Goal: Task Accomplishment & Management: Complete application form

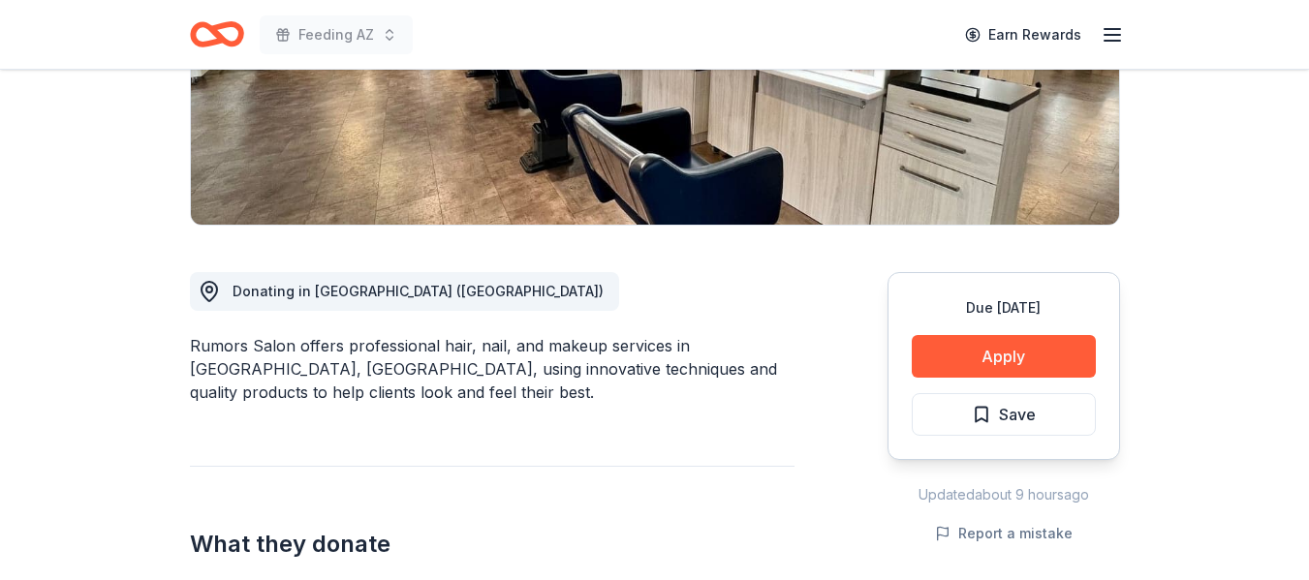
scroll to position [388, 0]
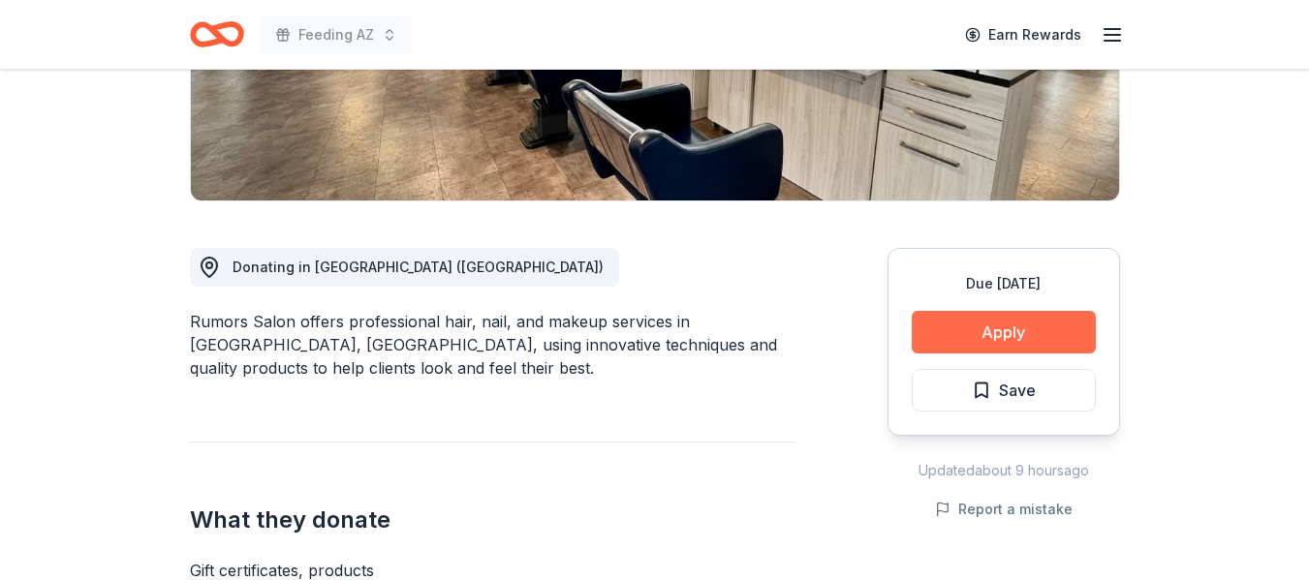
click at [993, 328] on button "Apply" at bounding box center [1004, 332] width 184 height 43
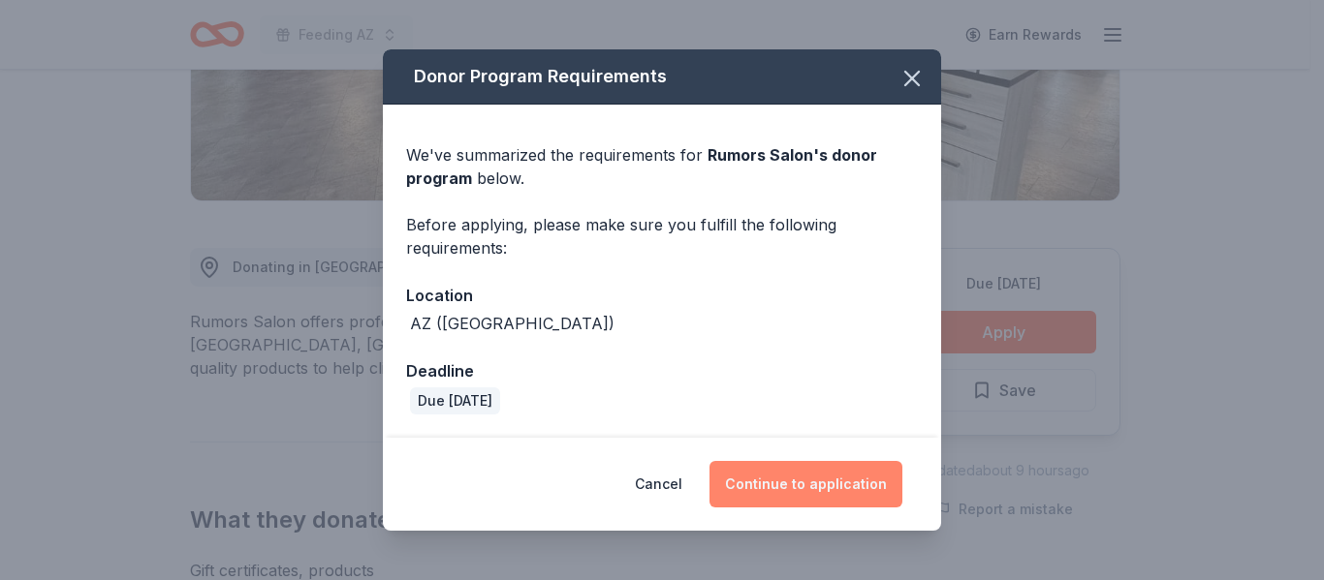
click at [814, 487] on button "Continue to application" at bounding box center [805, 484] width 193 height 47
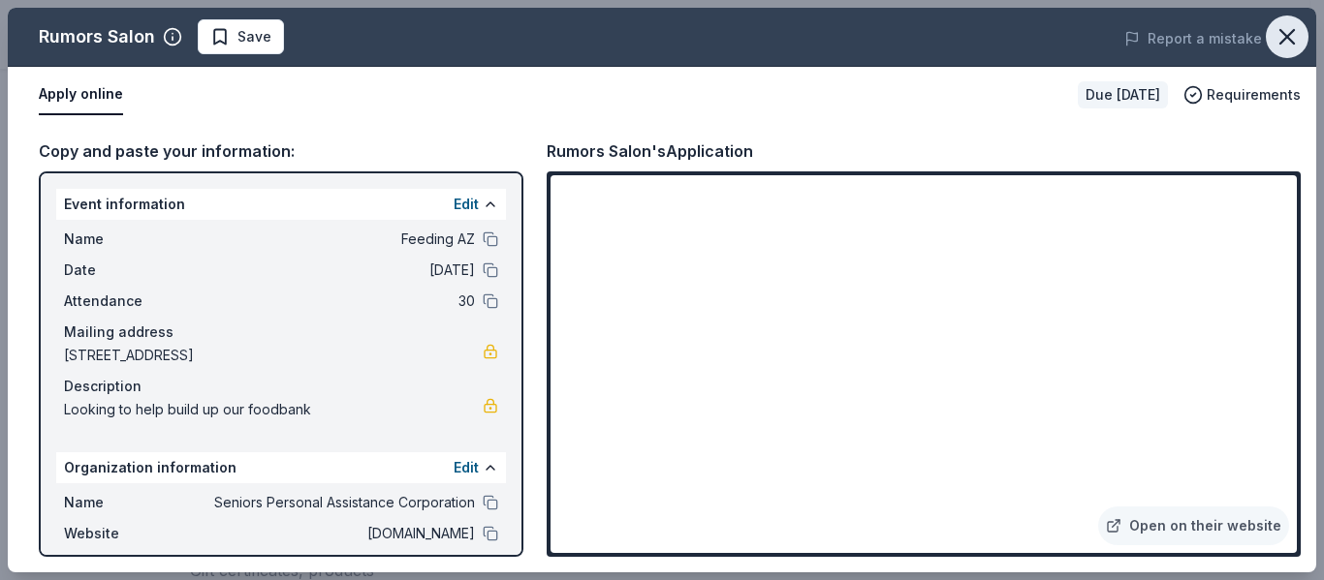
click at [1294, 46] on icon "button" at bounding box center [1286, 36] width 27 height 27
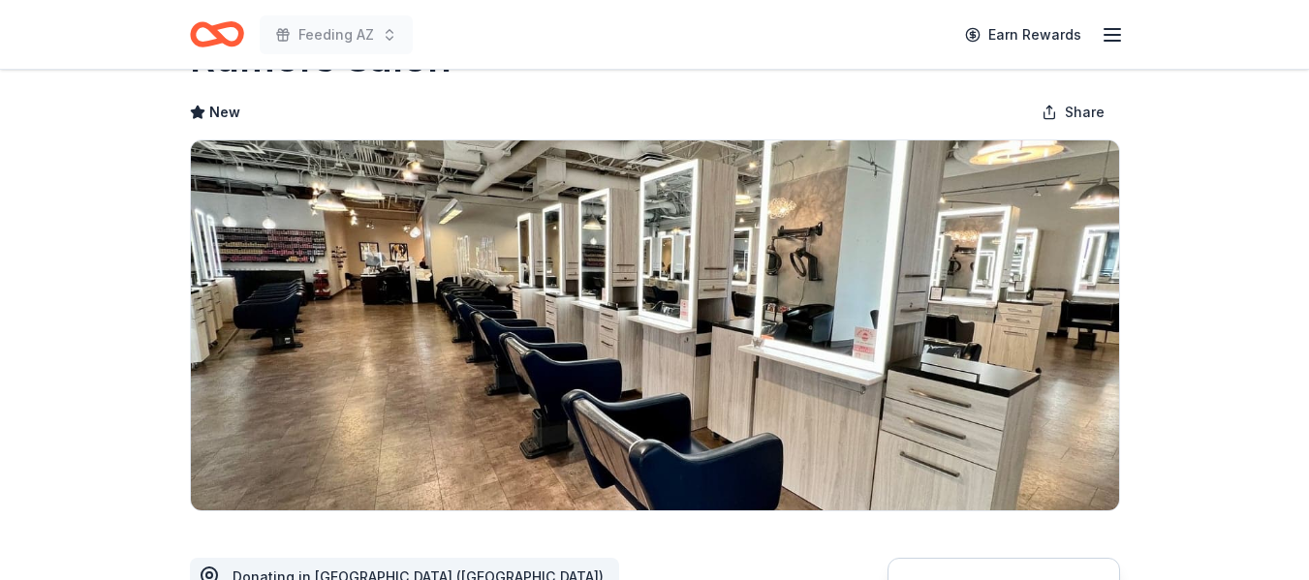
scroll to position [0, 0]
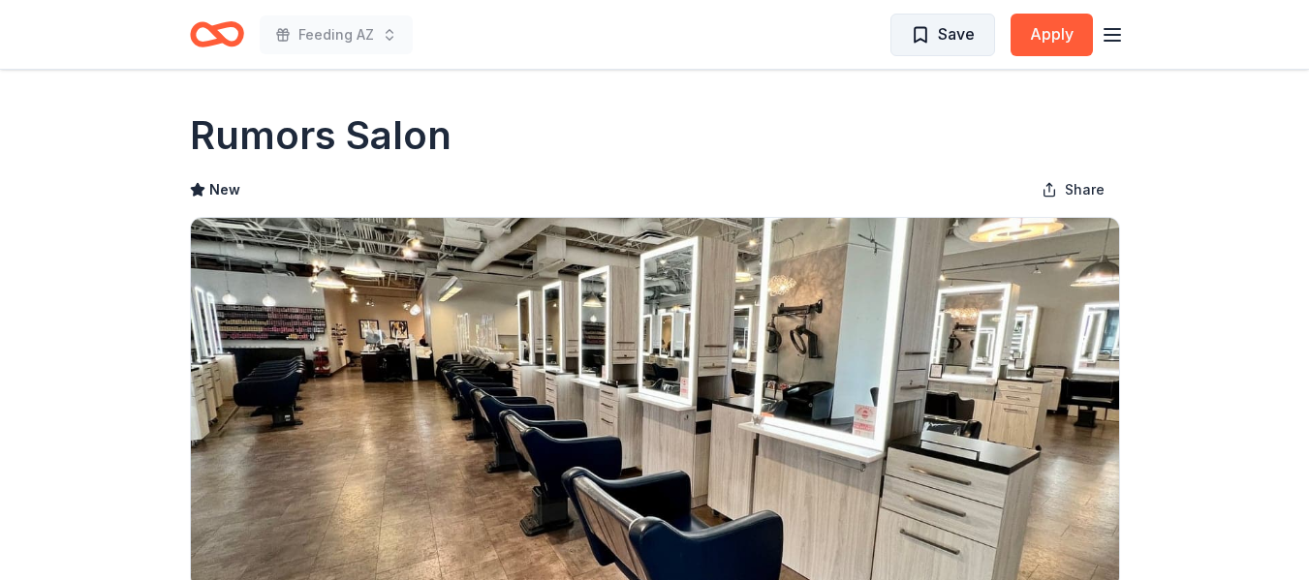
click at [959, 42] on span "Save" at bounding box center [956, 33] width 37 height 25
click at [1107, 32] on icon "button" at bounding box center [1112, 34] width 23 height 23
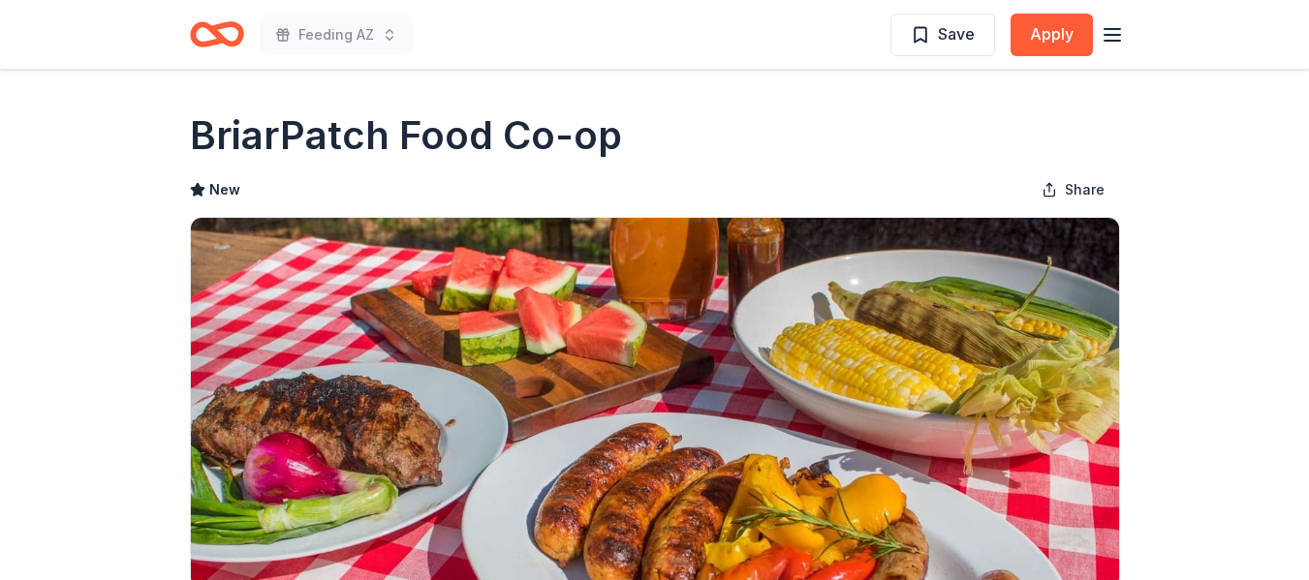
click at [1113, 37] on icon "button" at bounding box center [1112, 34] width 23 height 23
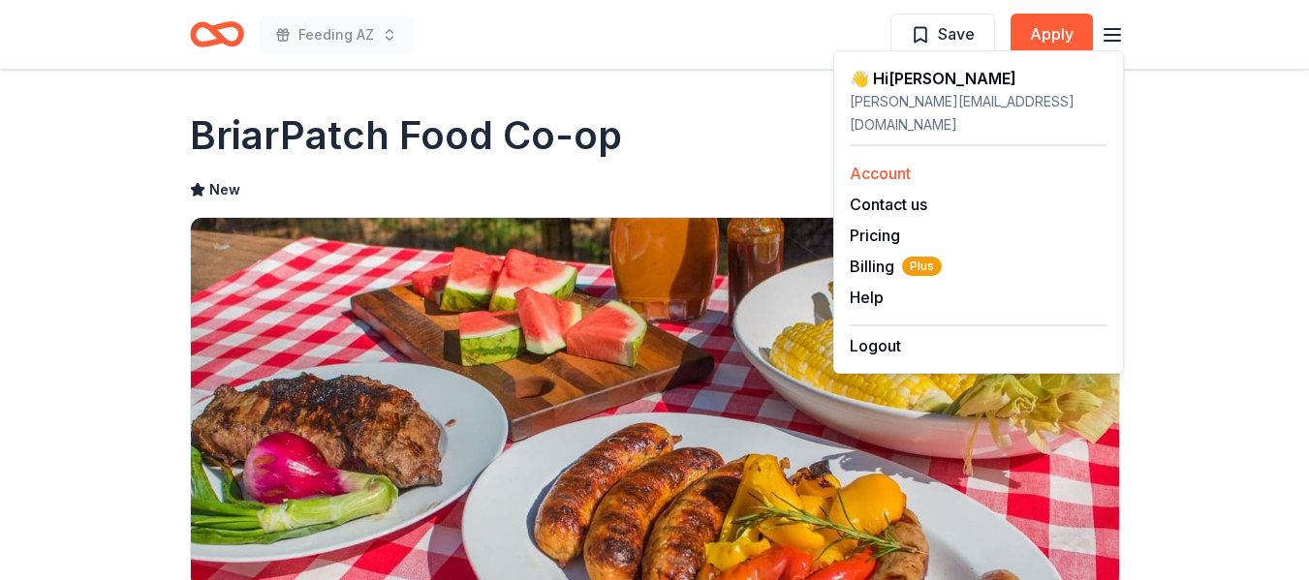
click at [876, 164] on link "Account" at bounding box center [880, 173] width 61 height 19
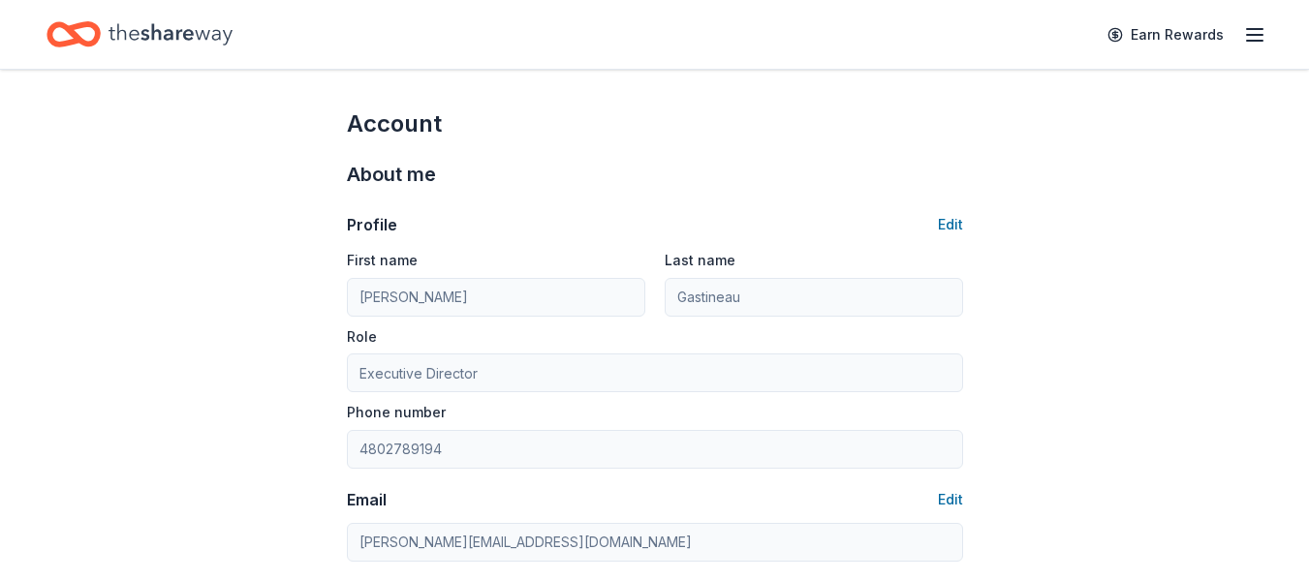
click at [1241, 40] on div "Earn Rewards" at bounding box center [1181, 35] width 171 height 46
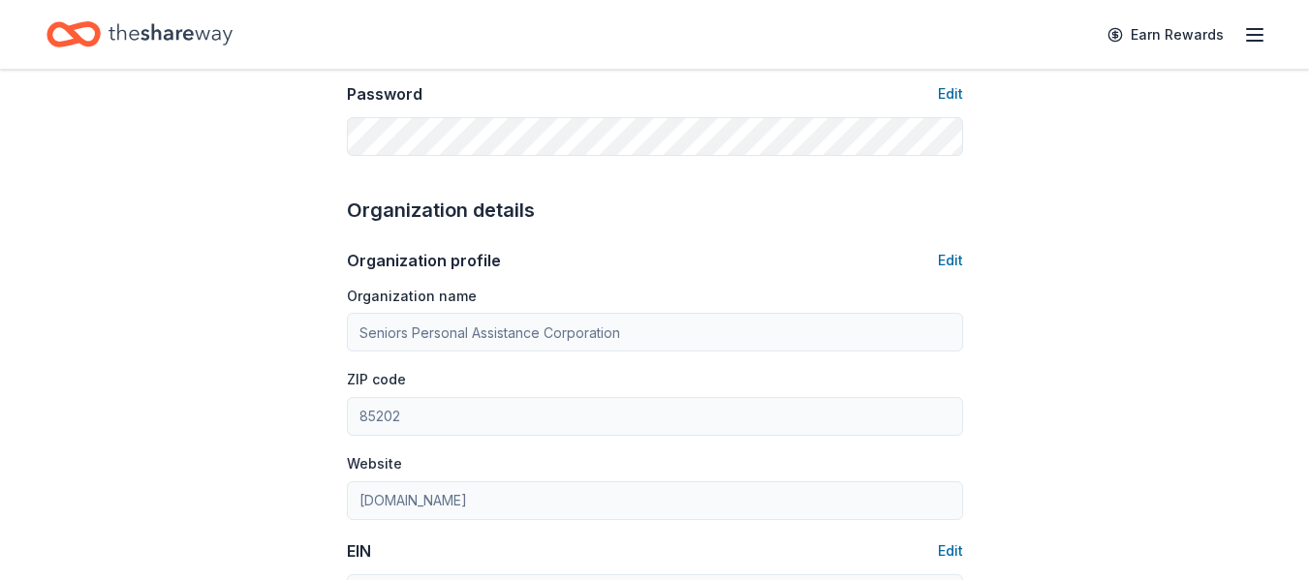
scroll to position [488, 0]
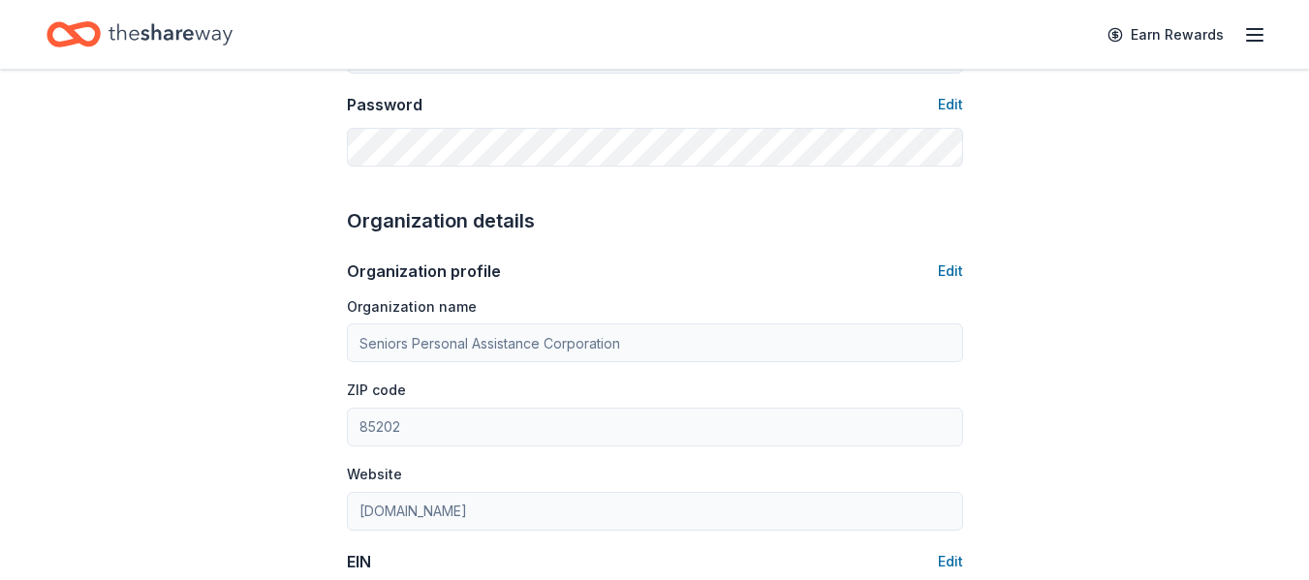
click at [1260, 40] on icon "button" at bounding box center [1254, 34] width 23 height 23
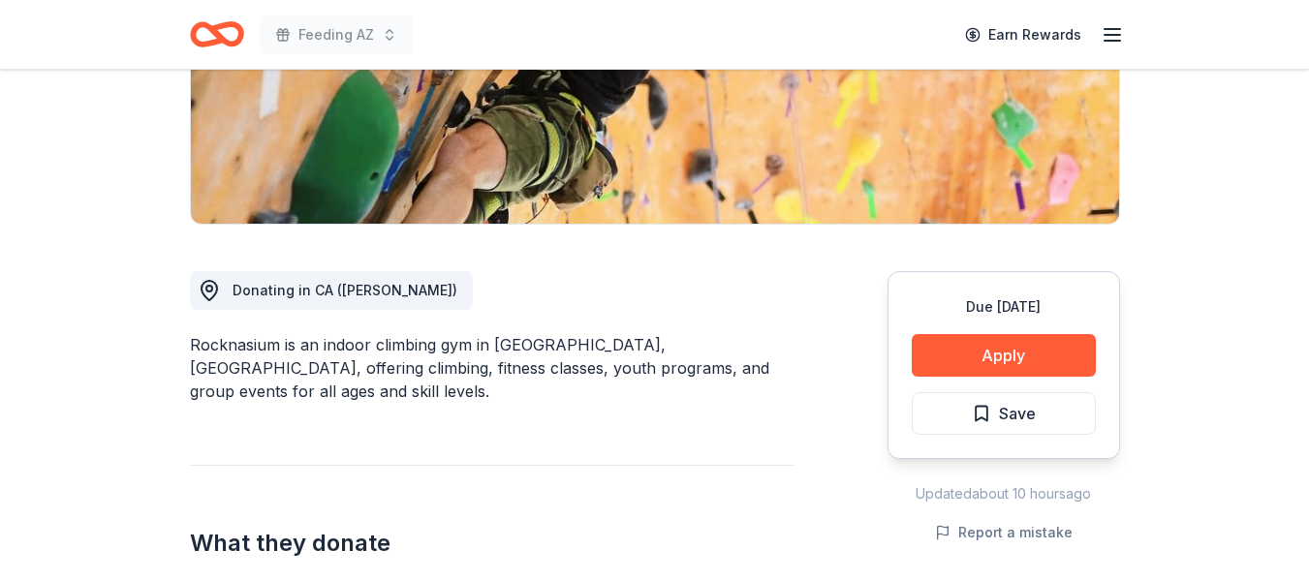
scroll to position [194, 0]
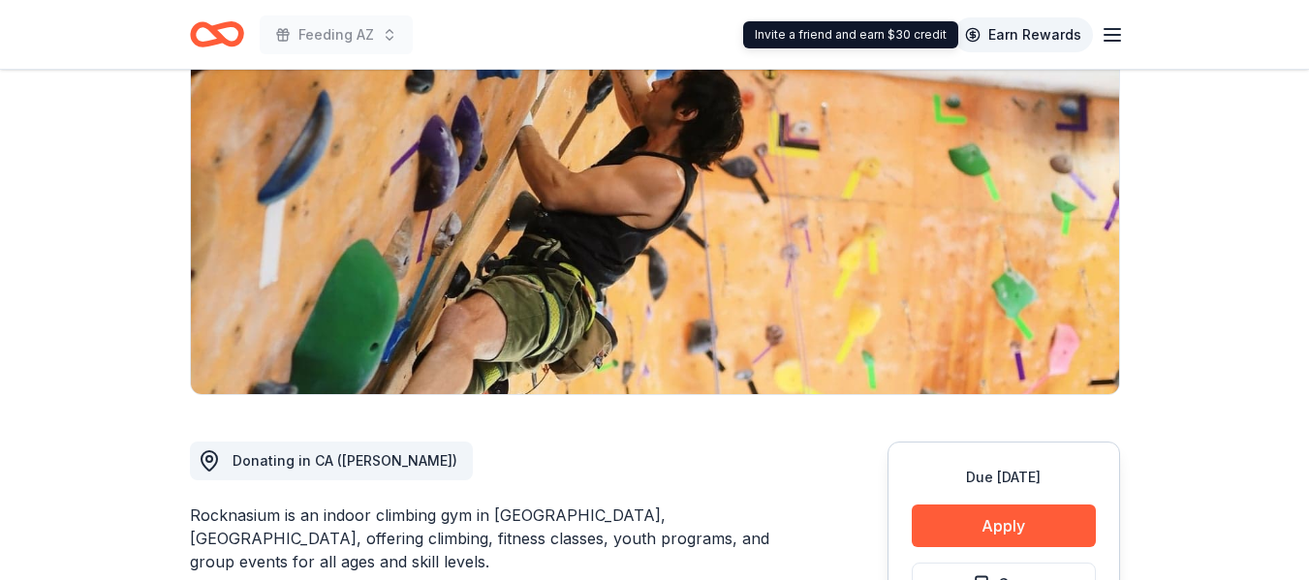
click at [1028, 35] on link "Earn Rewards" at bounding box center [1023, 34] width 140 height 35
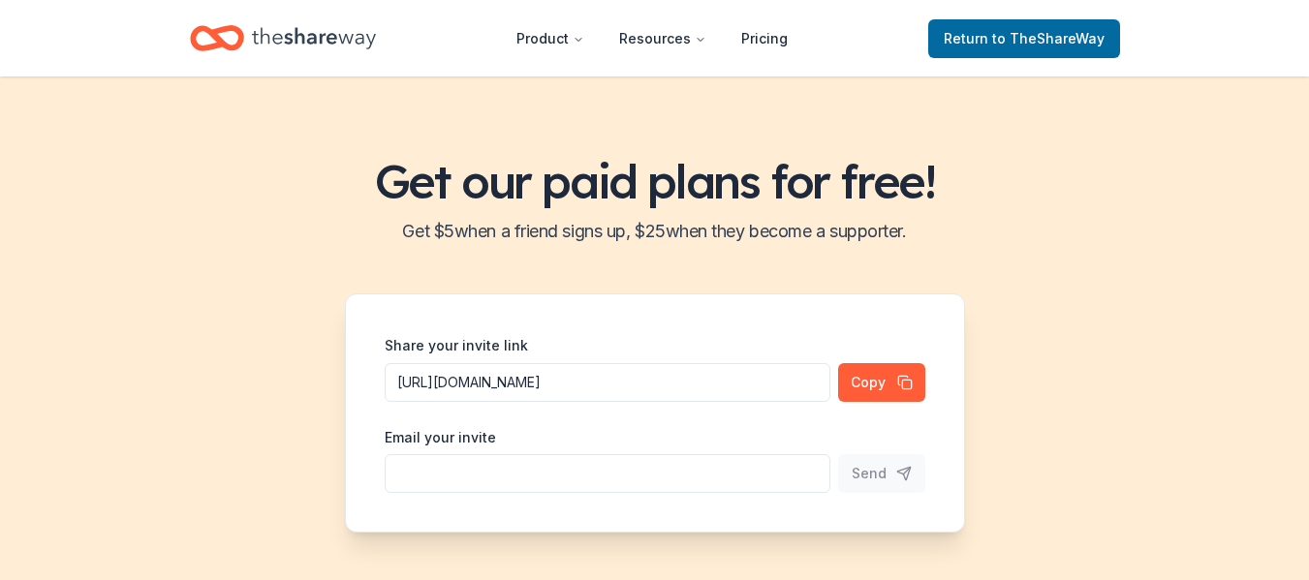
click at [1111, 39] on link "Return to TheShareWay" at bounding box center [1024, 38] width 192 height 39
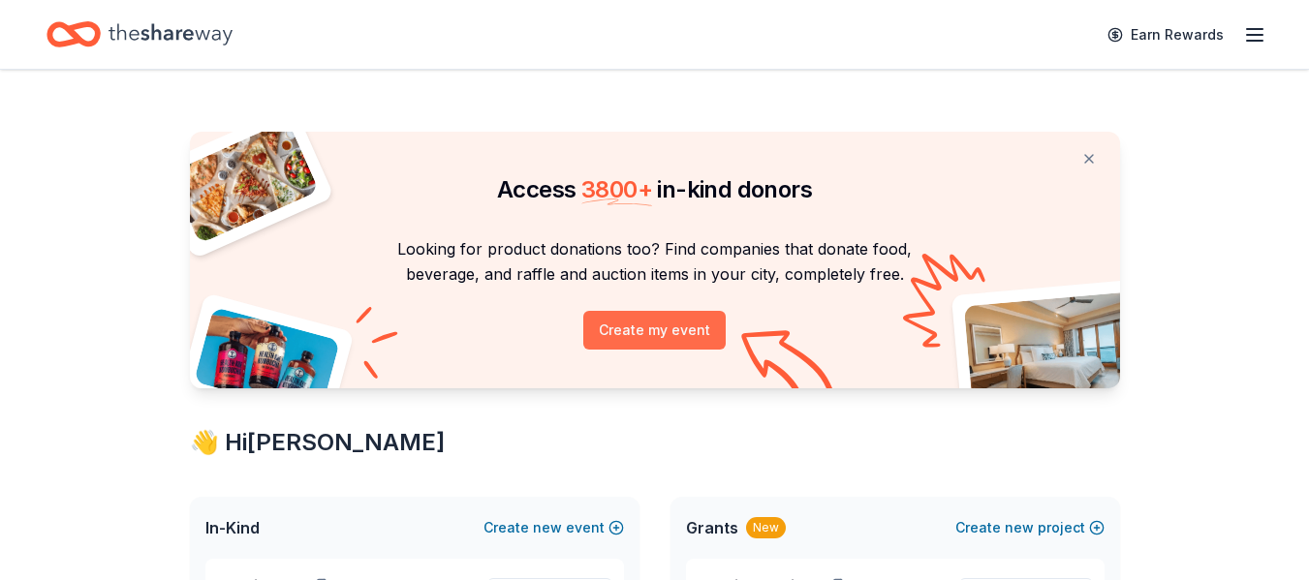
click at [672, 328] on button "Create my event" at bounding box center [654, 330] width 142 height 39
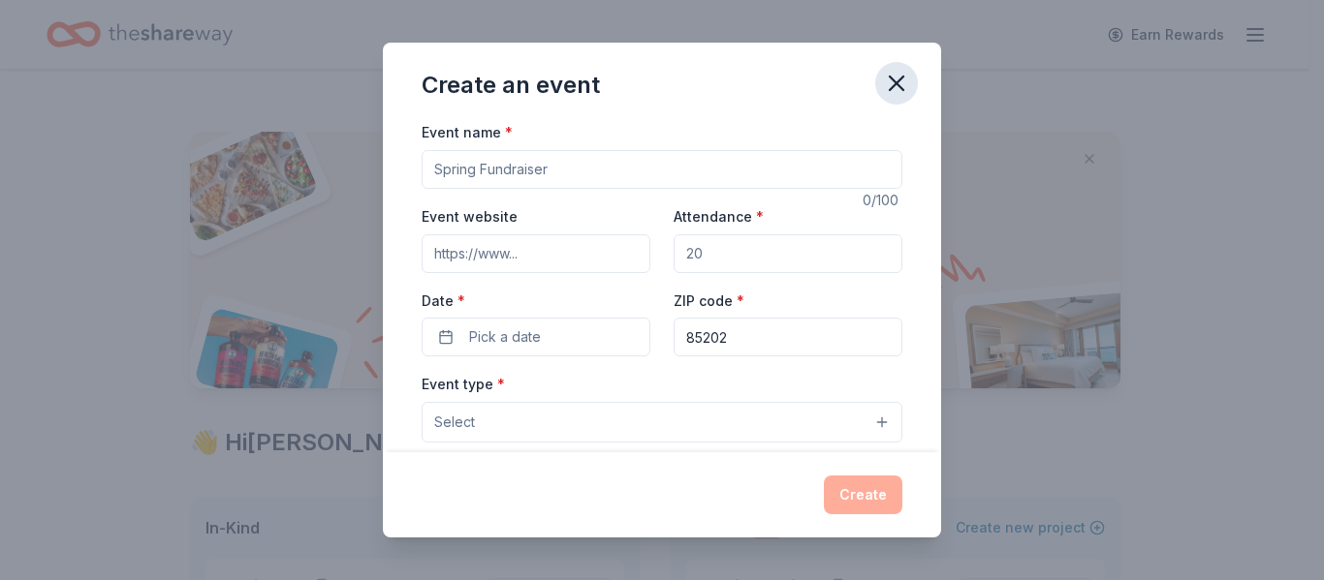
click at [888, 84] on icon "button" at bounding box center [896, 83] width 27 height 27
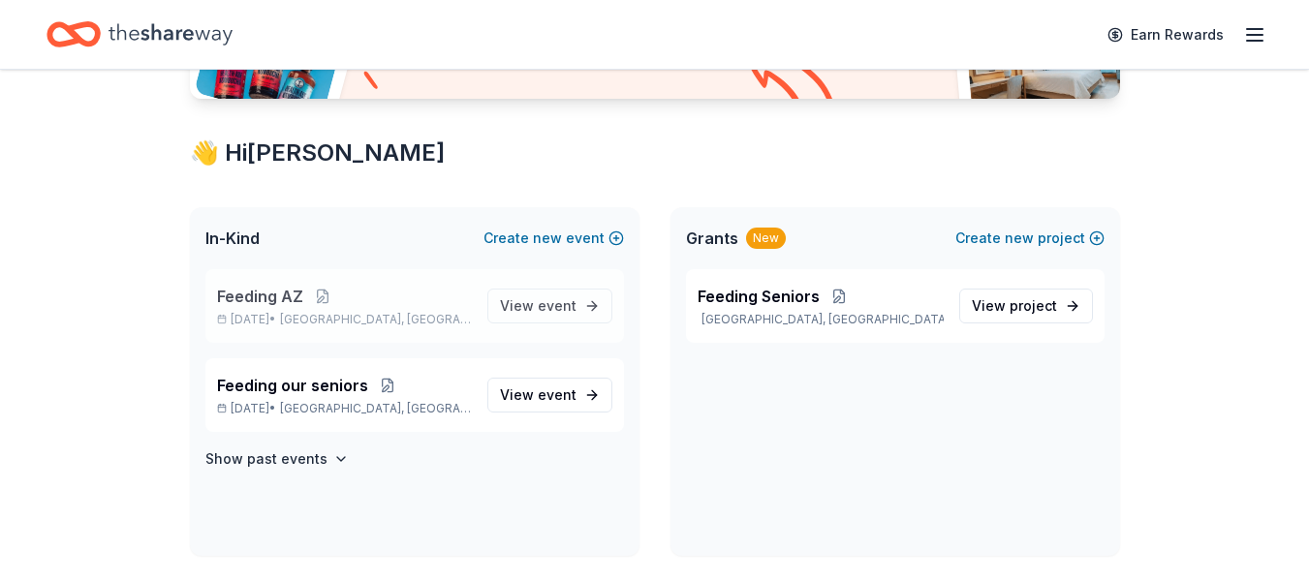
scroll to position [291, 0]
click at [562, 299] on span "event" at bounding box center [557, 304] width 39 height 16
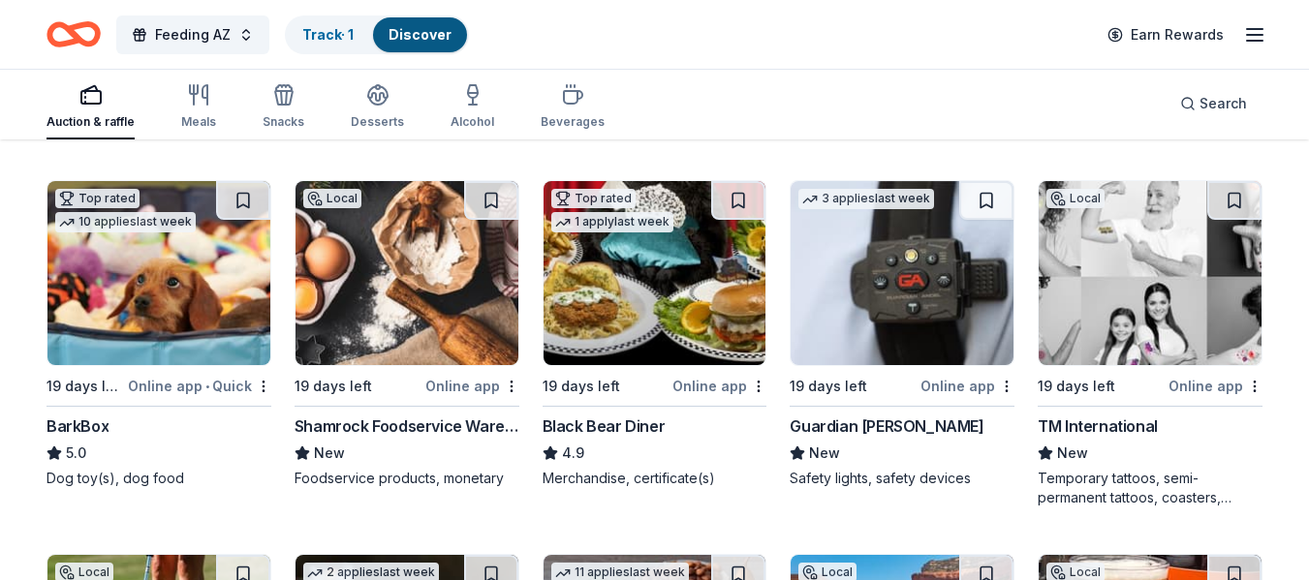
scroll to position [2810, 0]
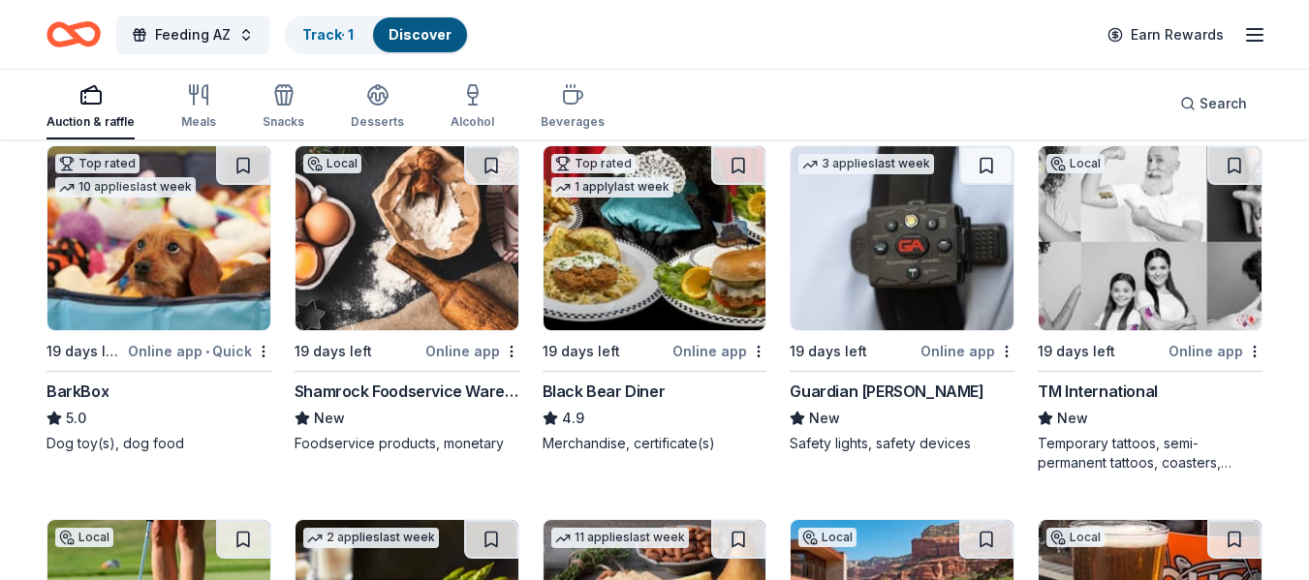
click at [833, 391] on div "Guardian Angel Device" at bounding box center [887, 391] width 194 height 23
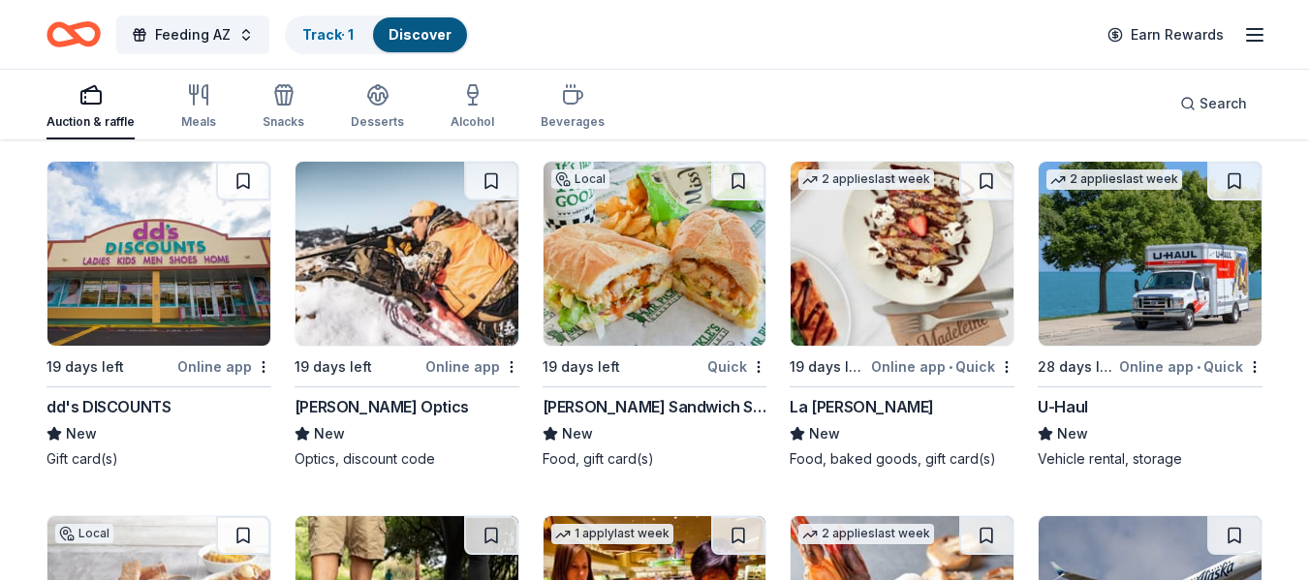
scroll to position [8419, 0]
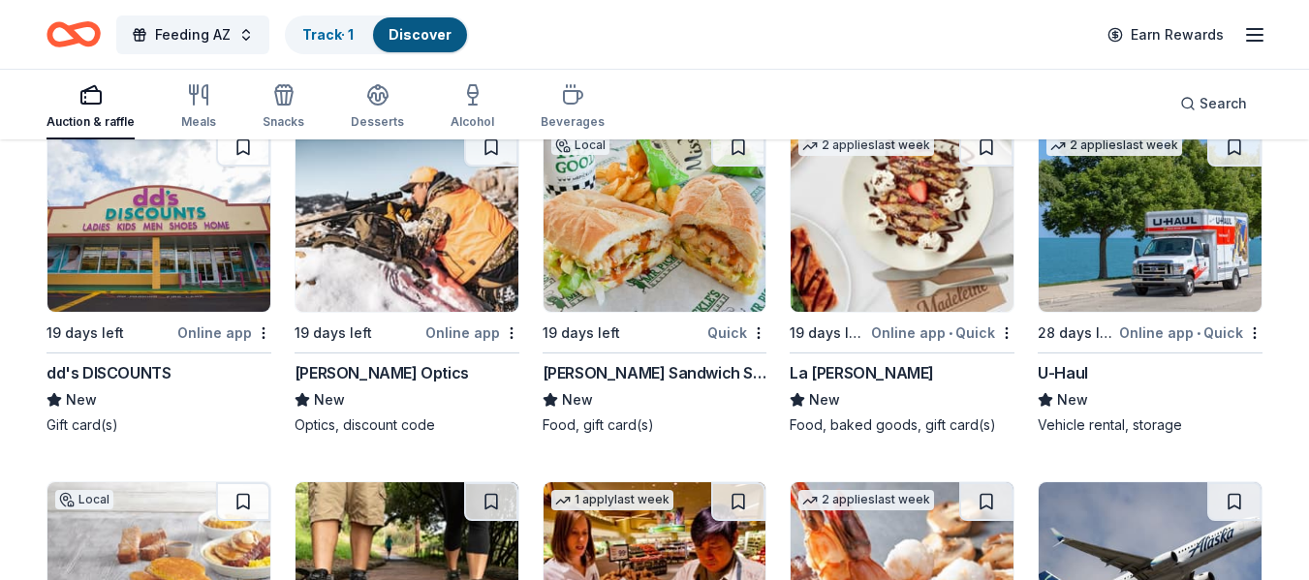
click at [101, 256] on img at bounding box center [158, 220] width 223 height 184
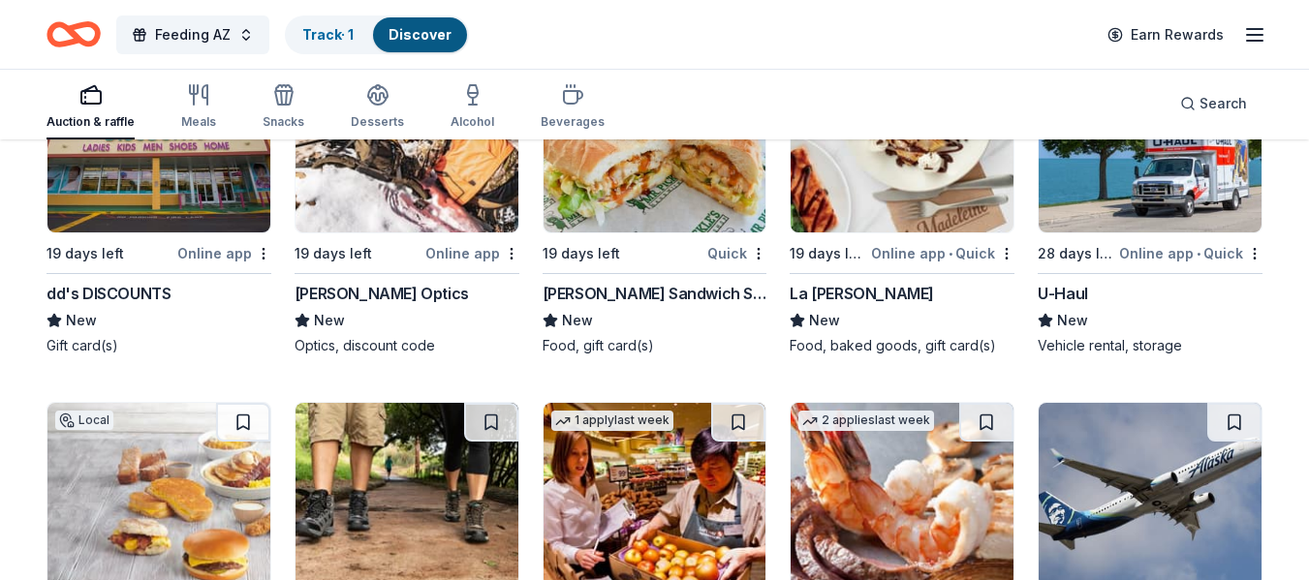
scroll to position [8710, 0]
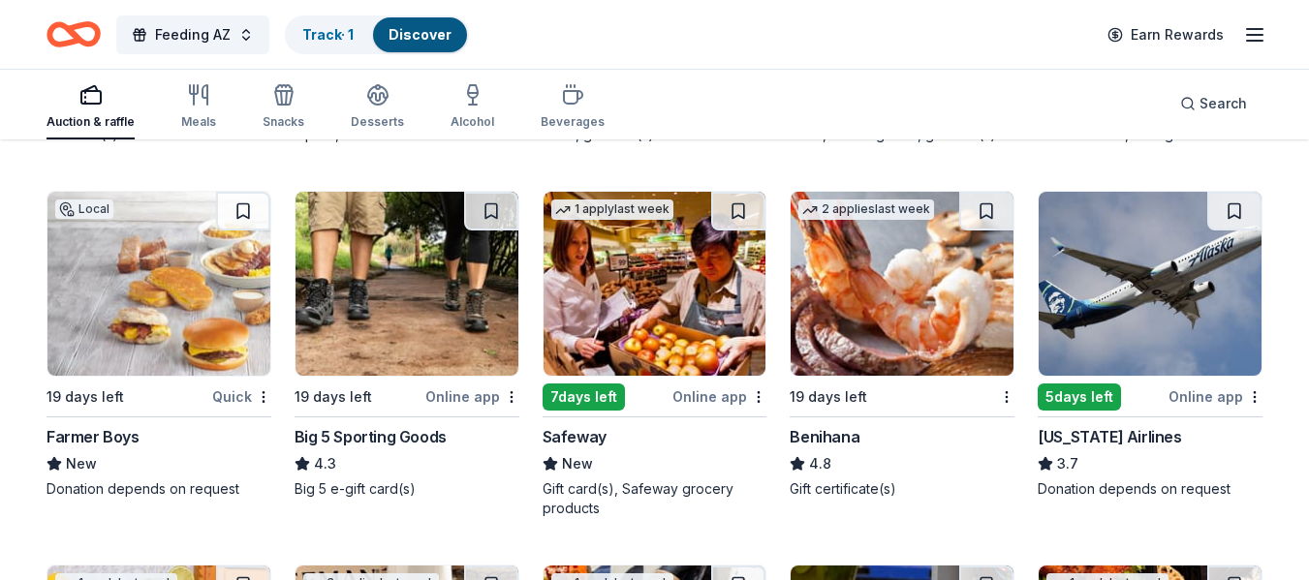
click at [583, 433] on div "Safeway" at bounding box center [575, 436] width 64 height 23
click at [401, 432] on div "Big 5 Sporting Goods" at bounding box center [371, 436] width 152 height 23
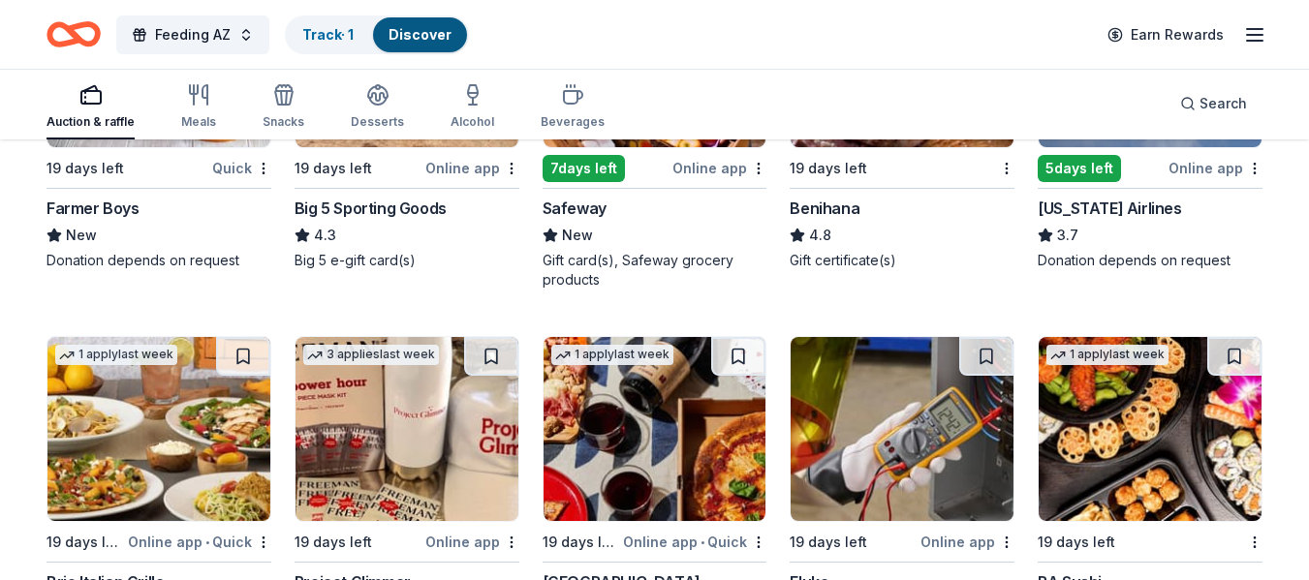
scroll to position [8904, 0]
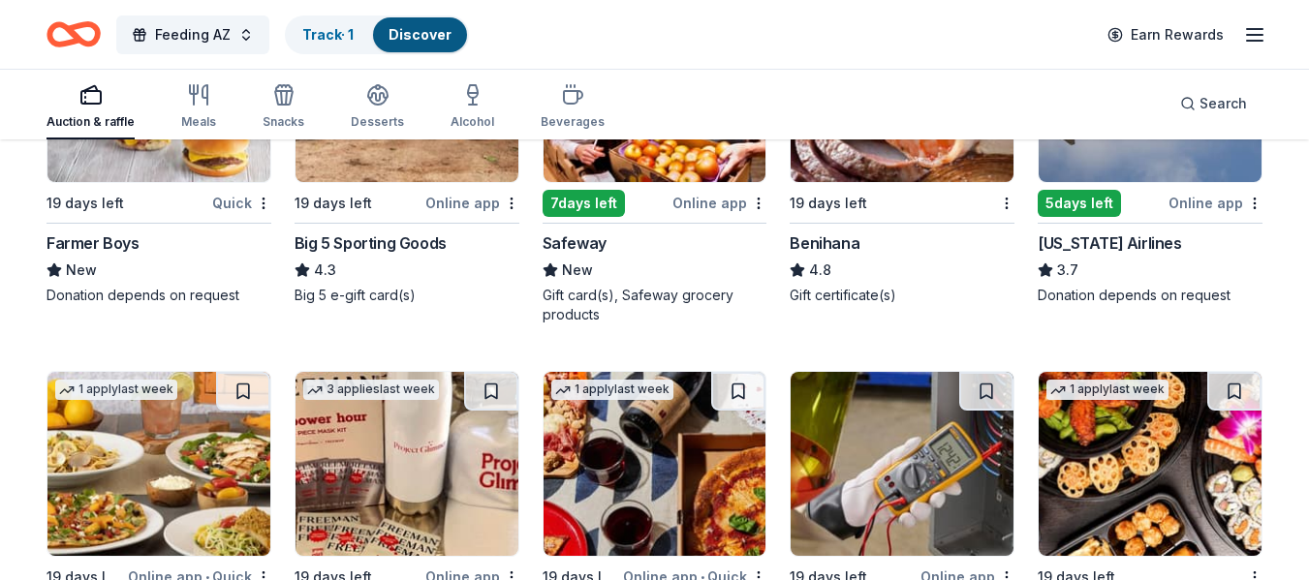
click at [835, 237] on div "Benihana" at bounding box center [825, 243] width 70 height 23
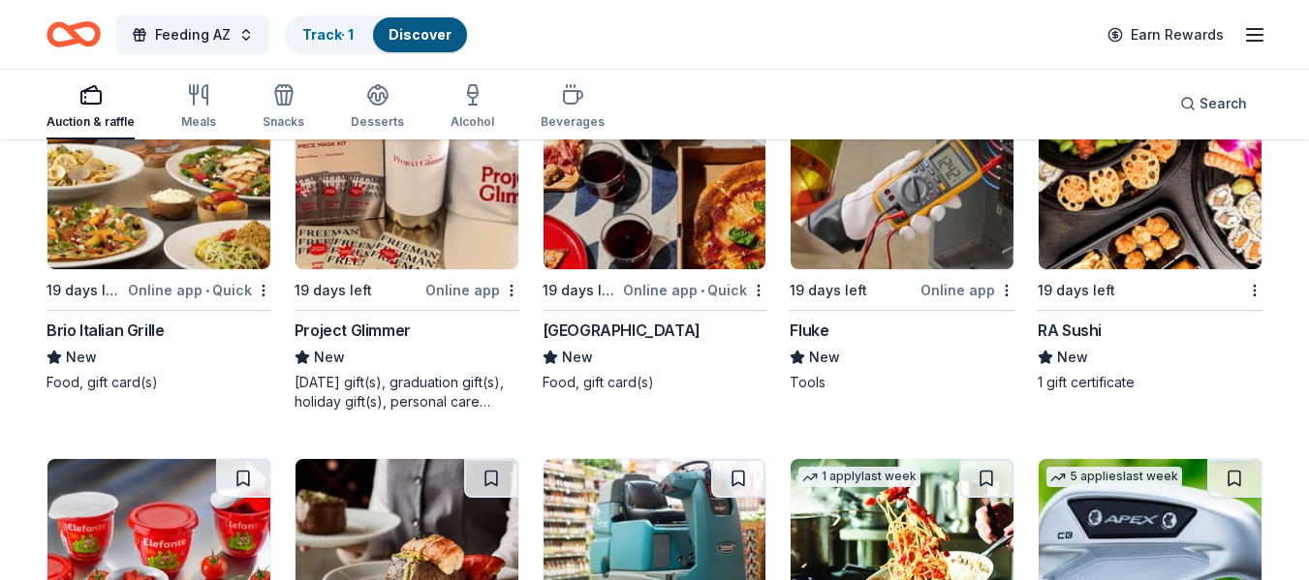
scroll to position [9194, 0]
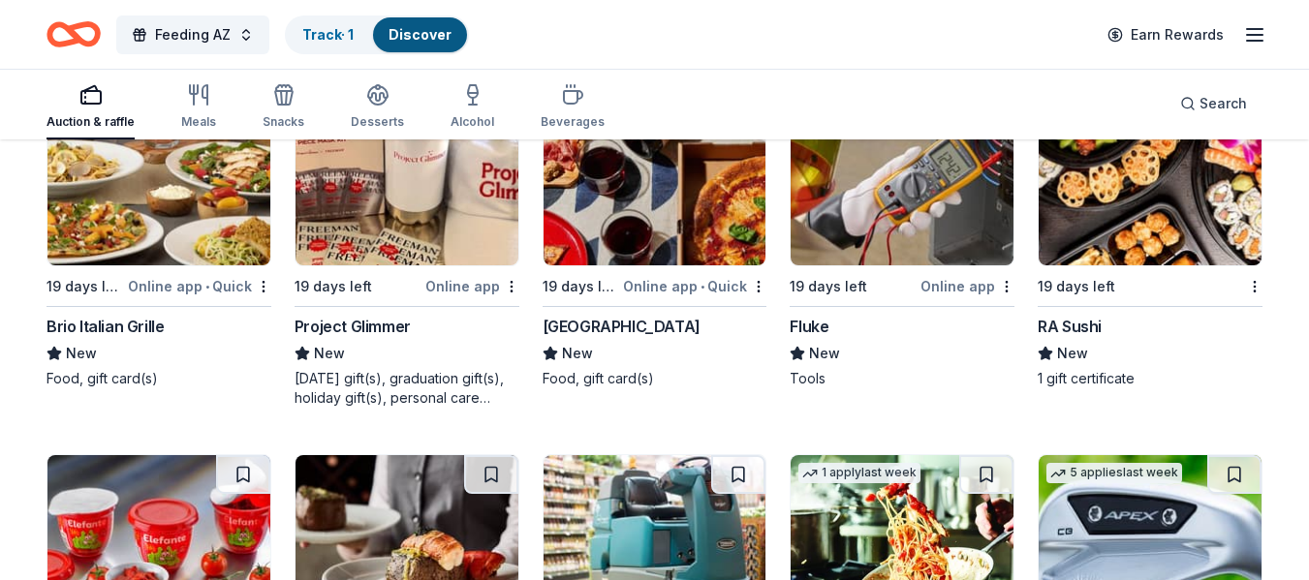
click at [120, 319] on div "Brio Italian Grille" at bounding box center [105, 326] width 117 height 23
click at [596, 317] on div "North Italia" at bounding box center [622, 326] width 158 height 23
click at [1085, 322] on div "RA Sushi" at bounding box center [1070, 326] width 64 height 23
click at [815, 320] on div "Fluke" at bounding box center [809, 326] width 39 height 23
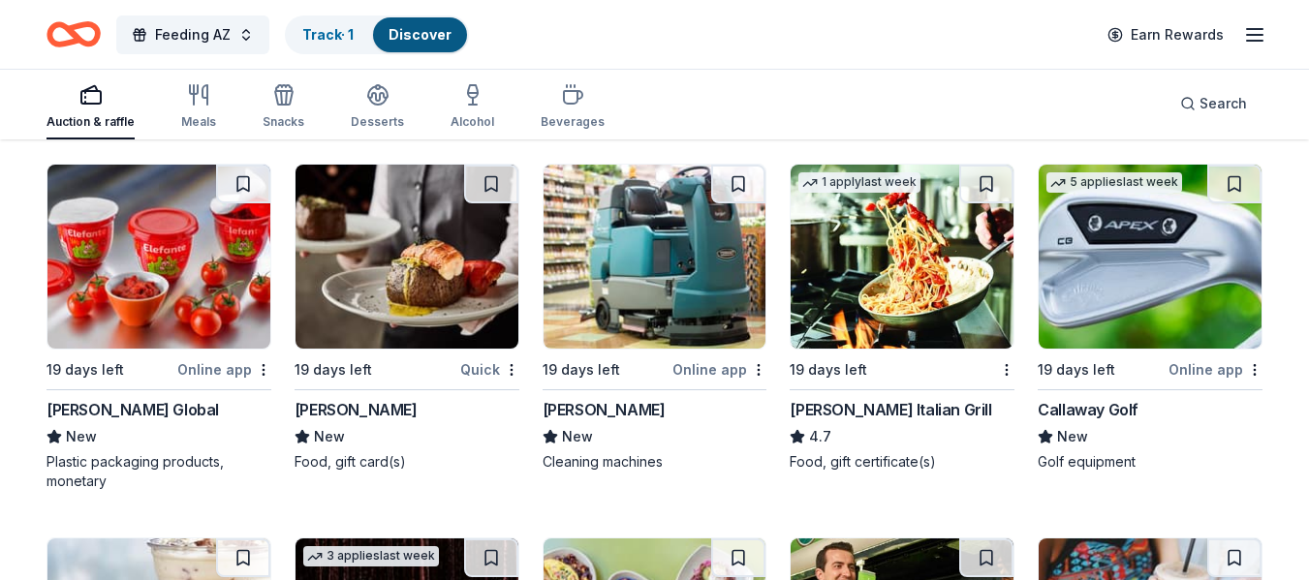
click at [345, 396] on div "19 days left Quick Fleming's New Food, gift card(s)" at bounding box center [407, 318] width 225 height 308
click at [858, 406] on div "Carrabba's Italian Grill" at bounding box center [891, 409] width 202 height 23
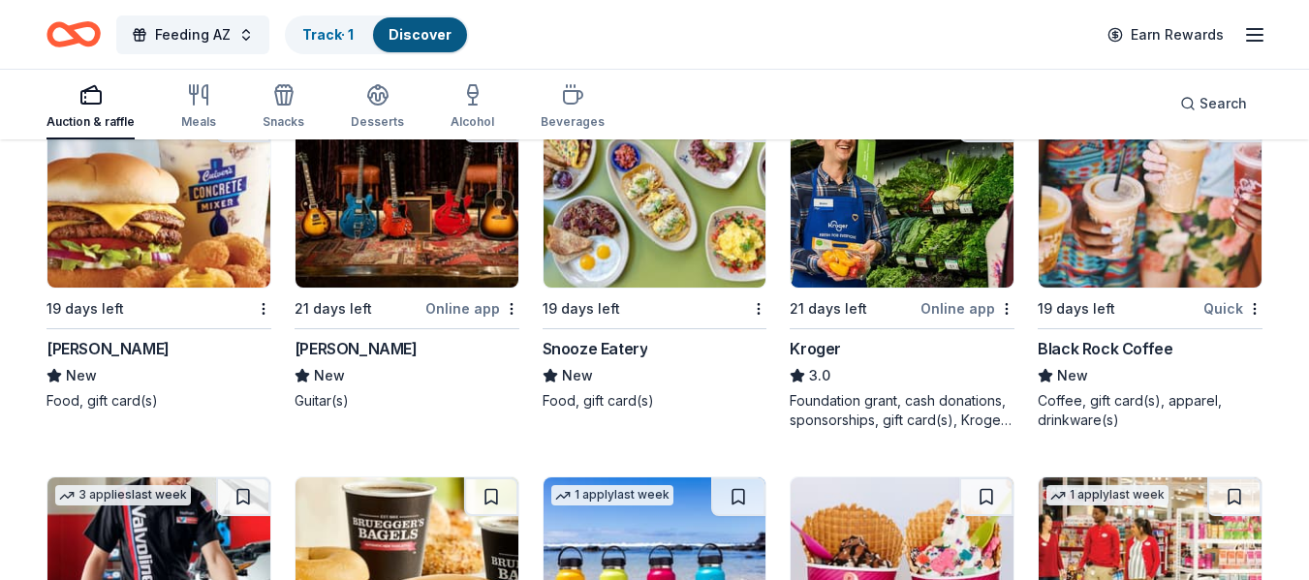
scroll to position [9969, 0]
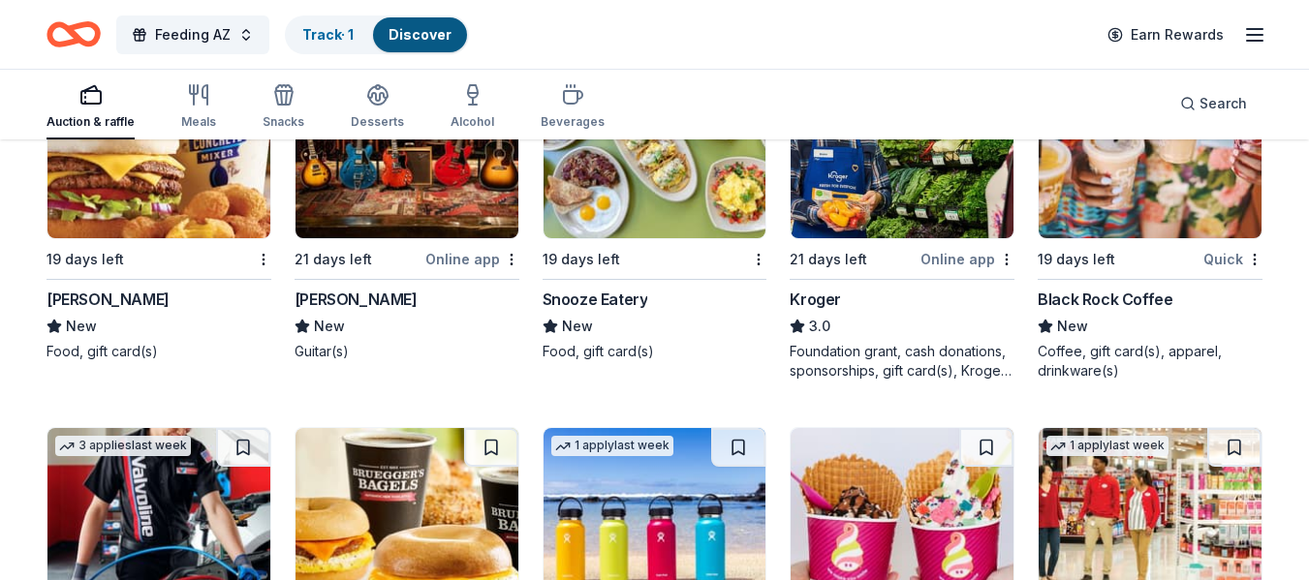
click at [611, 298] on div "Snooze Eatery" at bounding box center [596, 299] width 106 height 23
click at [812, 299] on div "Kroger" at bounding box center [815, 299] width 51 height 23
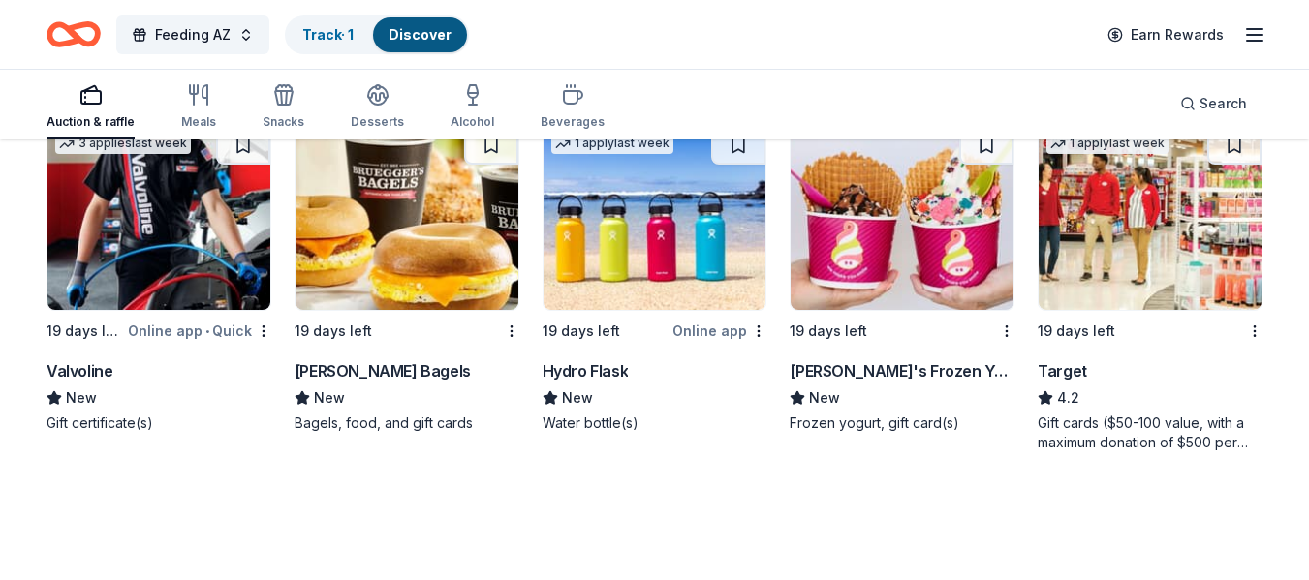
scroll to position [10299, 0]
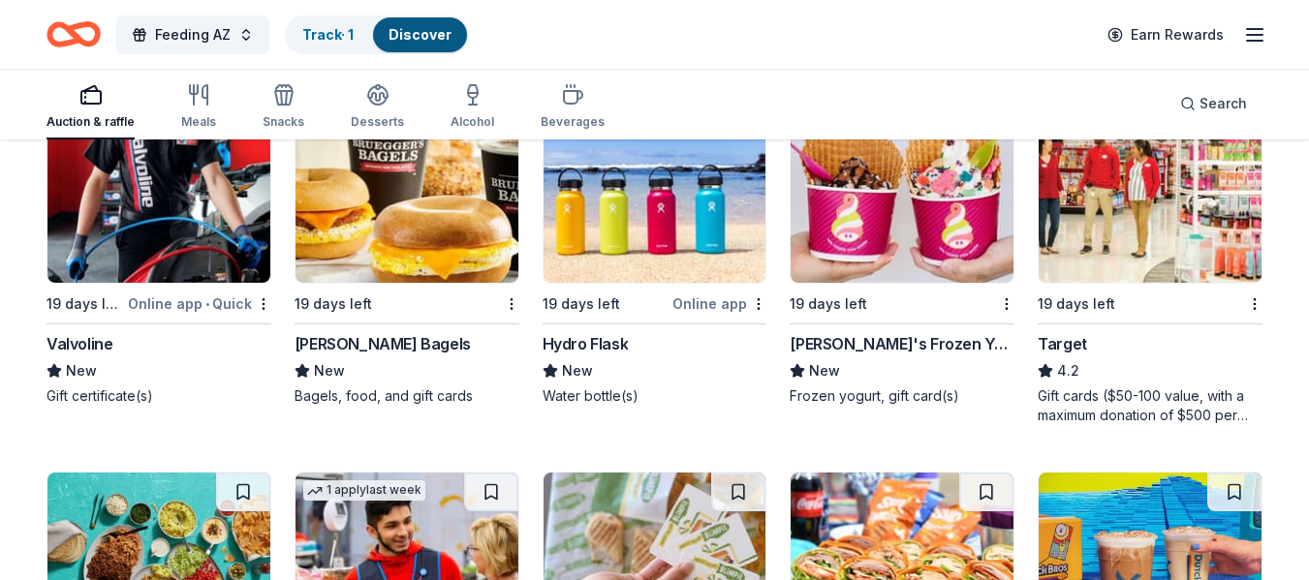
click at [1123, 406] on div "Gift cards ($50-100 value, with a maximum donation of $500 per year)" at bounding box center [1150, 406] width 225 height 39
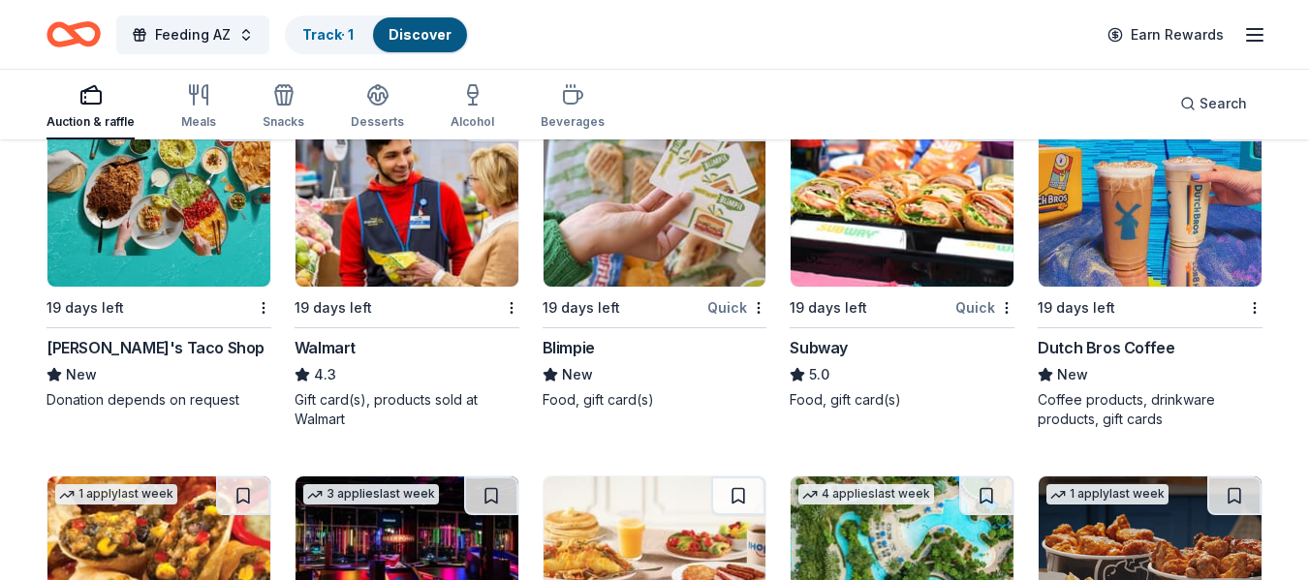
scroll to position [10686, 0]
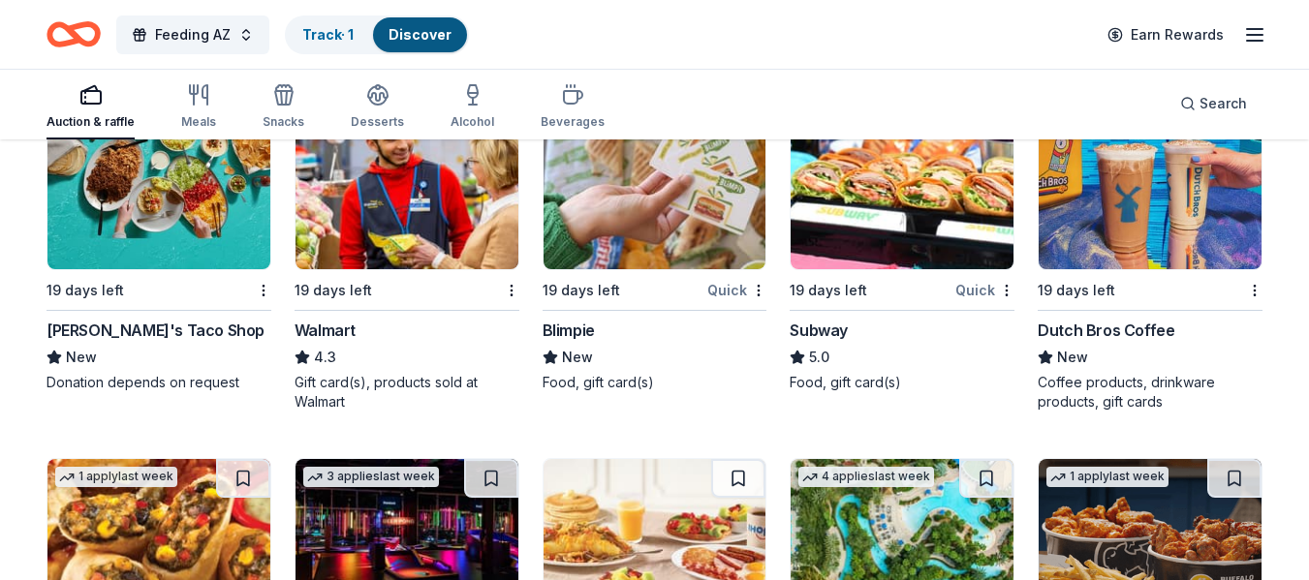
click at [151, 322] on div "Fuzzy's Taco Shop" at bounding box center [156, 330] width 218 height 23
click at [824, 333] on div "Subway" at bounding box center [819, 330] width 58 height 23
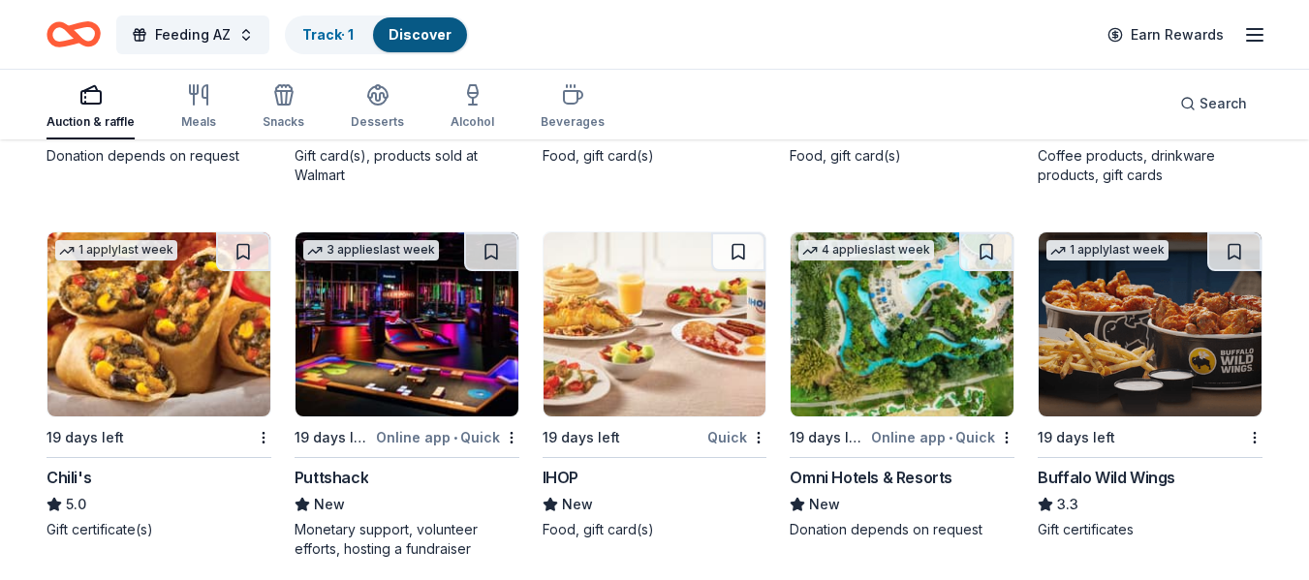
scroll to position [10977, 0]
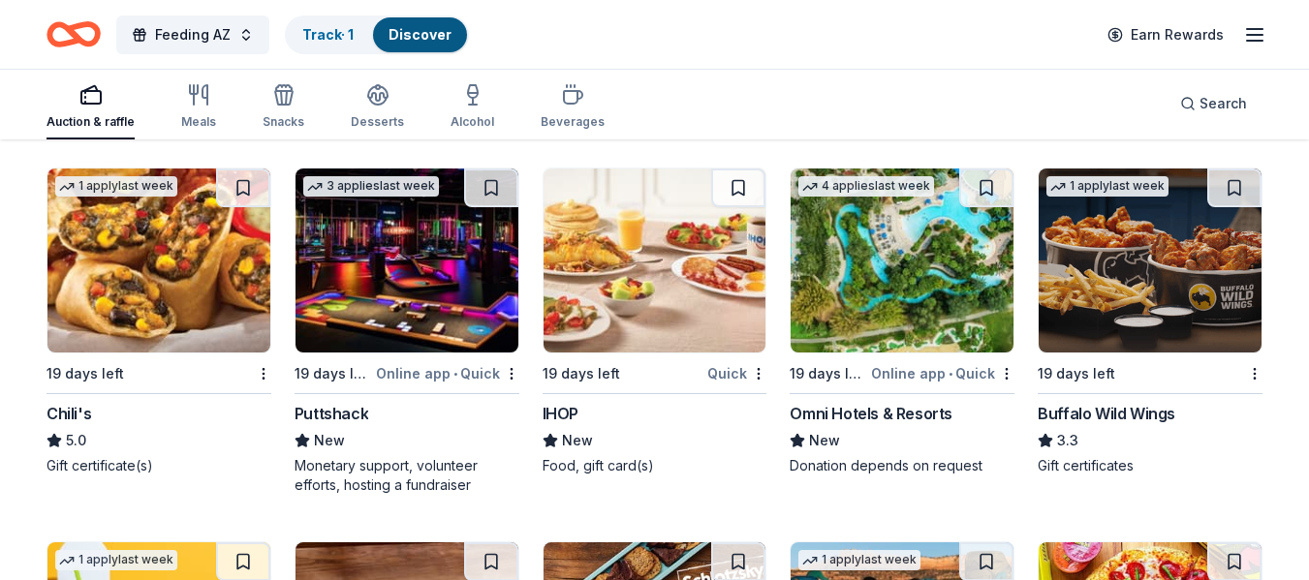
click at [894, 408] on div "Omni Hotels & Resorts" at bounding box center [871, 413] width 163 height 23
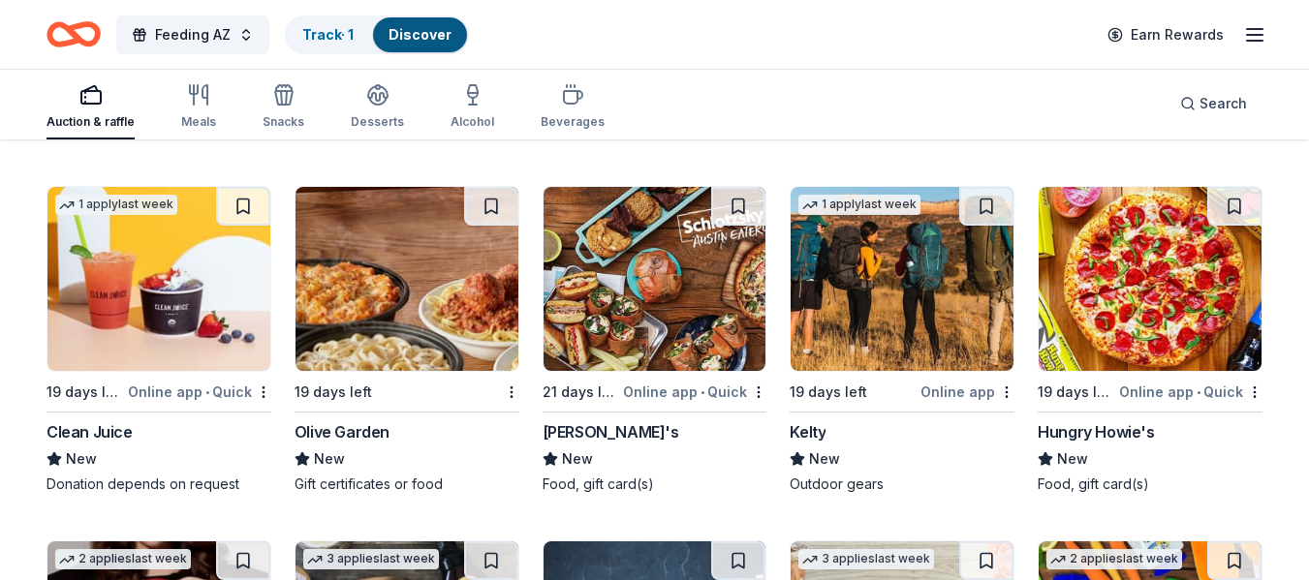
scroll to position [11462, 0]
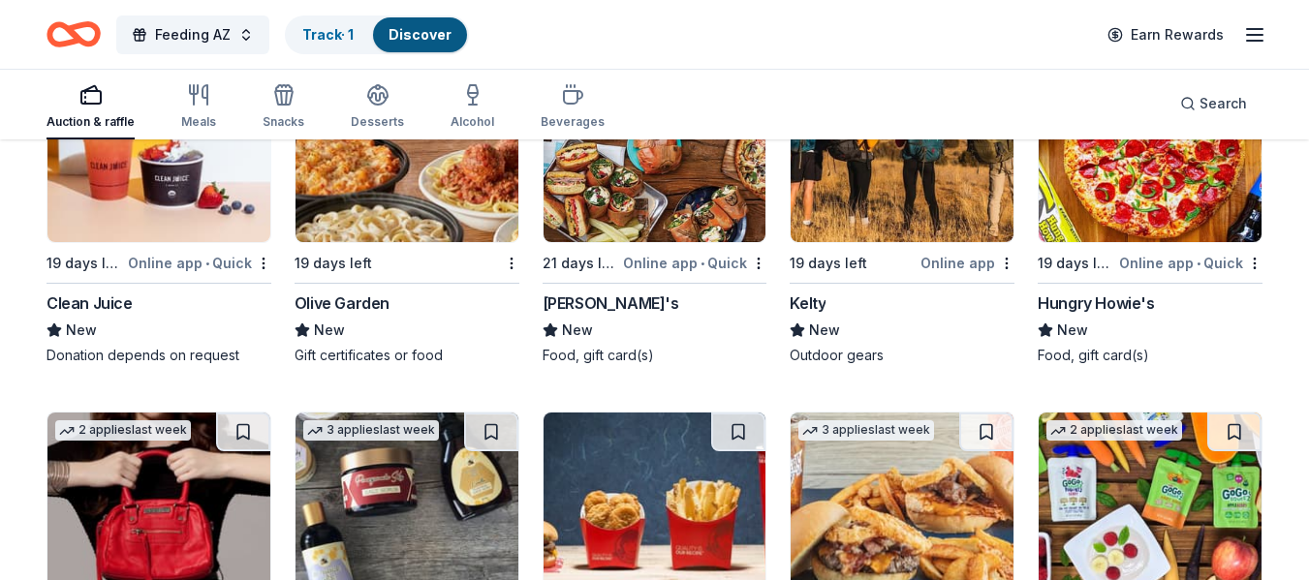
click at [354, 297] on div "Olive Garden" at bounding box center [342, 303] width 95 height 23
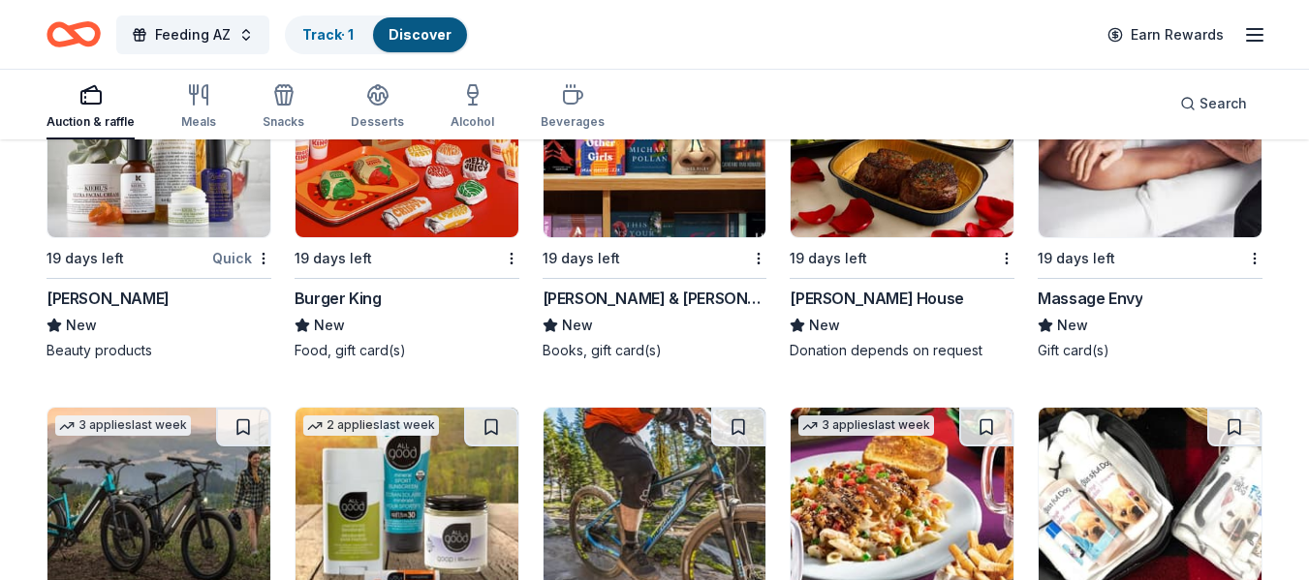
scroll to position [12237, 0]
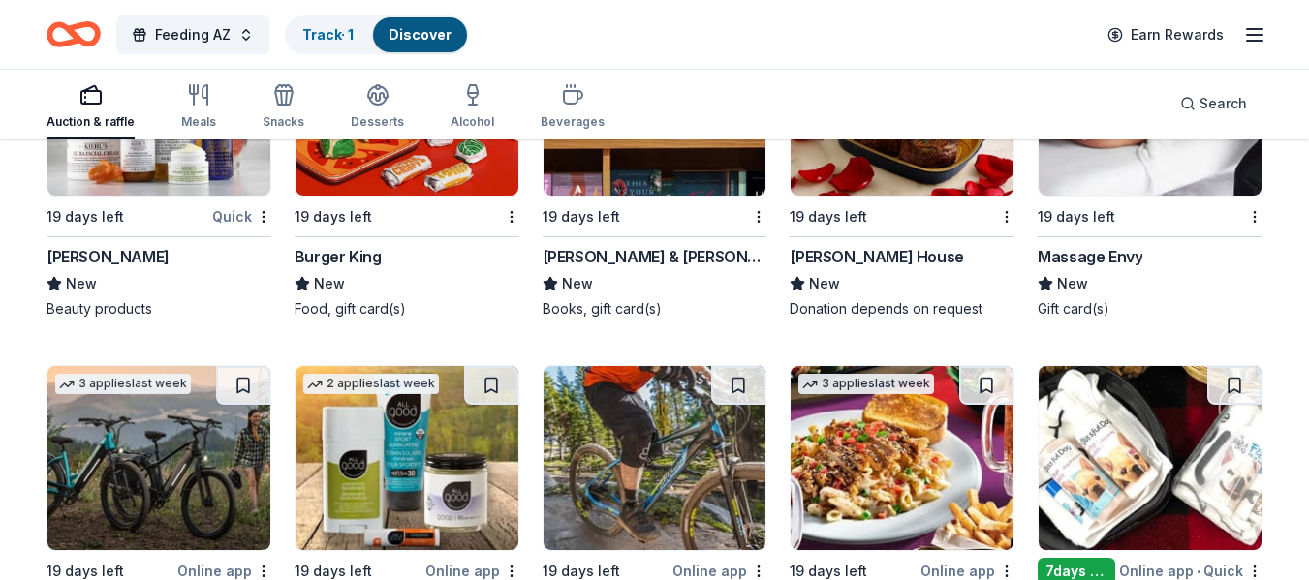
click at [352, 174] on img at bounding box center [407, 104] width 223 height 184
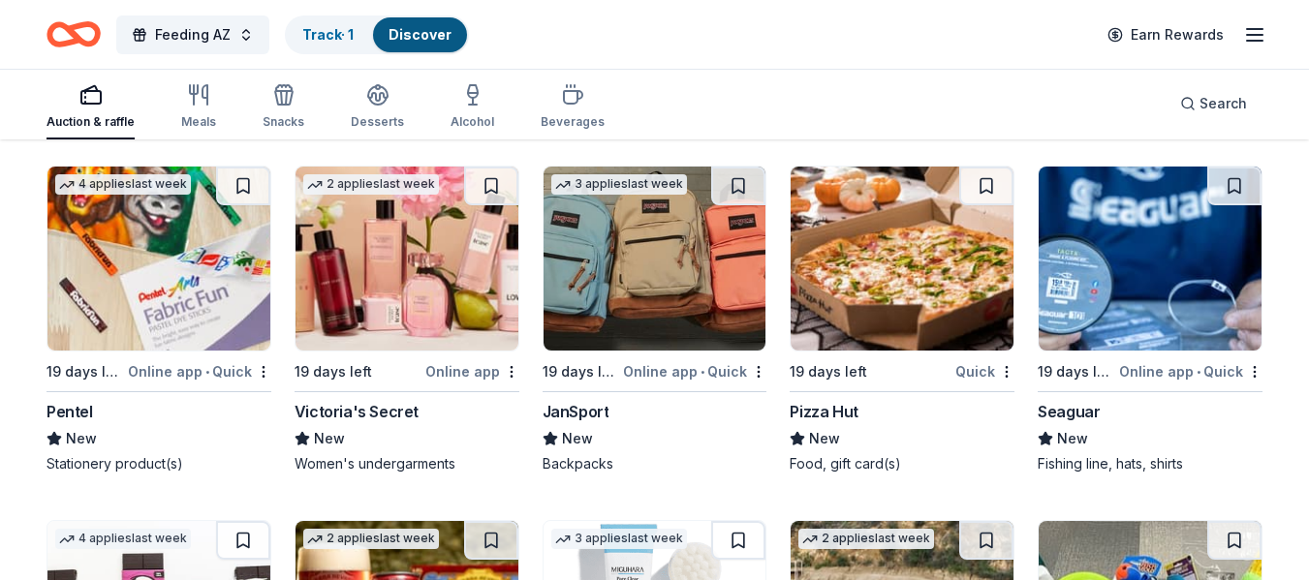
scroll to position [12818, 0]
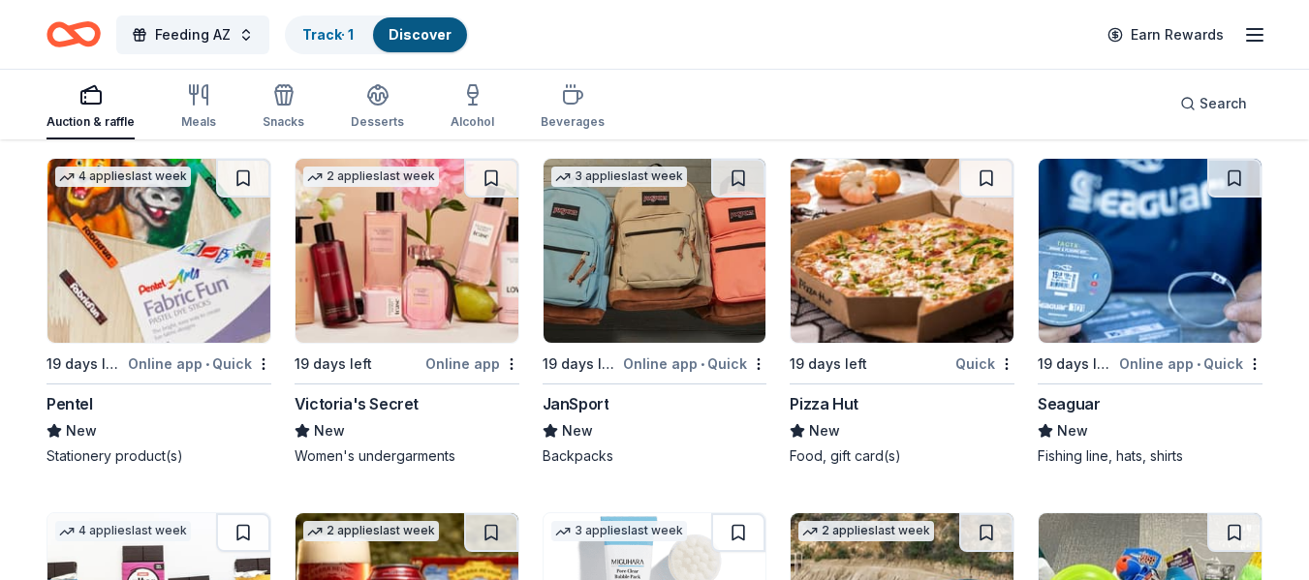
click at [357, 397] on div "Victoria's Secret" at bounding box center [357, 403] width 124 height 23
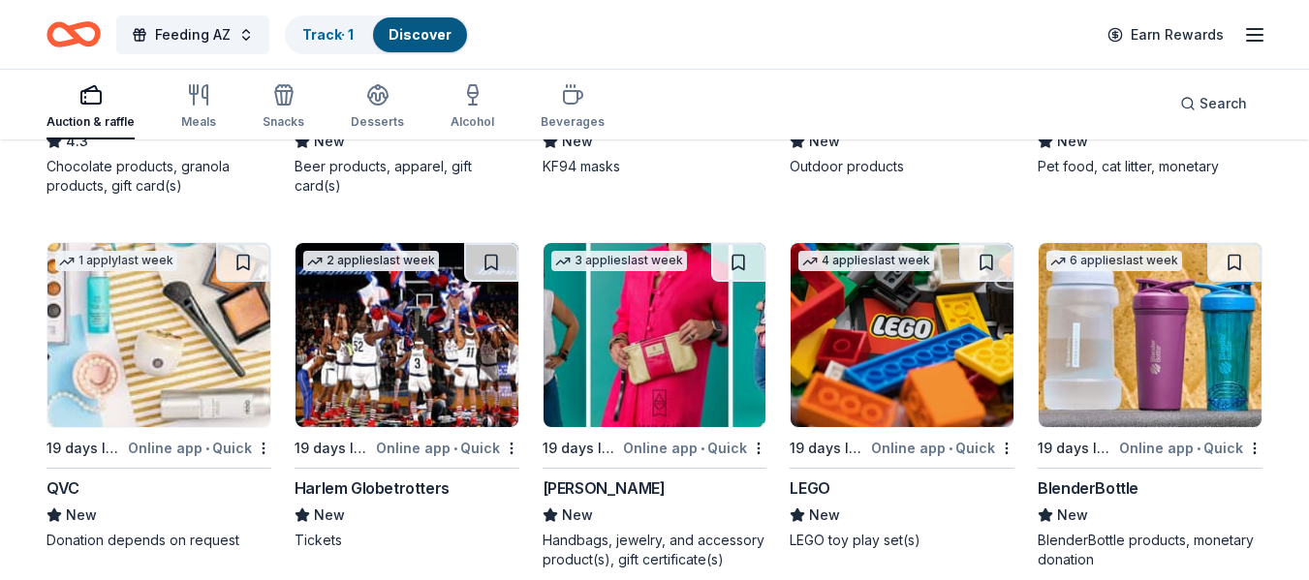
scroll to position [13496, 0]
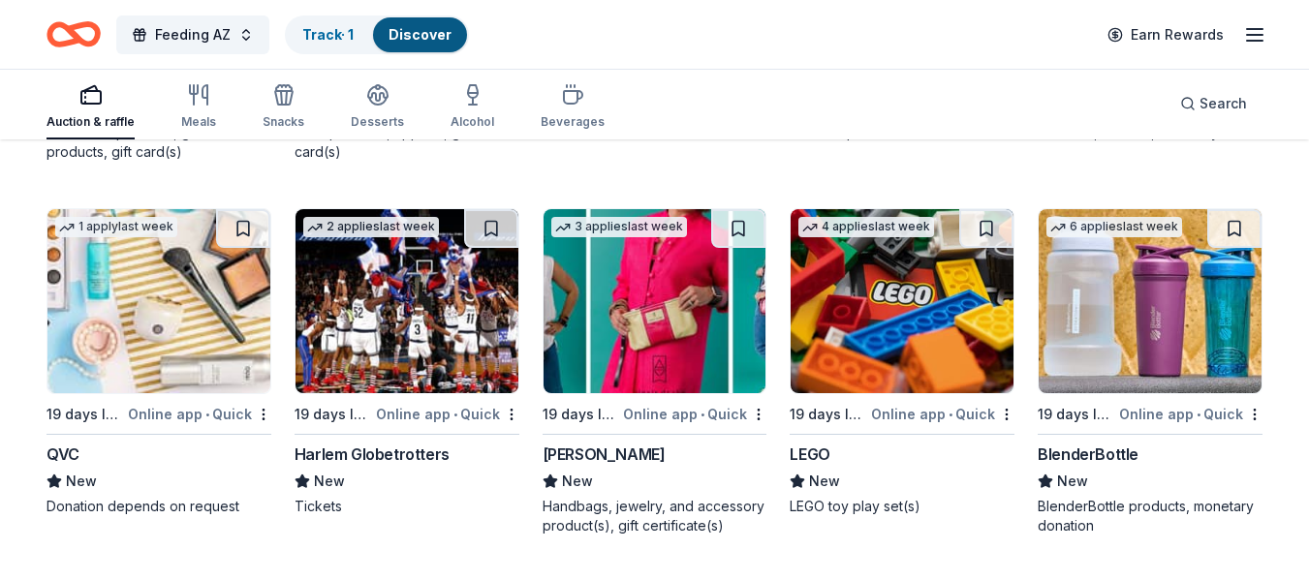
click at [827, 448] on div "LEGO" at bounding box center [810, 454] width 40 height 23
click at [880, 504] on div "LEGO toy play set(s)" at bounding box center [902, 506] width 225 height 19
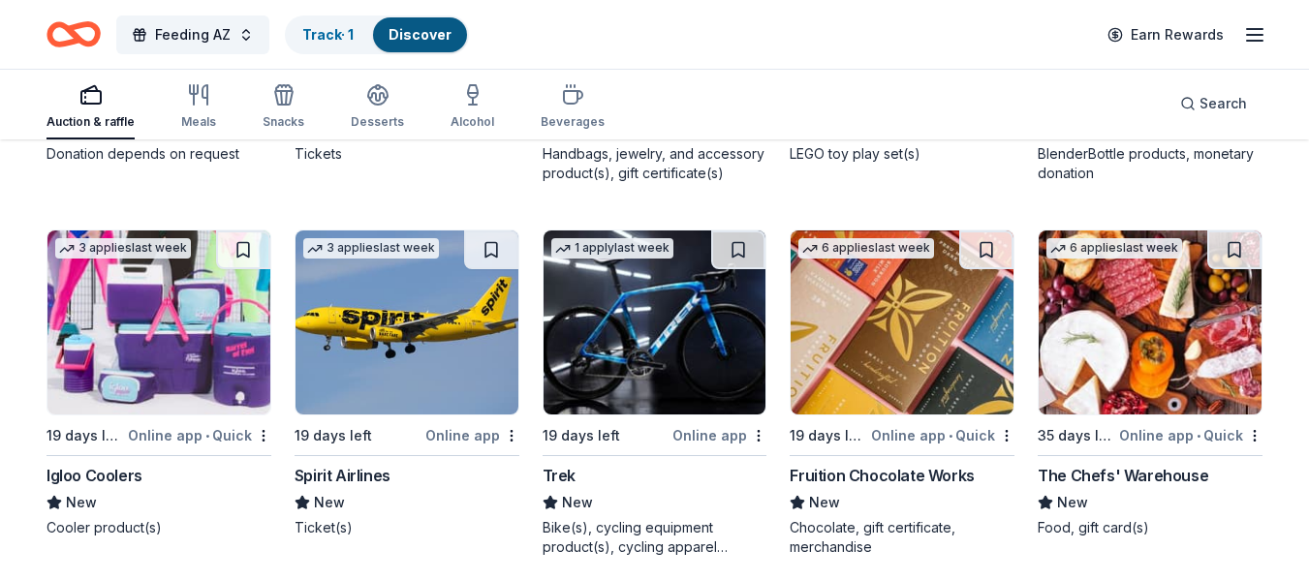
scroll to position [13884, 0]
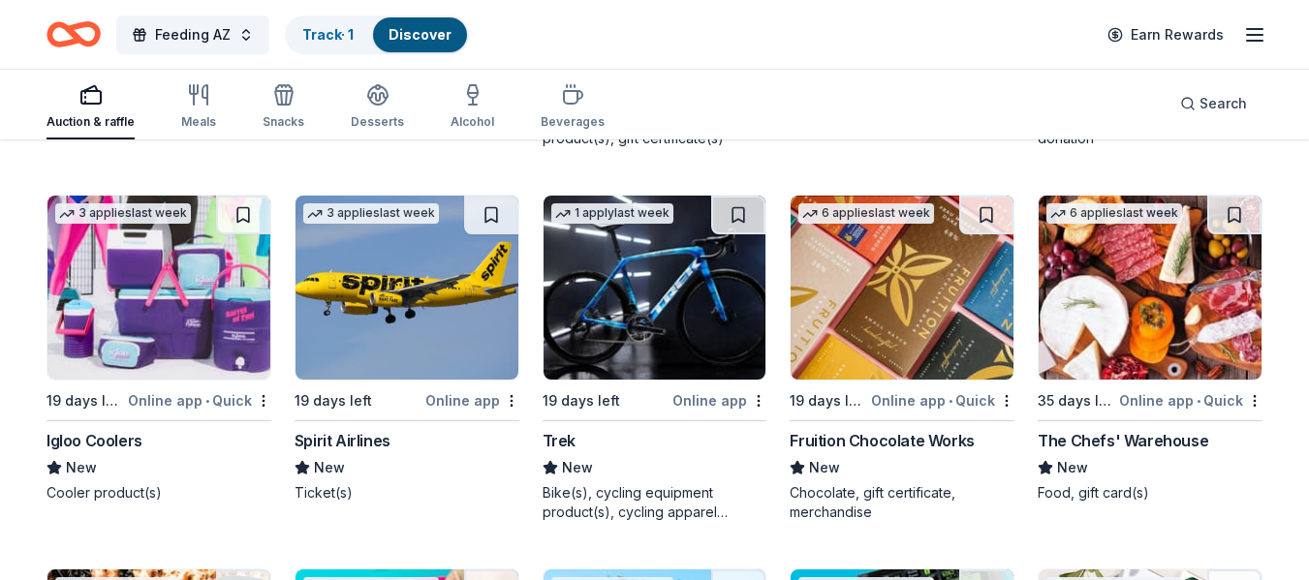
click at [357, 440] on div "Spirit Airlines" at bounding box center [343, 440] width 96 height 23
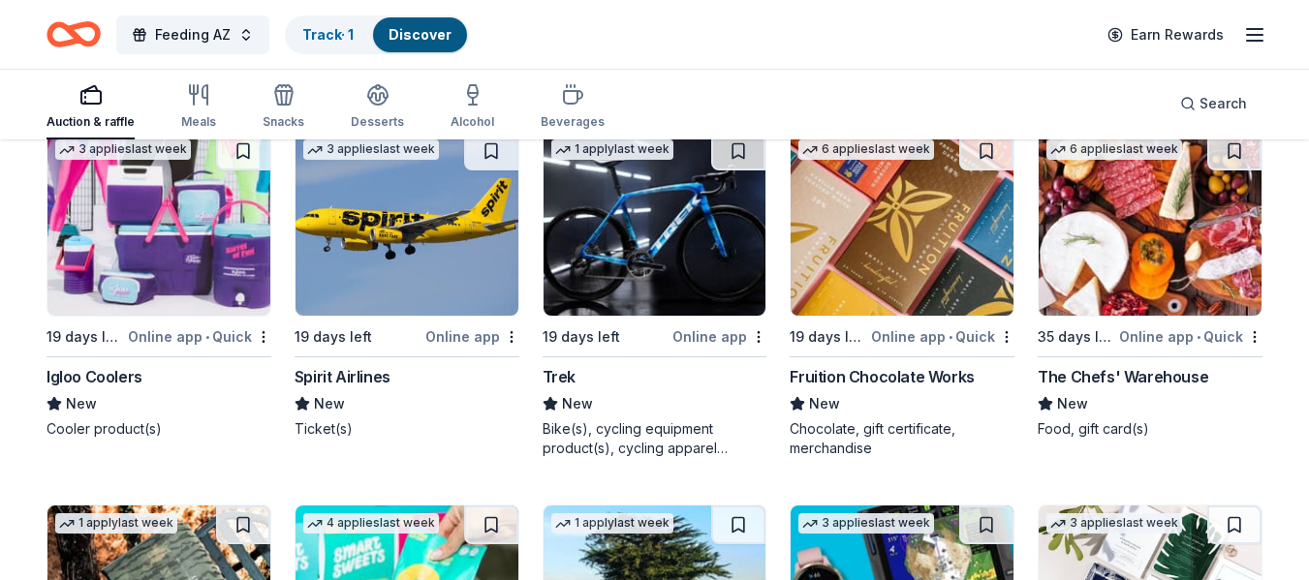
scroll to position [13981, 0]
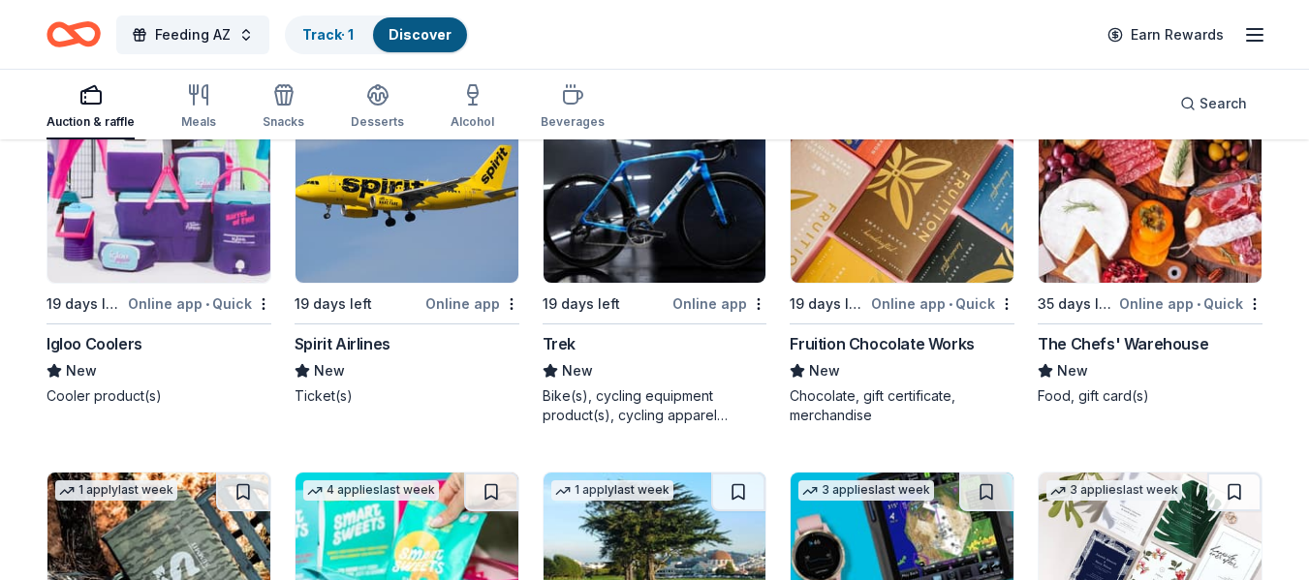
click at [117, 346] on div "Igloo Coolers" at bounding box center [95, 343] width 96 height 23
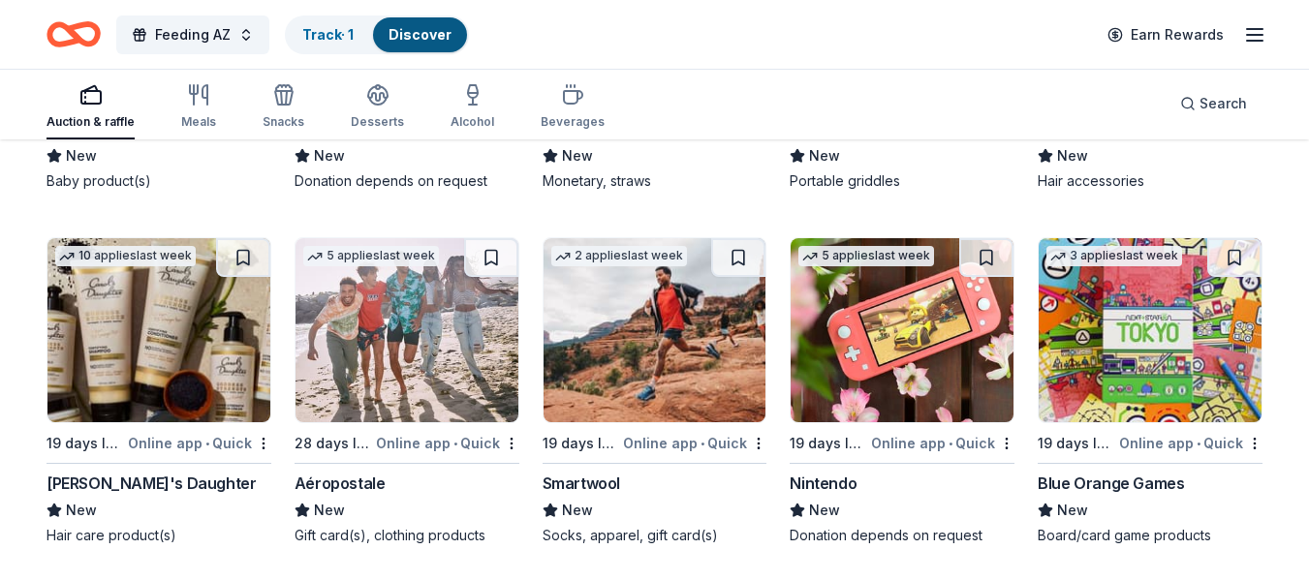
scroll to position [15337, 0]
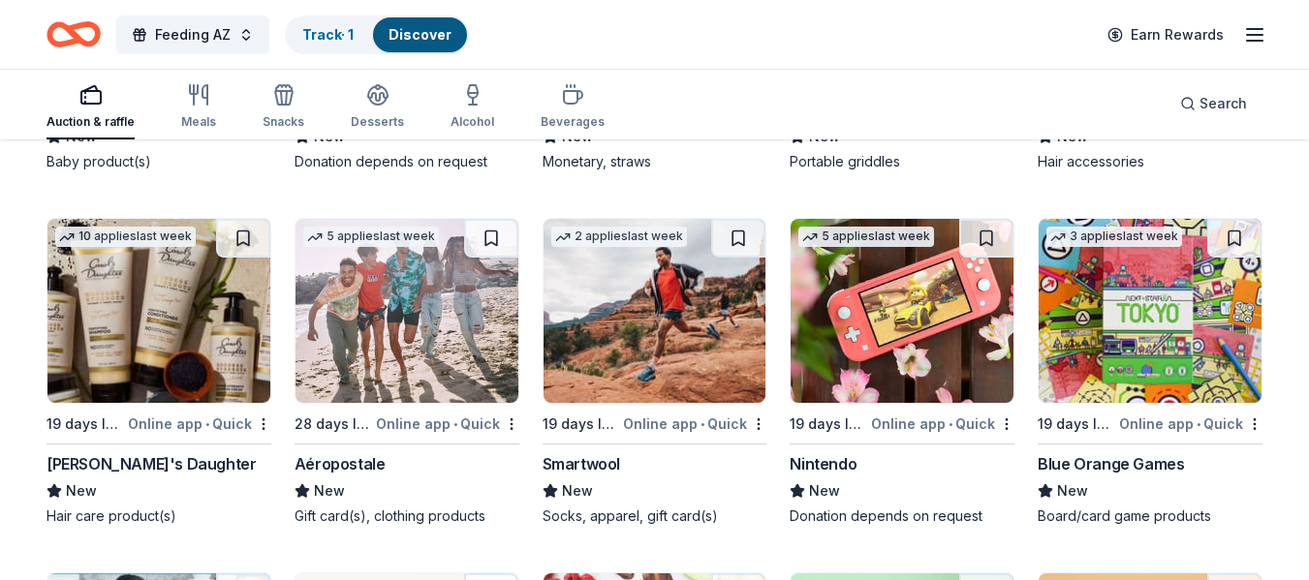
click at [835, 465] on div "Nintendo" at bounding box center [823, 463] width 67 height 23
click at [581, 460] on div "Smartwool" at bounding box center [582, 463] width 78 height 23
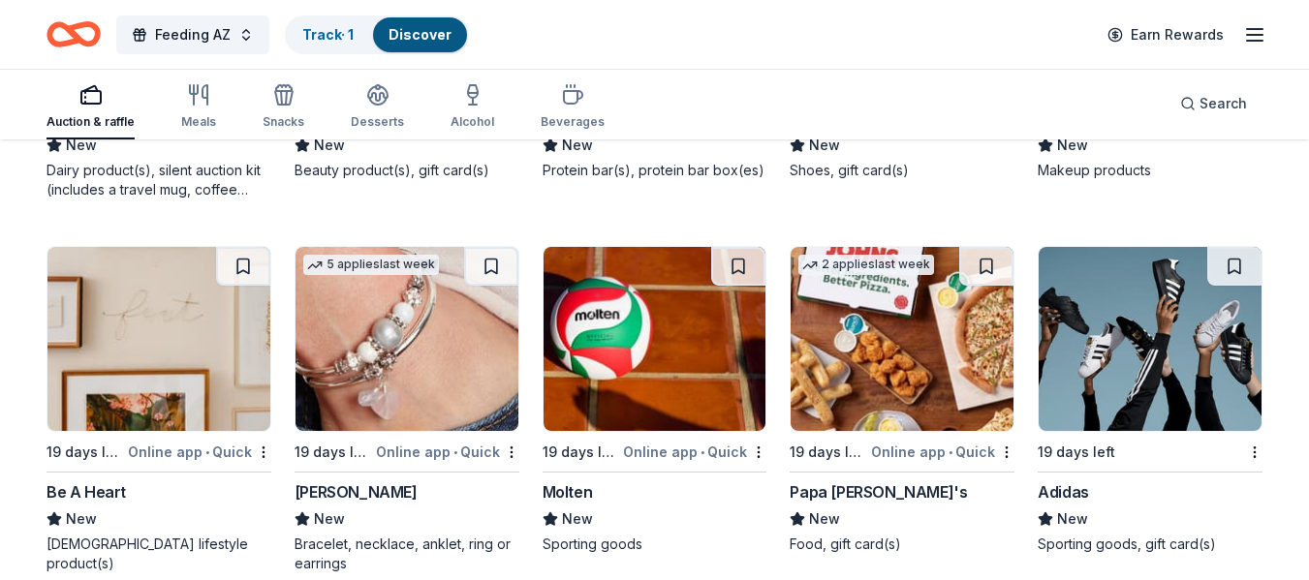
scroll to position [16037, 0]
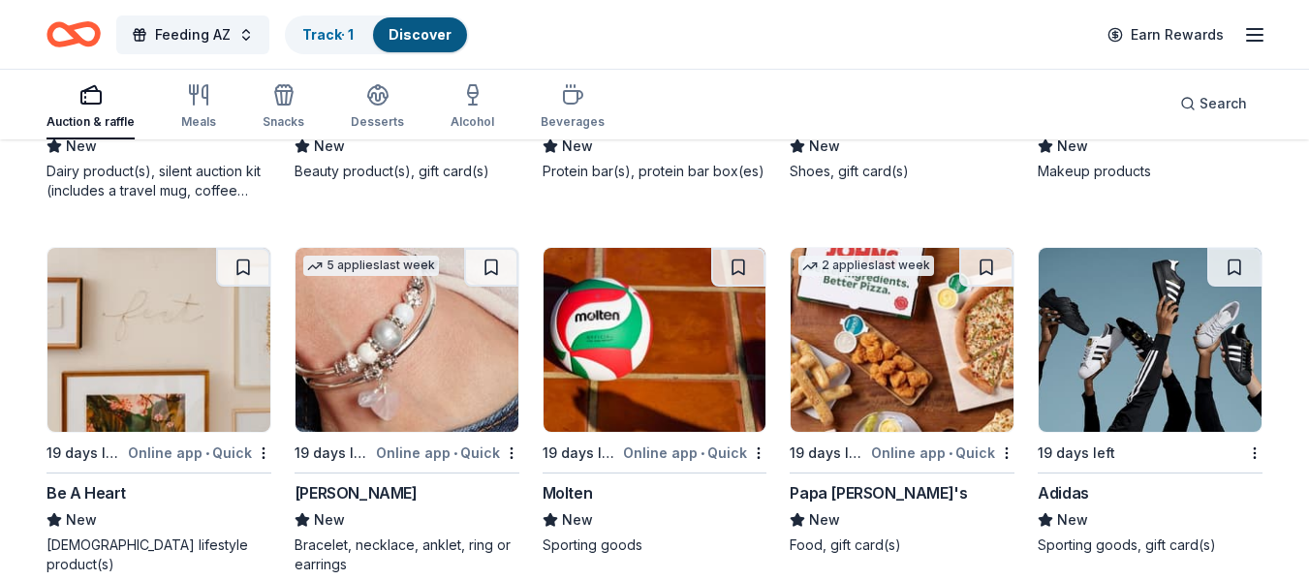
click at [1063, 485] on div "Adidas" at bounding box center [1063, 493] width 51 height 23
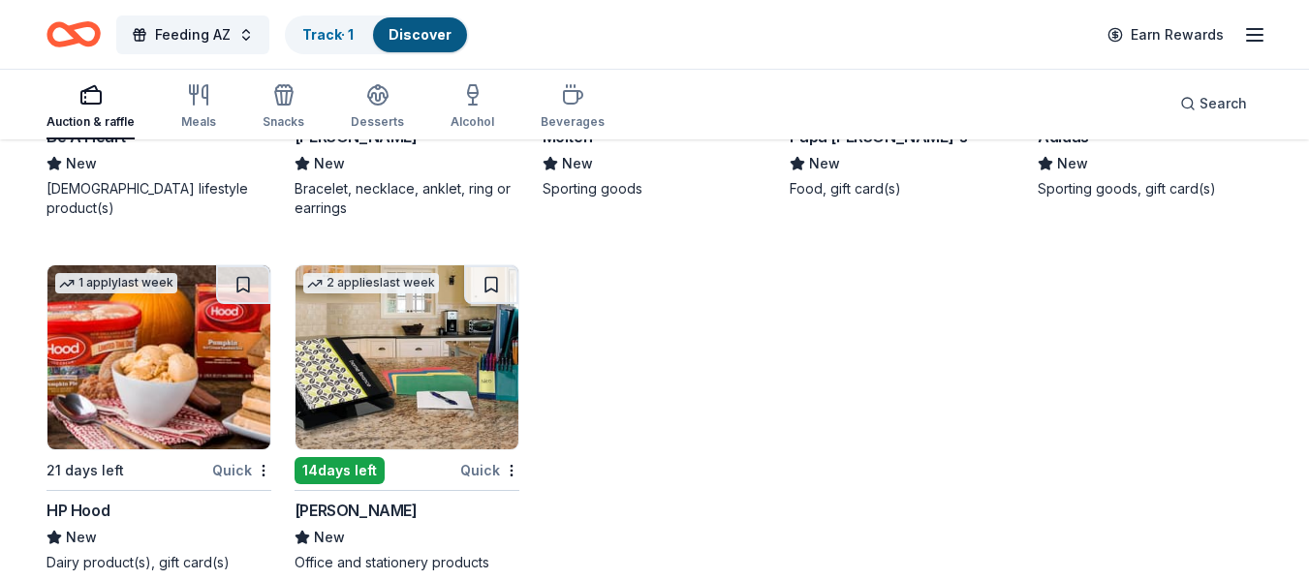
scroll to position [16424, 0]
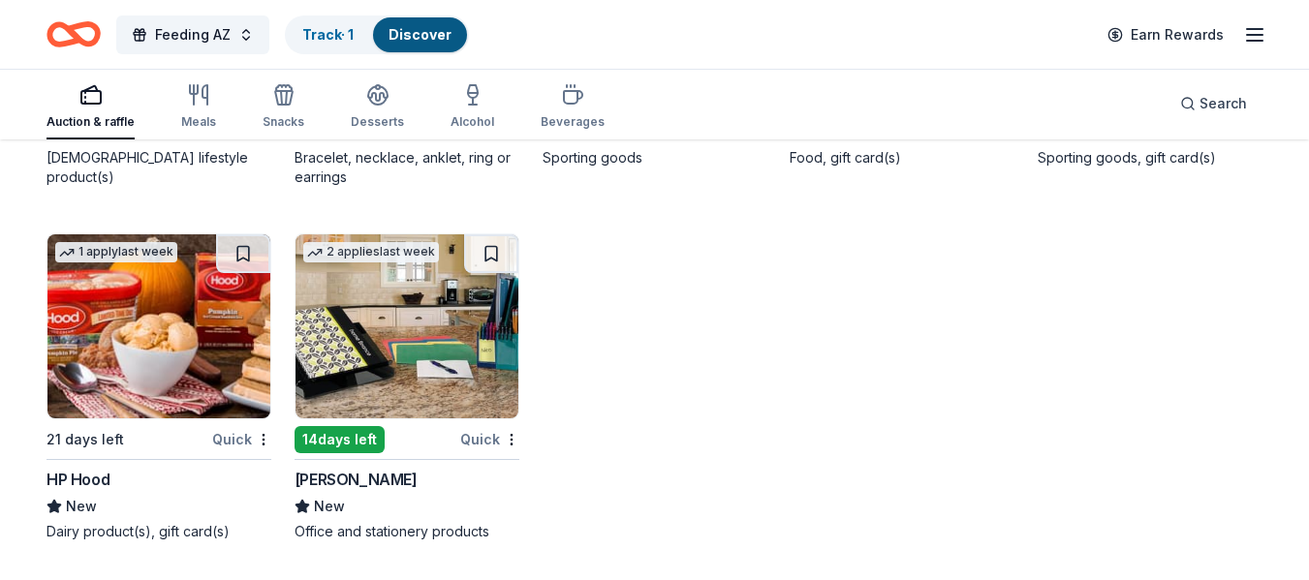
click at [94, 484] on div "HP Hood" at bounding box center [78, 479] width 63 height 23
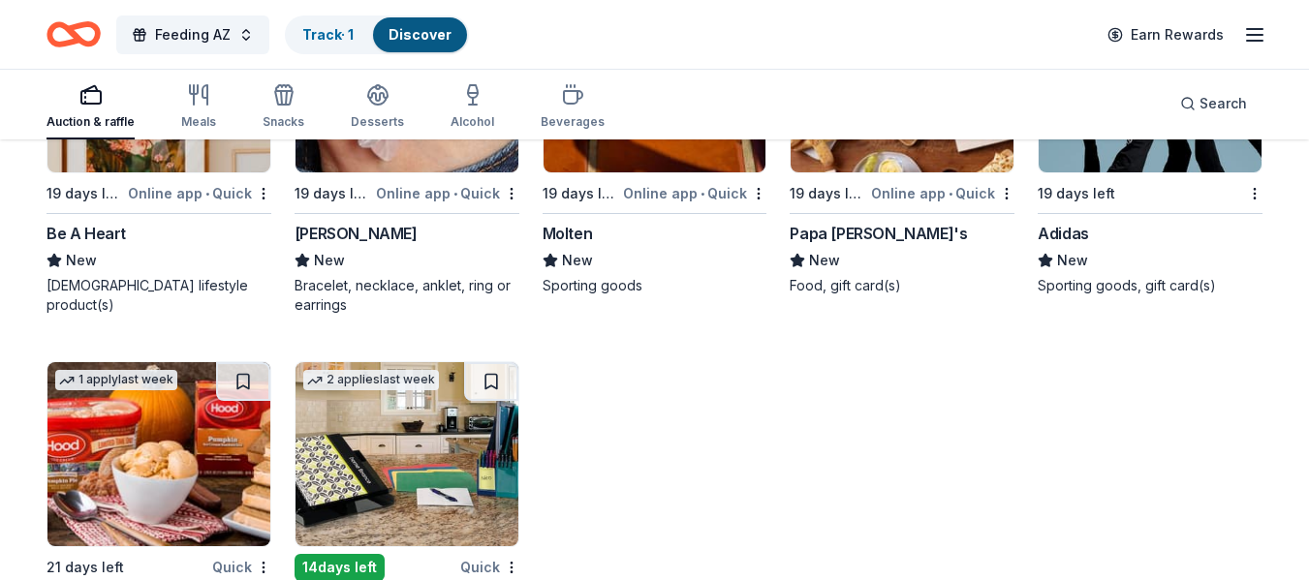
scroll to position [16231, 0]
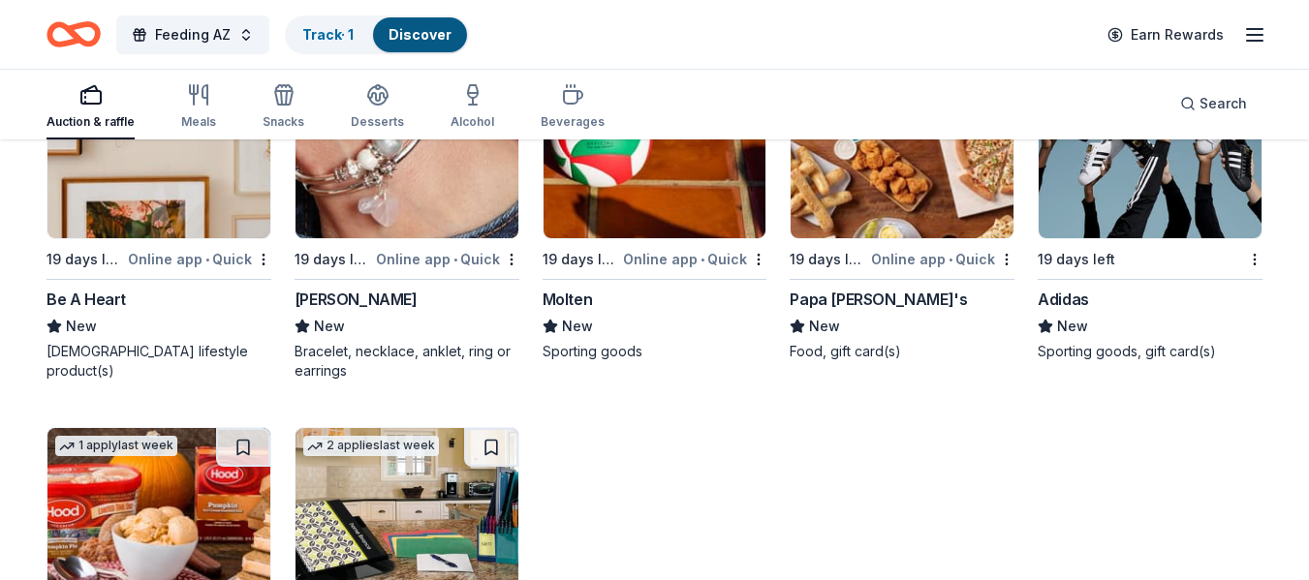
click at [570, 294] on div "Molten" at bounding box center [568, 299] width 50 height 23
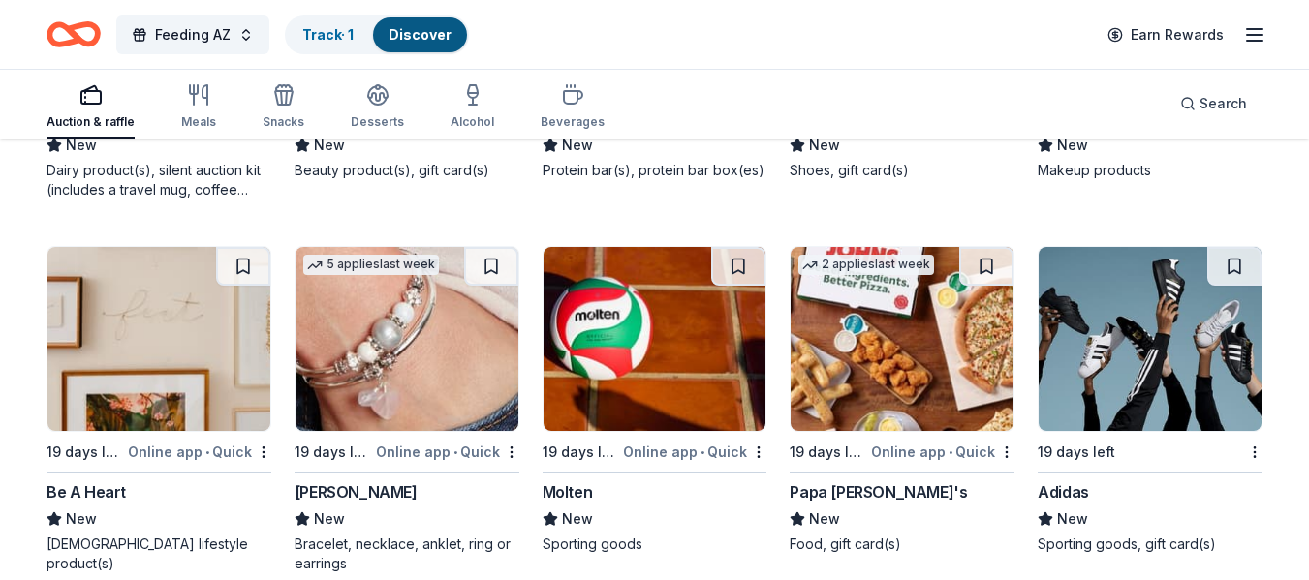
scroll to position [16037, 0]
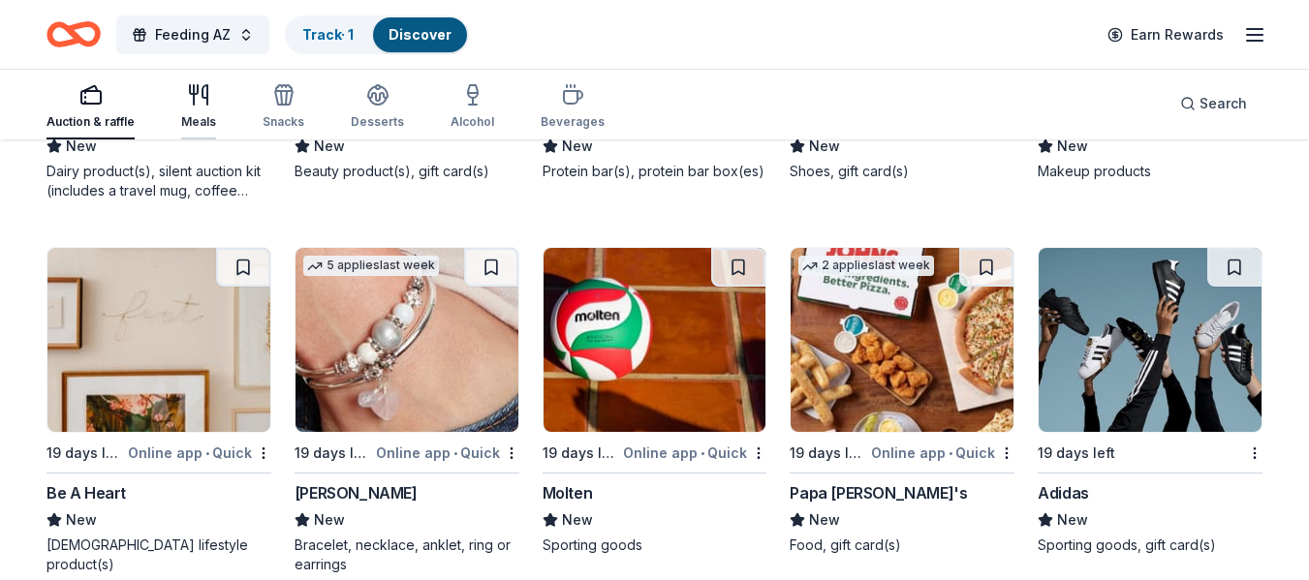
click at [198, 108] on div "Meals" at bounding box center [198, 106] width 35 height 47
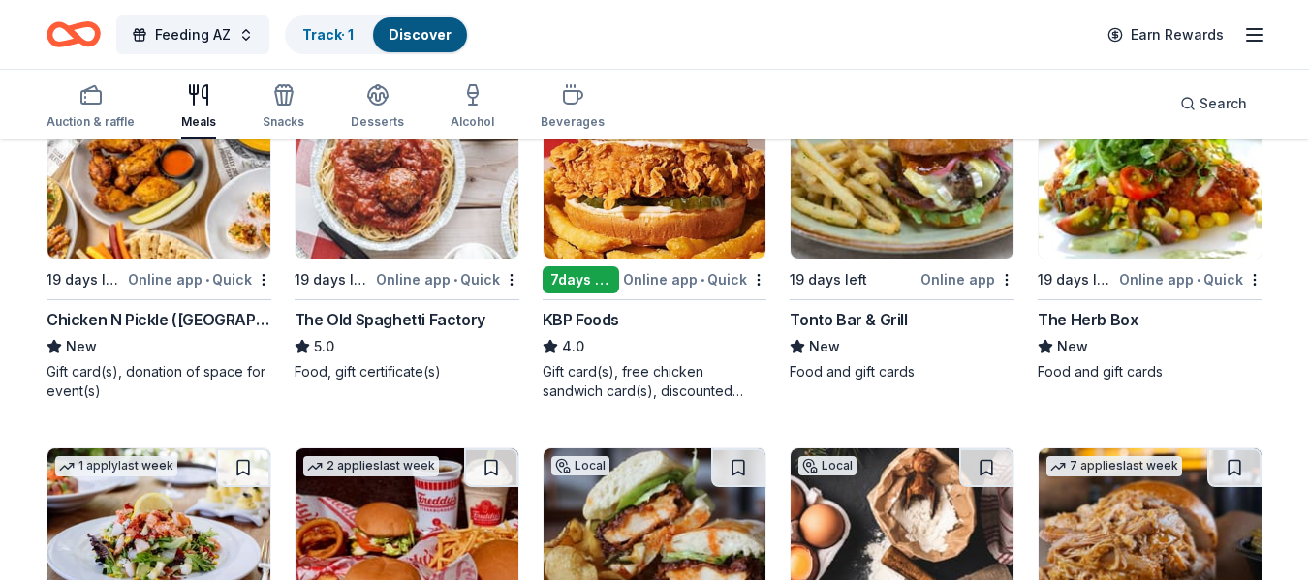
scroll to position [291, 0]
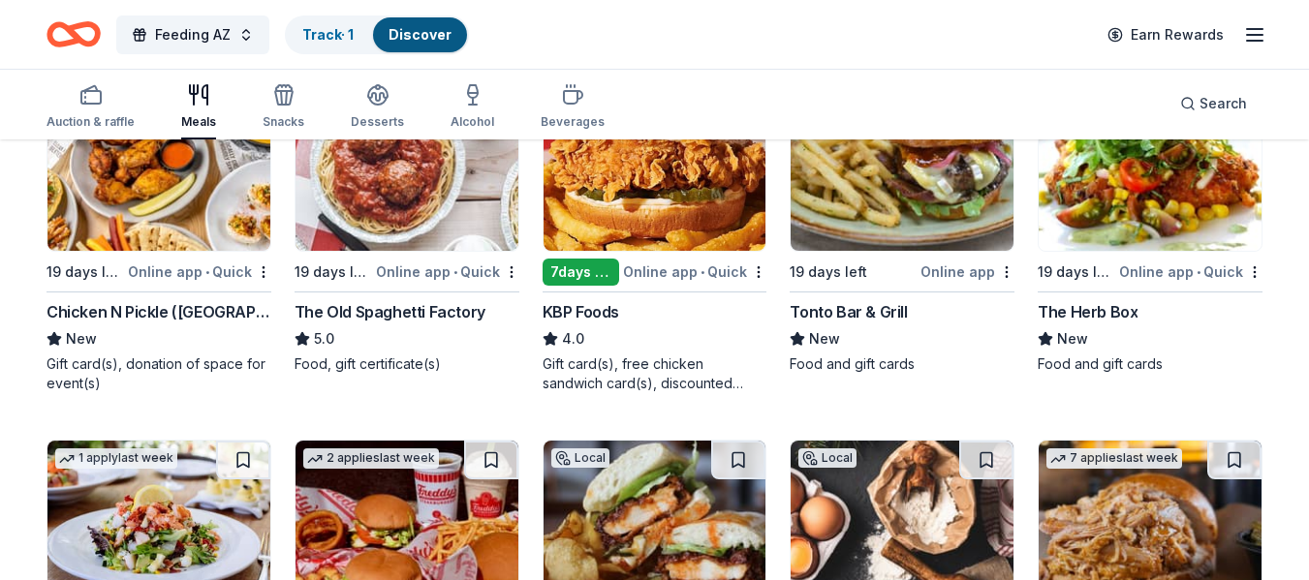
click at [1088, 312] on div "The Herb Box" at bounding box center [1088, 311] width 100 height 23
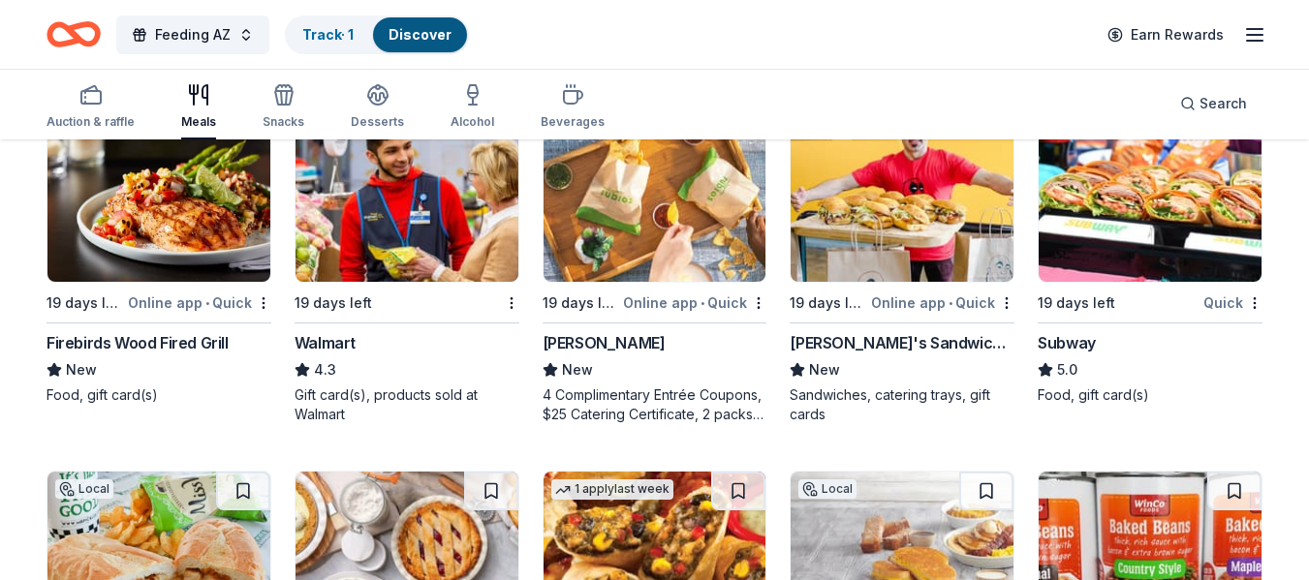
scroll to position [1744, 0]
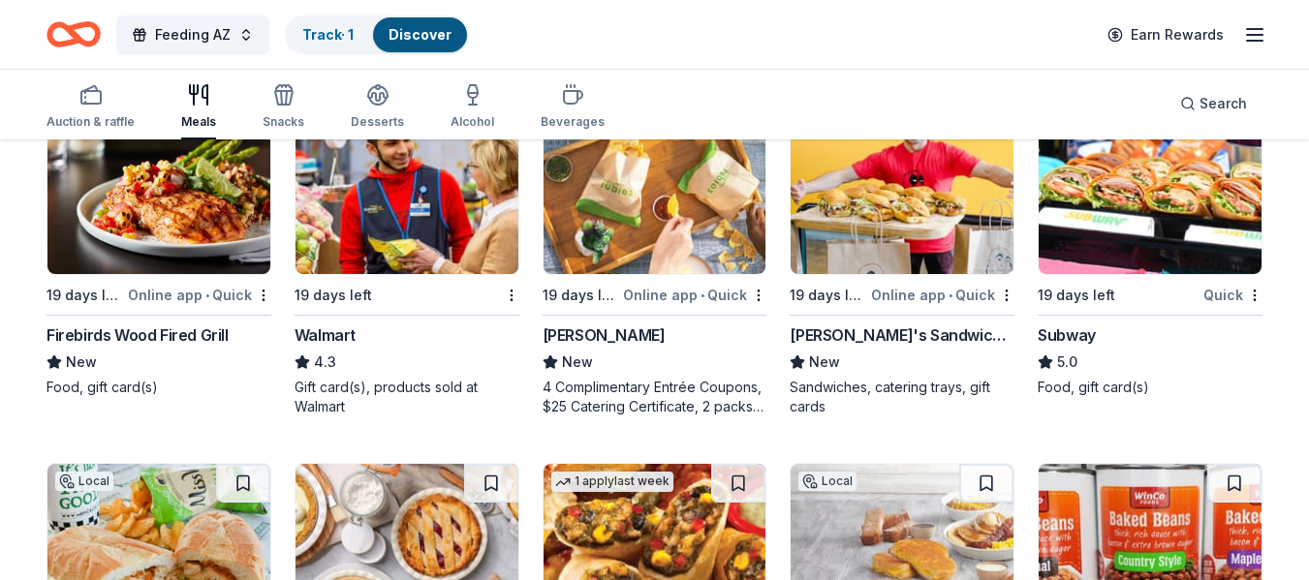
click at [313, 329] on div "Walmart" at bounding box center [325, 335] width 61 height 23
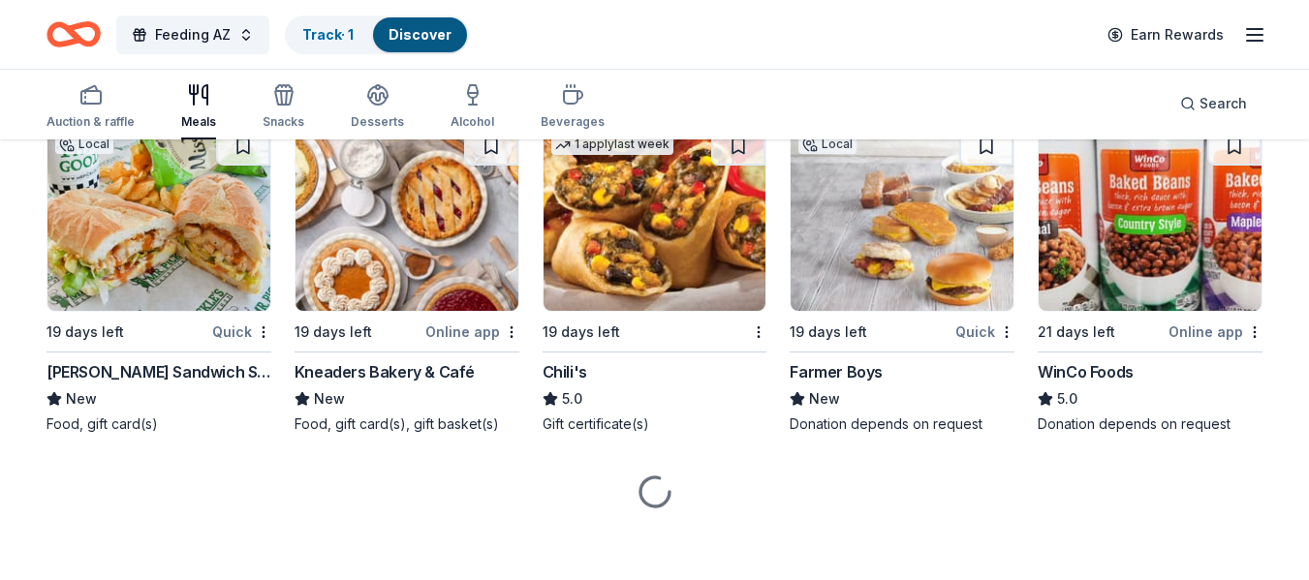
scroll to position [2090, 0]
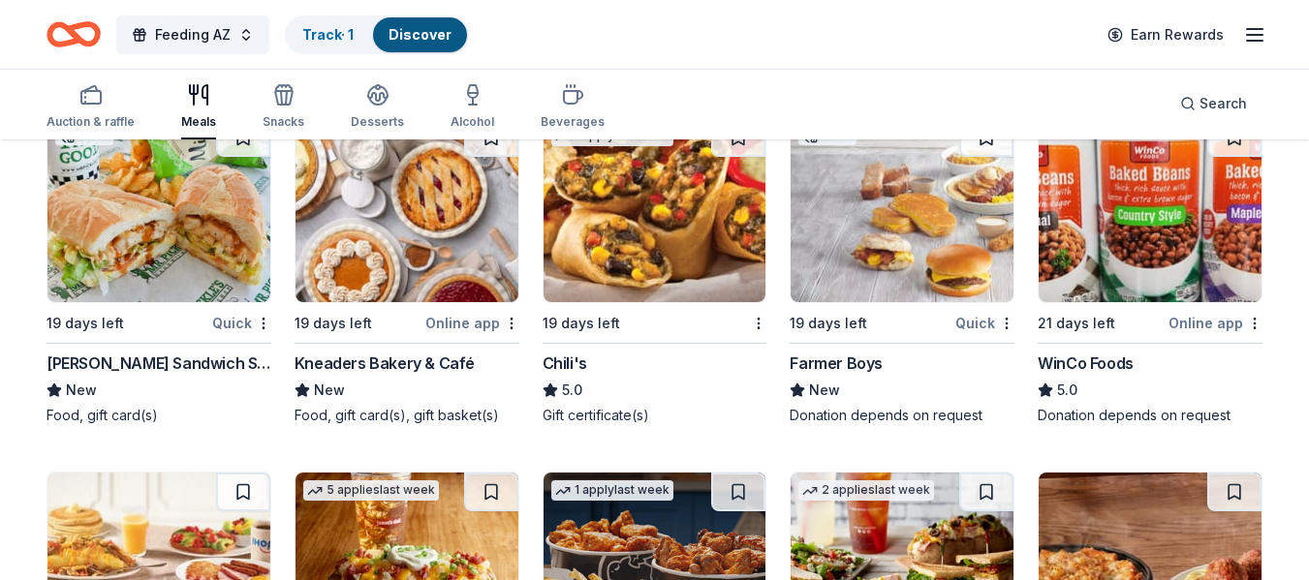
click at [816, 362] on div "Farmer Boys" at bounding box center [836, 363] width 93 height 23
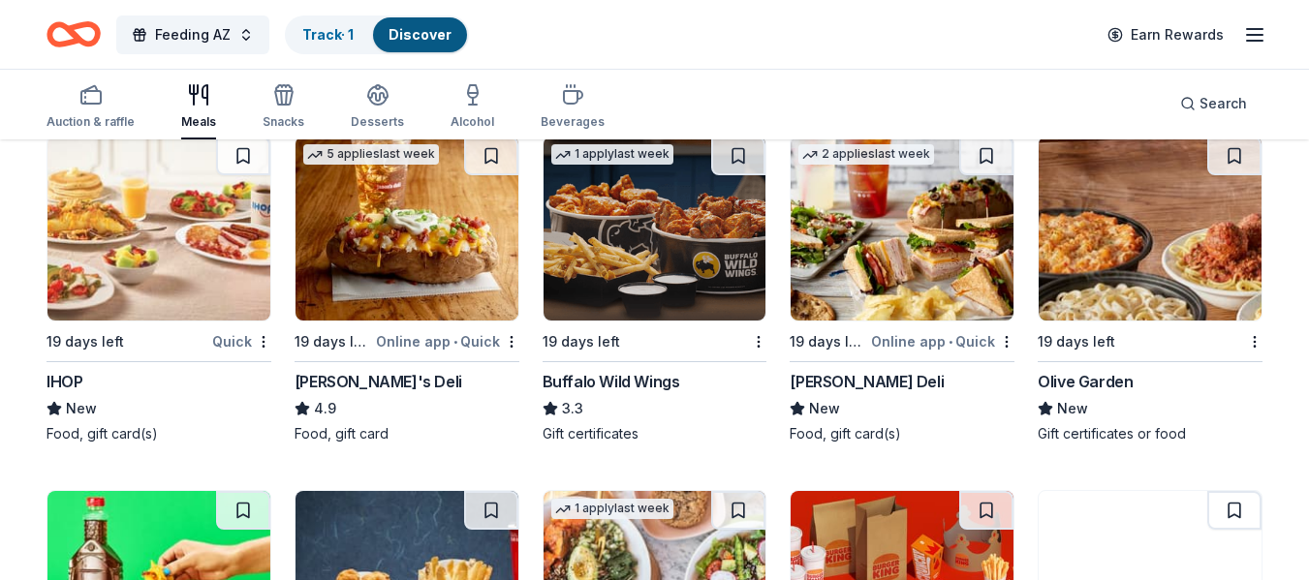
scroll to position [2478, 0]
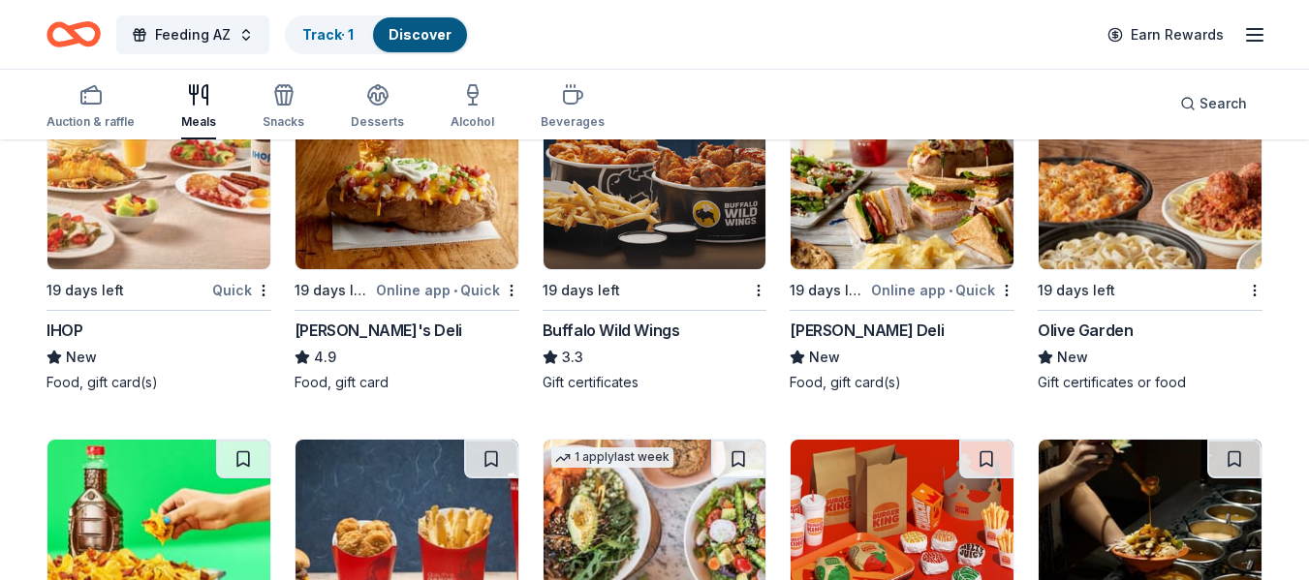
click at [636, 326] on div "Buffalo Wild Wings" at bounding box center [612, 330] width 138 height 23
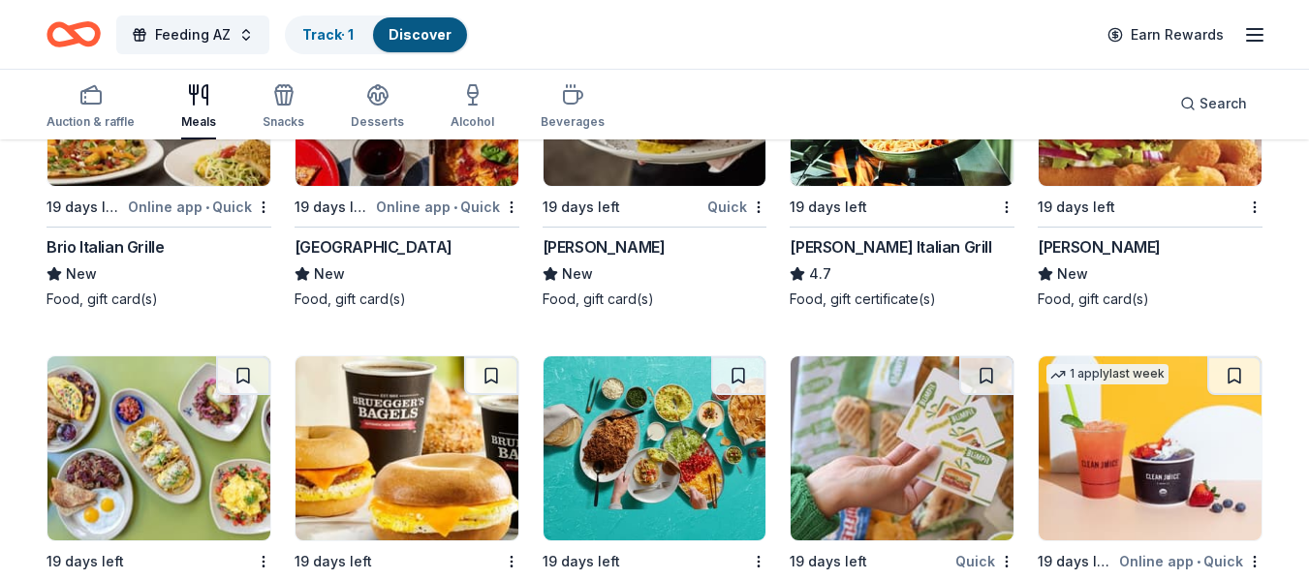
scroll to position [4125, 0]
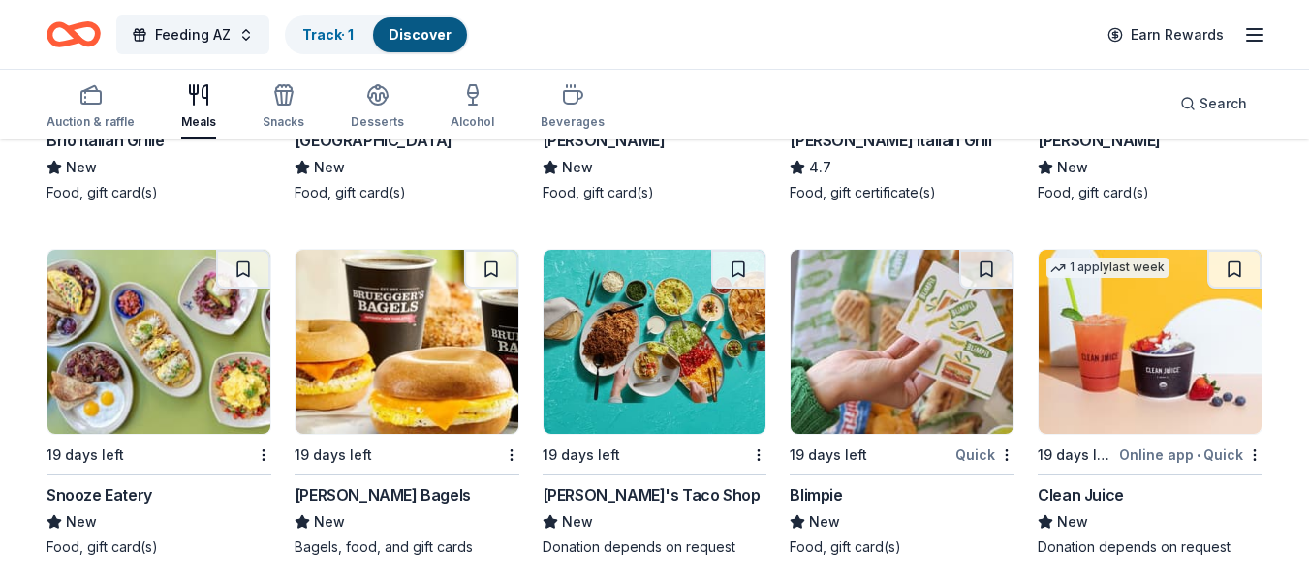
click at [118, 489] on div "Snooze Eatery" at bounding box center [100, 494] width 106 height 23
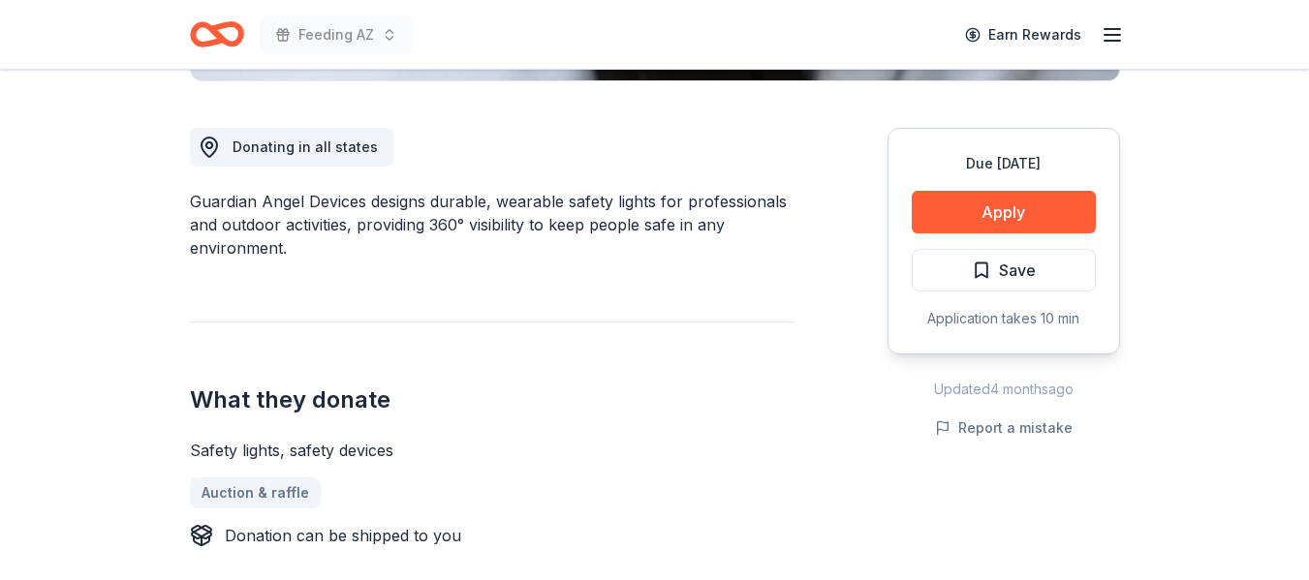
scroll to position [581, 0]
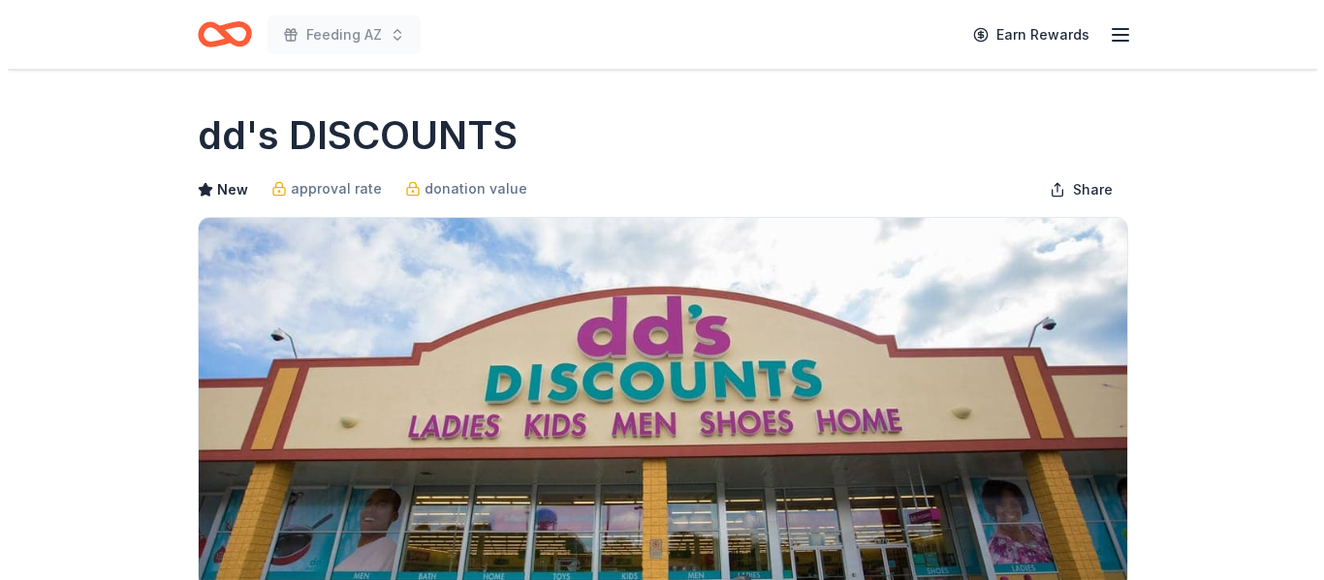
scroll to position [388, 0]
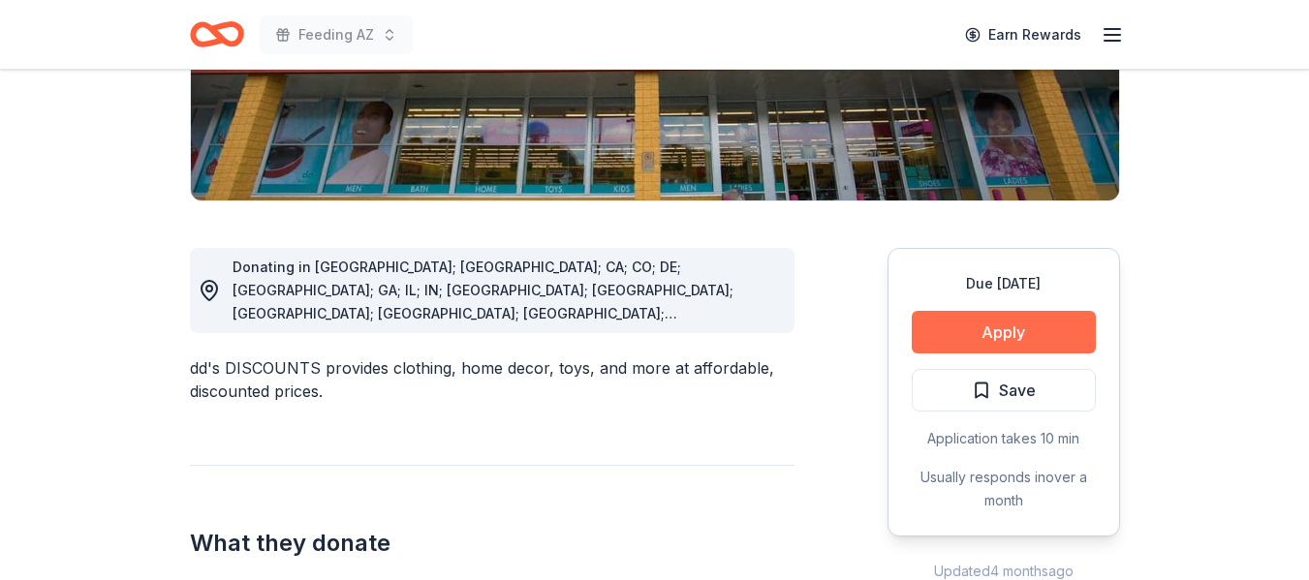
click at [1008, 330] on button "Apply" at bounding box center [1004, 332] width 184 height 43
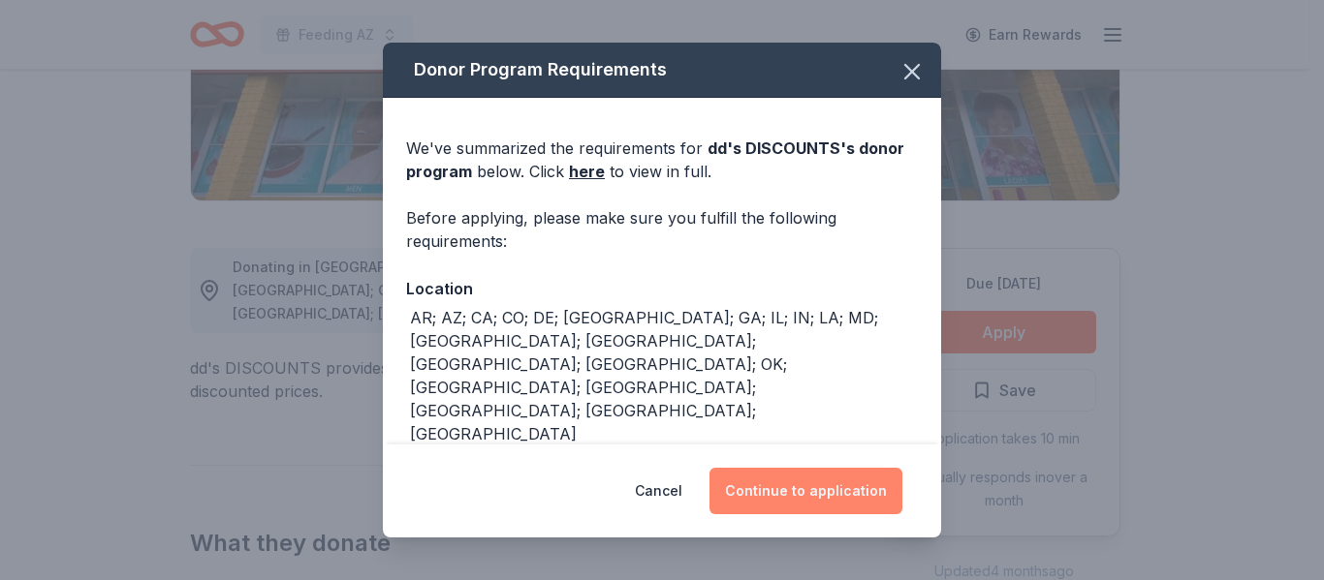
click at [816, 482] on button "Continue to application" at bounding box center [805, 491] width 193 height 47
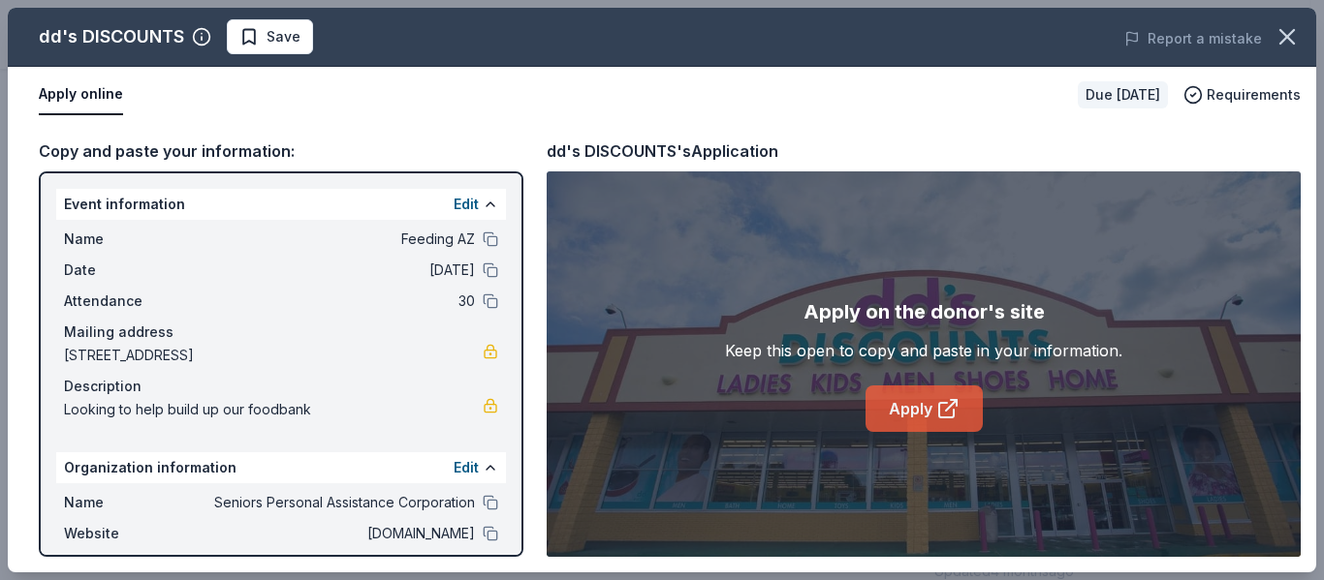
click at [918, 409] on link "Apply" at bounding box center [923, 409] width 117 height 47
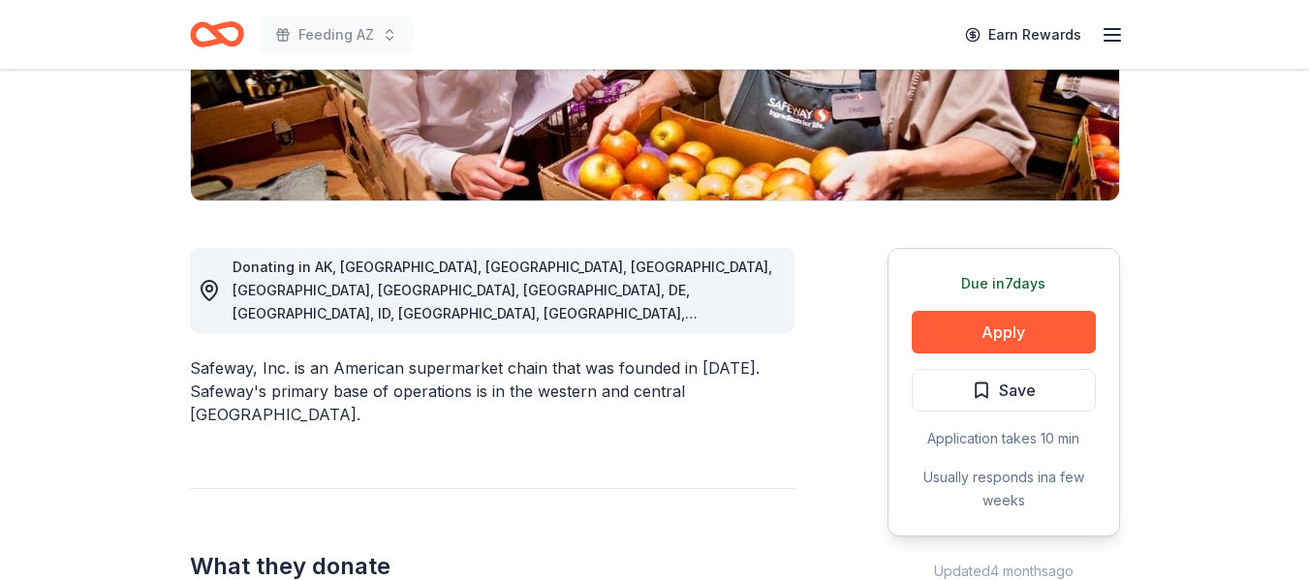
click at [979, 332] on button "Apply" at bounding box center [1004, 332] width 184 height 43
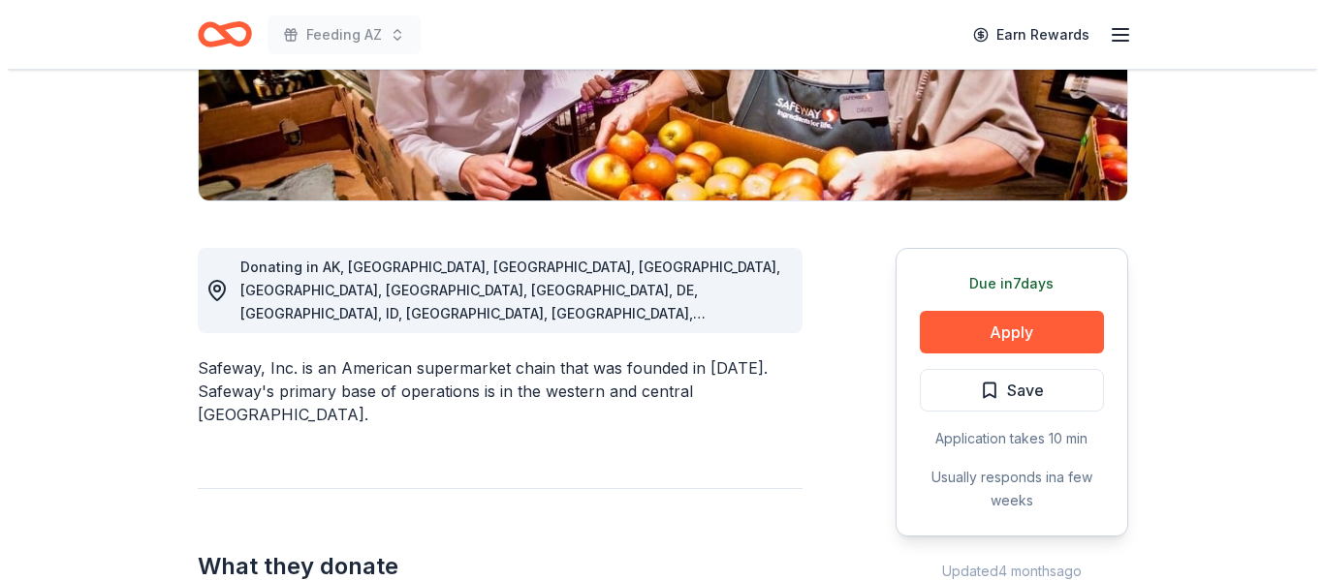
scroll to position [388, 0]
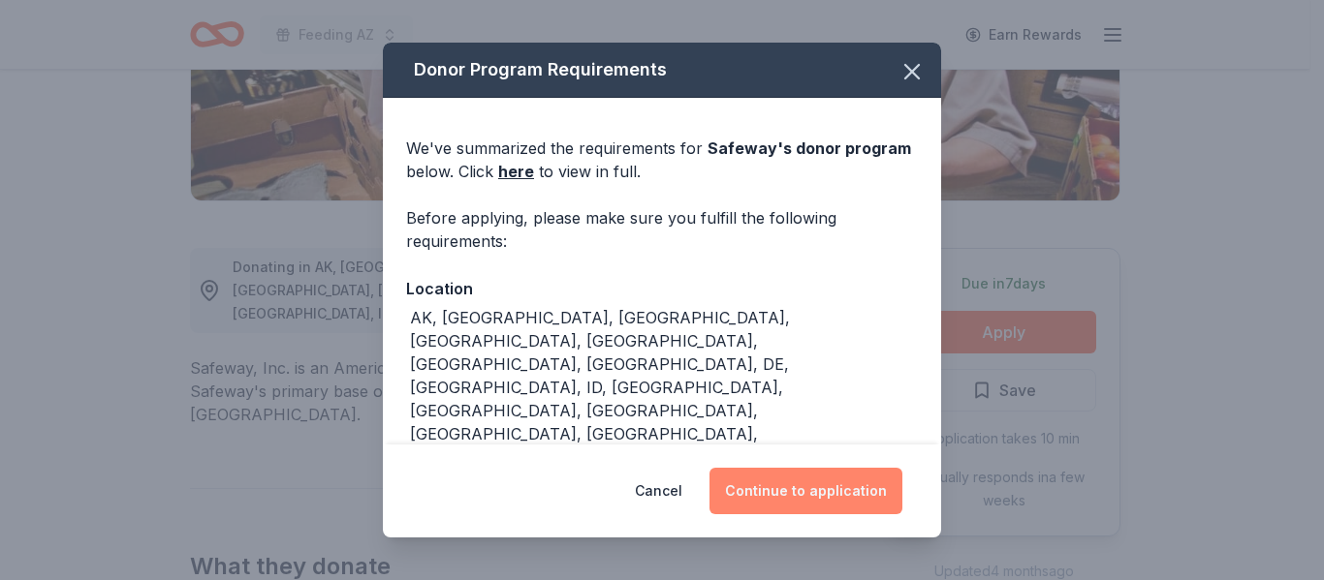
click at [838, 484] on button "Continue to application" at bounding box center [805, 491] width 193 height 47
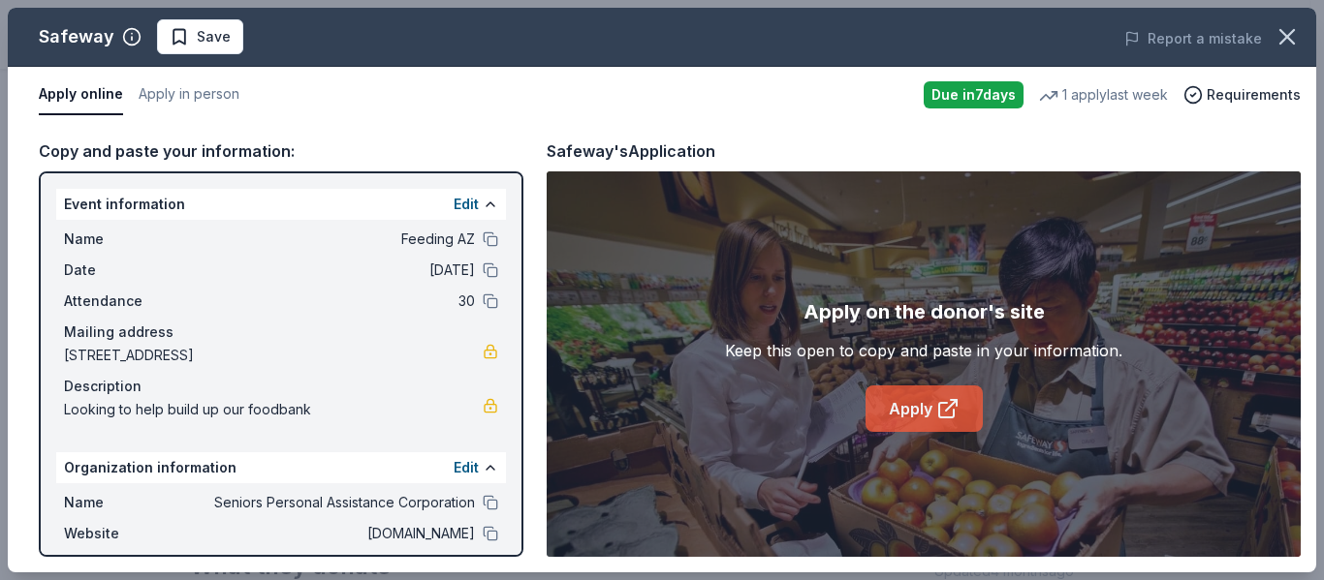
click at [922, 417] on link "Apply" at bounding box center [923, 409] width 117 height 47
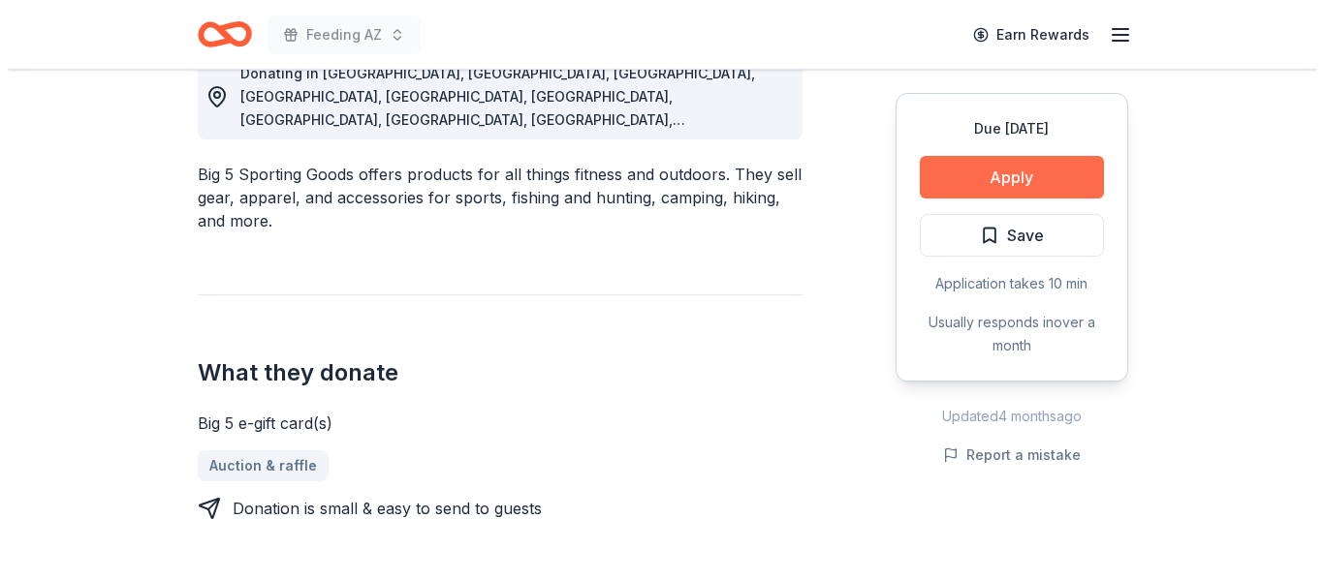
scroll to position [581, 0]
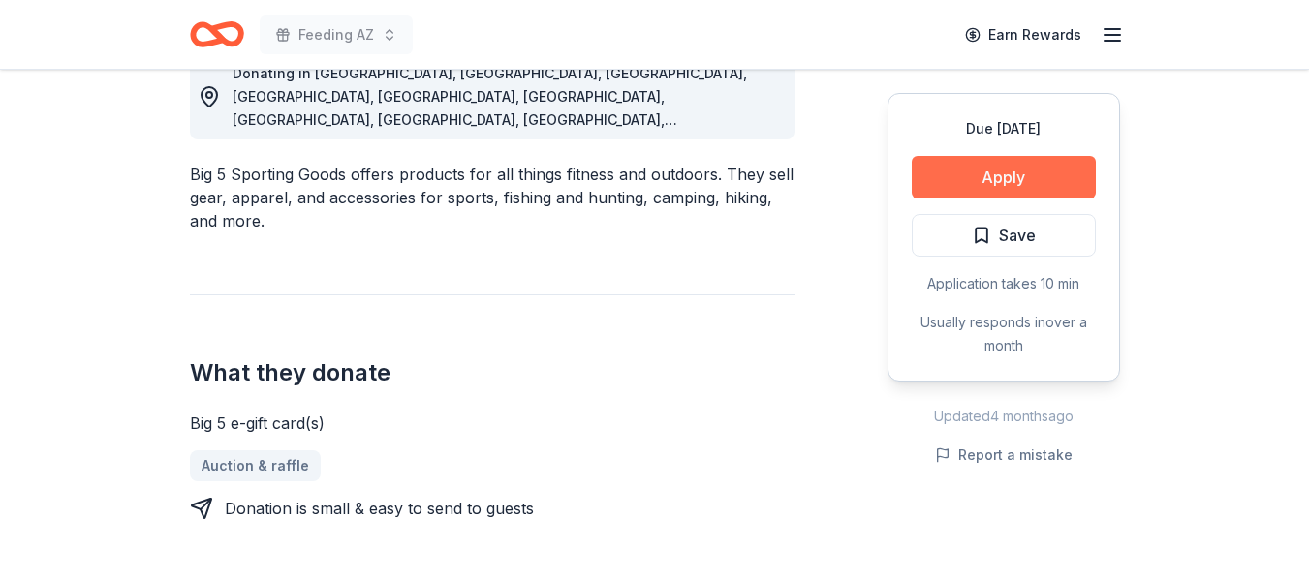
click at [996, 180] on button "Apply" at bounding box center [1004, 177] width 184 height 43
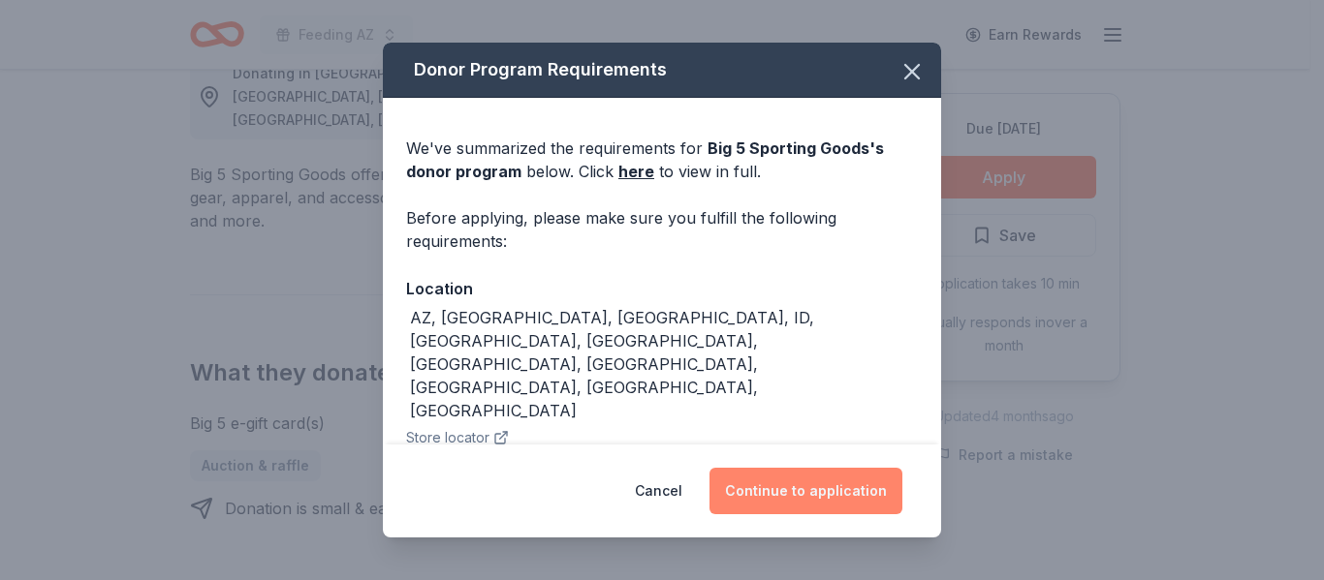
click at [812, 485] on button "Continue to application" at bounding box center [805, 491] width 193 height 47
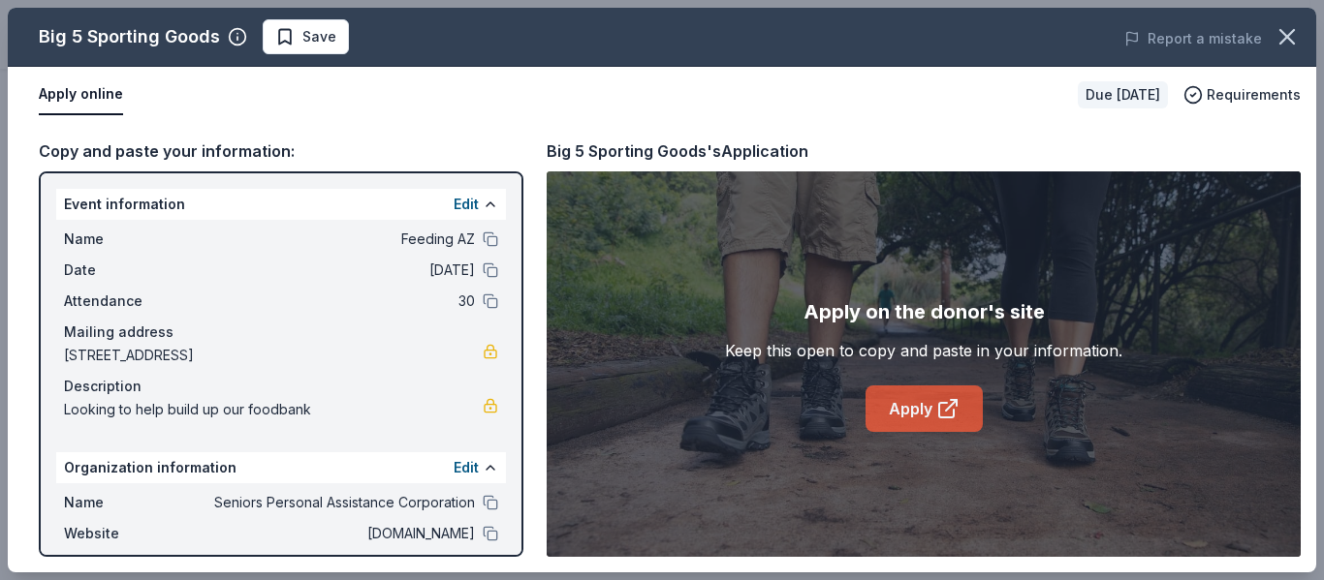
click at [927, 413] on link "Apply" at bounding box center [923, 409] width 117 height 47
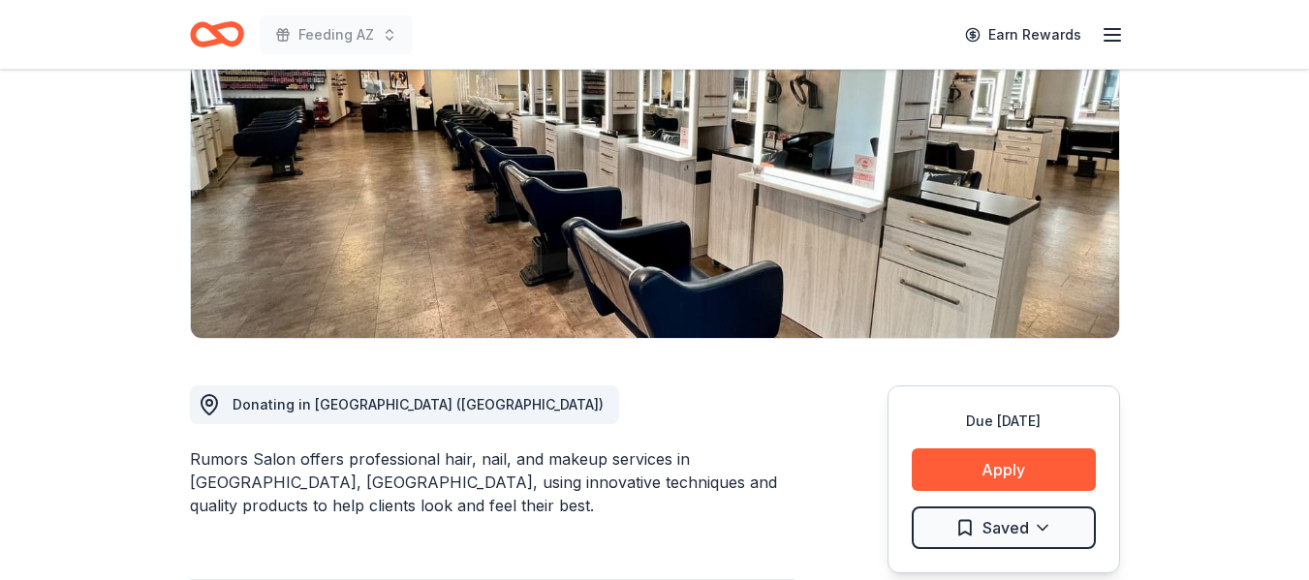
scroll to position [194, 0]
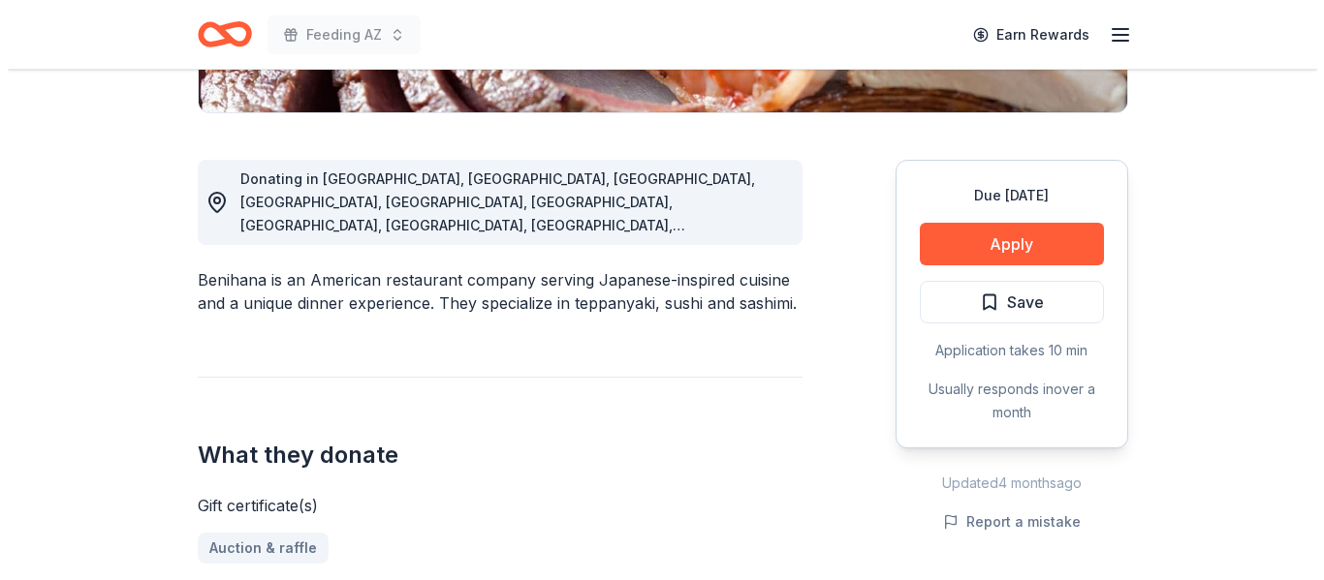
scroll to position [291, 0]
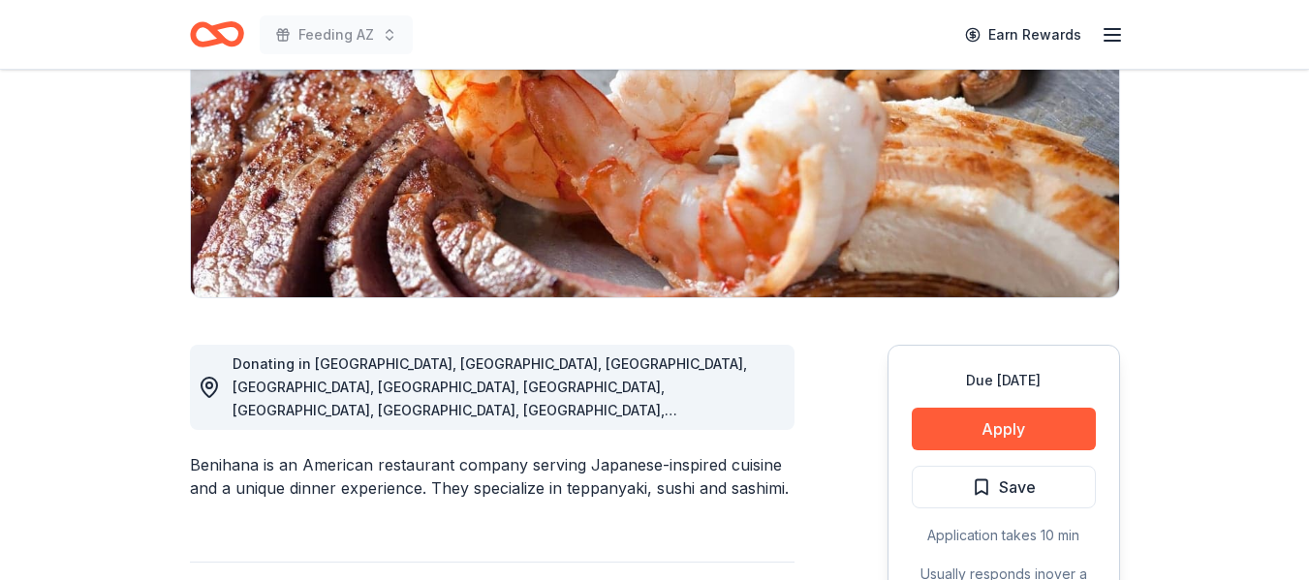
drag, startPoint x: 194, startPoint y: 438, endPoint x: 264, endPoint y: 437, distance: 69.8
click at [264, 453] on div "Benihana is an American restaurant company serving Japanese-inspired cuisine an…" at bounding box center [492, 476] width 605 height 47
click at [993, 421] on button "Apply" at bounding box center [1004, 429] width 184 height 43
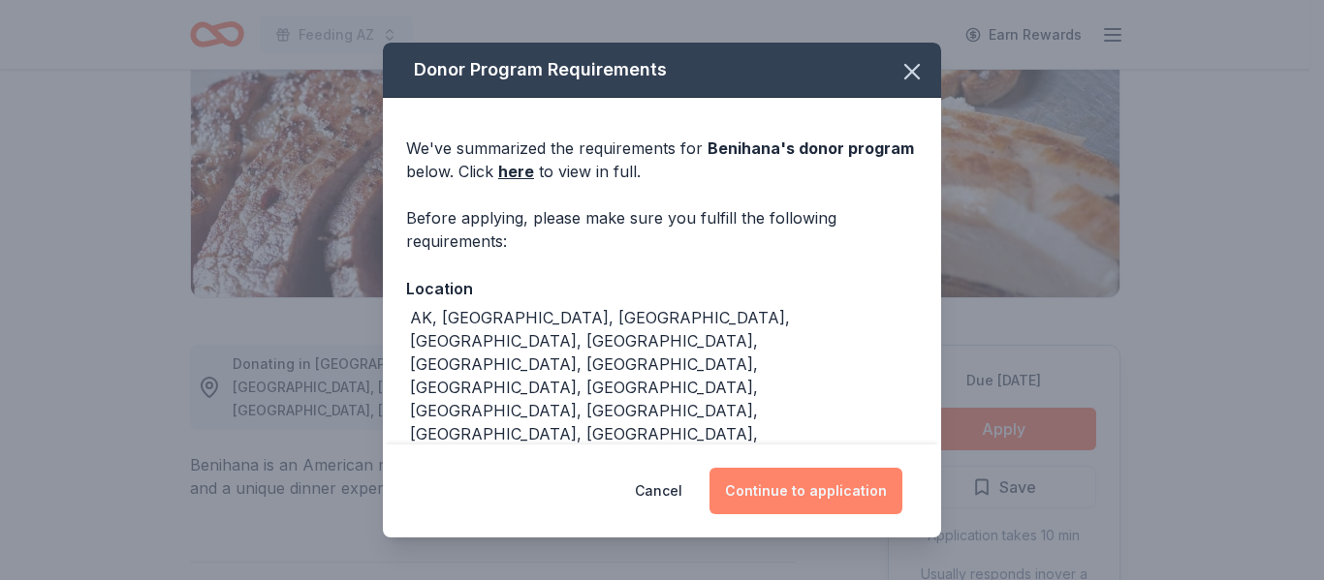
click at [807, 494] on button "Continue to application" at bounding box center [805, 491] width 193 height 47
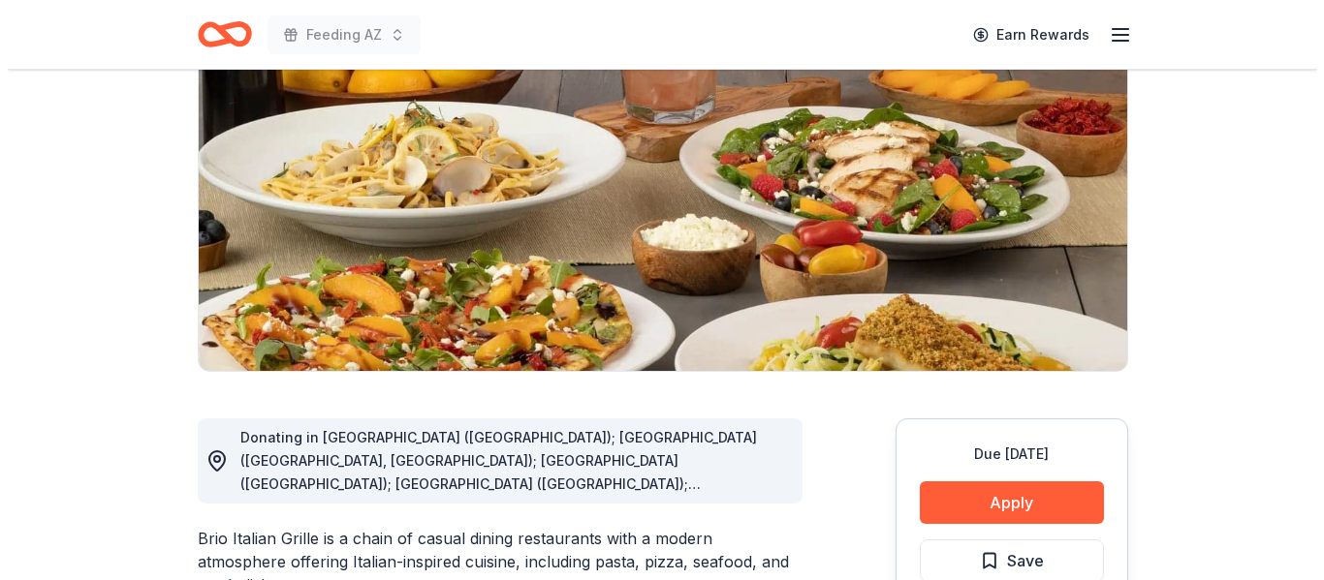
scroll to position [291, 0]
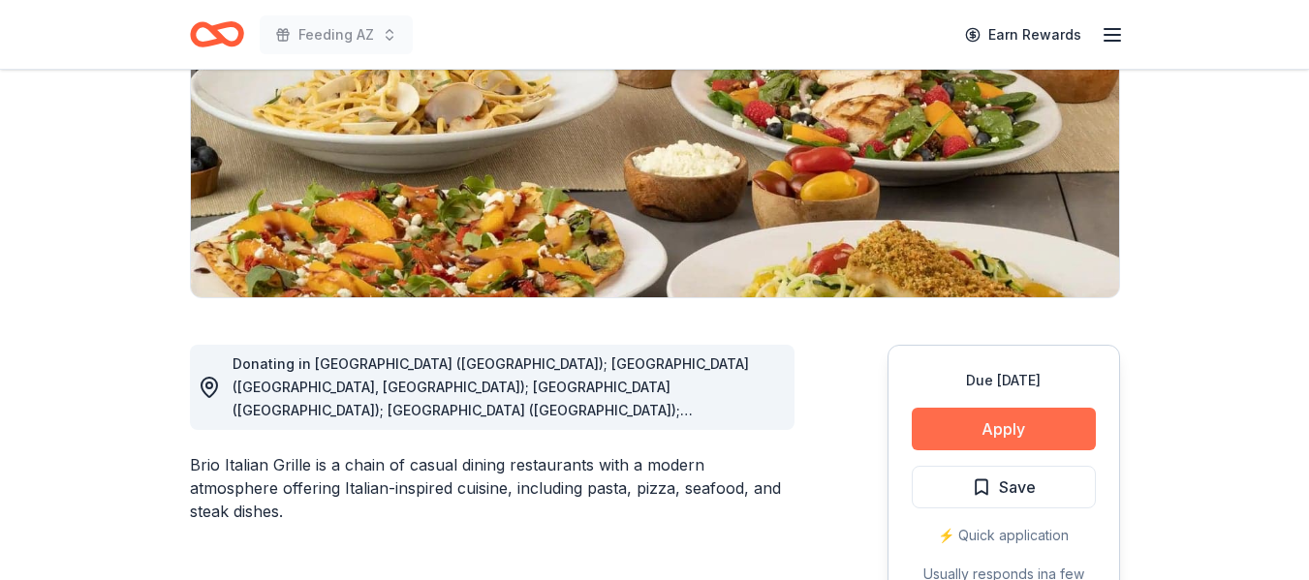
click at [983, 415] on button "Apply" at bounding box center [1004, 429] width 184 height 43
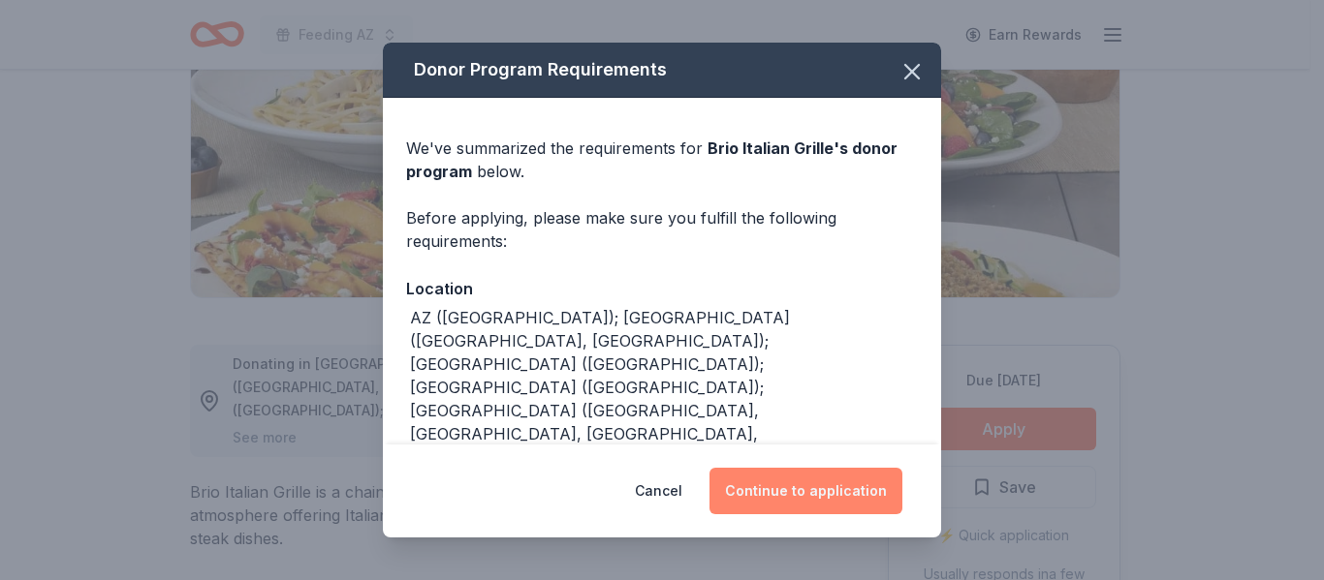
click at [843, 490] on button "Continue to application" at bounding box center [805, 491] width 193 height 47
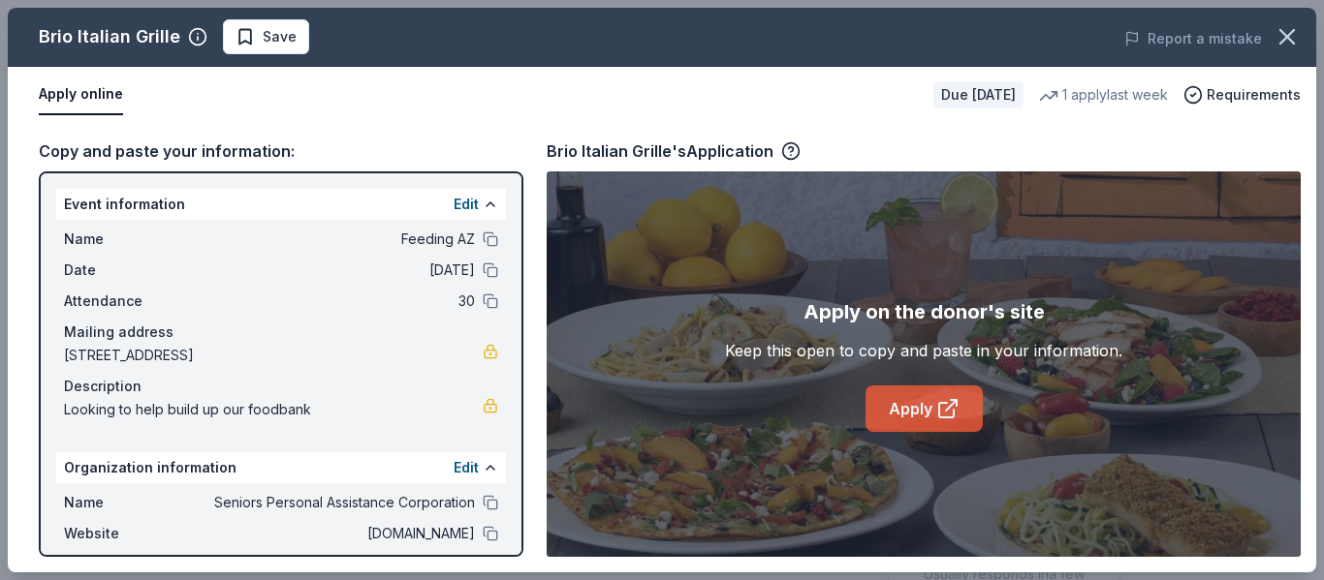
click at [892, 404] on link "Apply" at bounding box center [923, 409] width 117 height 47
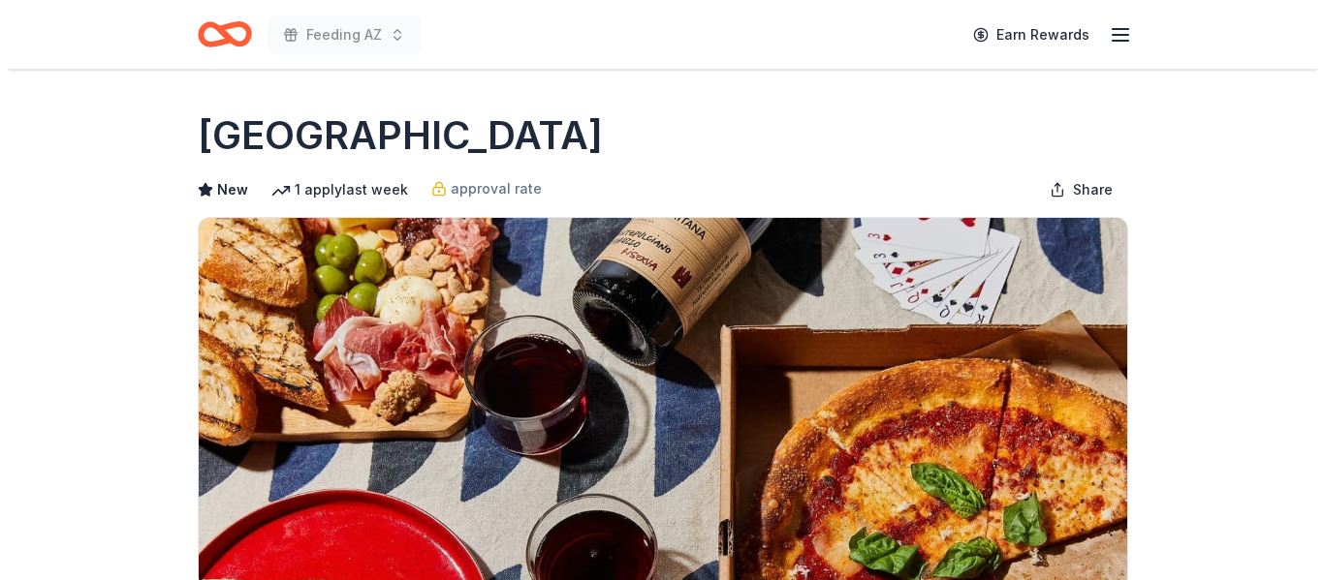
scroll to position [484, 0]
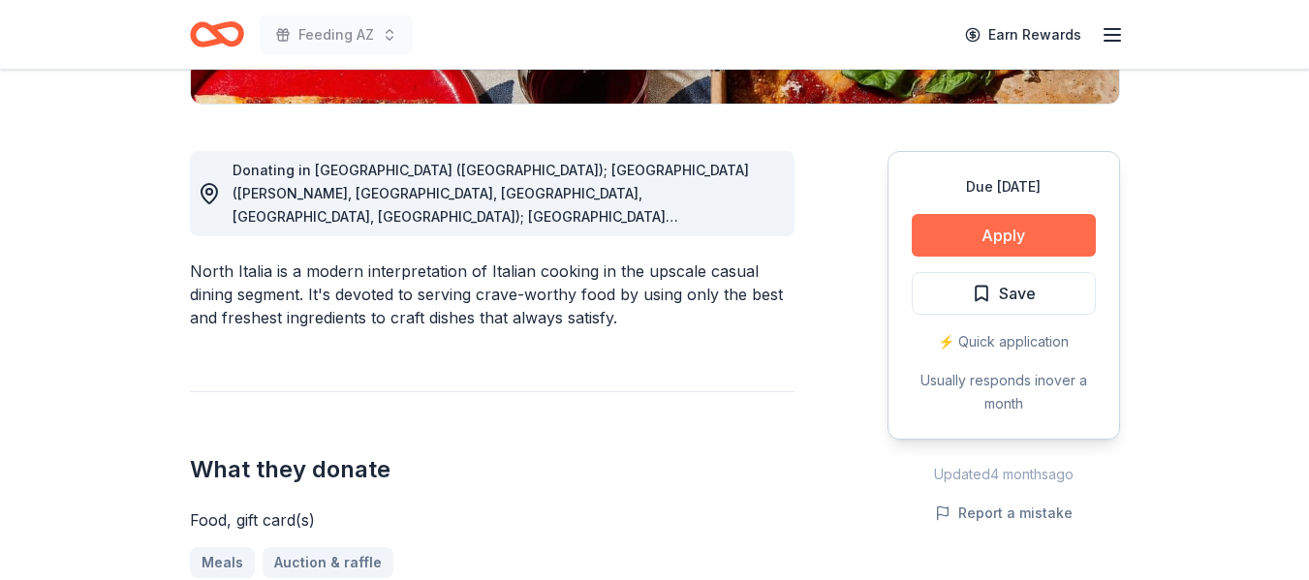
click at [986, 243] on button "Apply" at bounding box center [1004, 235] width 184 height 43
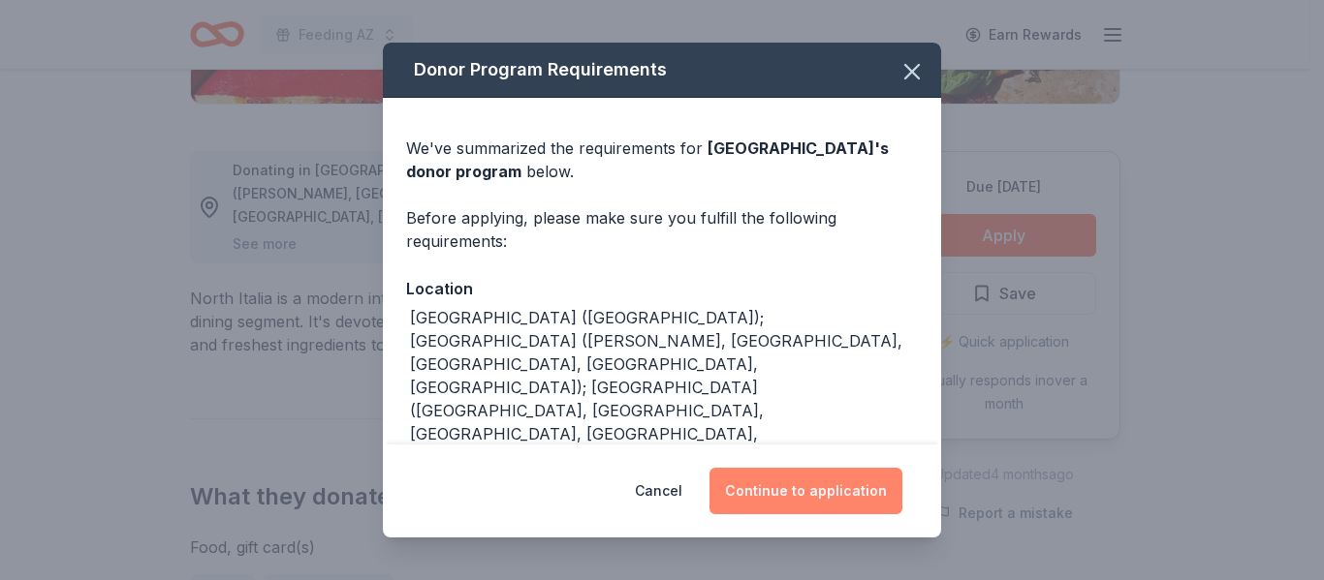
click at [835, 476] on button "Continue to application" at bounding box center [805, 491] width 193 height 47
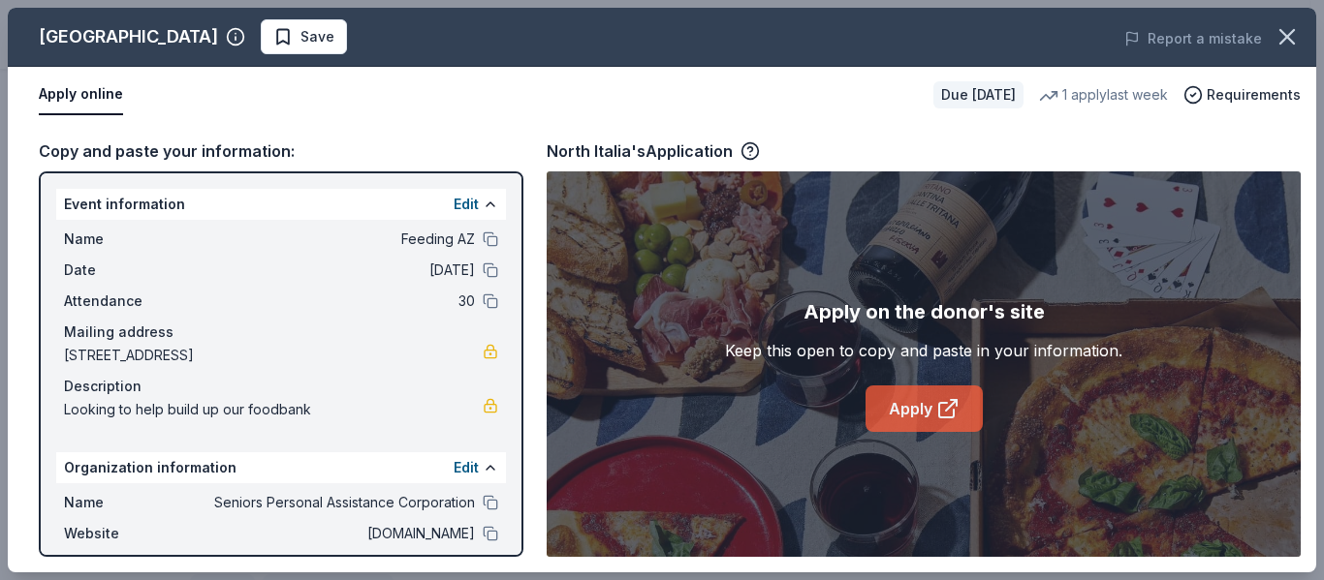
click at [903, 410] on link "Apply" at bounding box center [923, 409] width 117 height 47
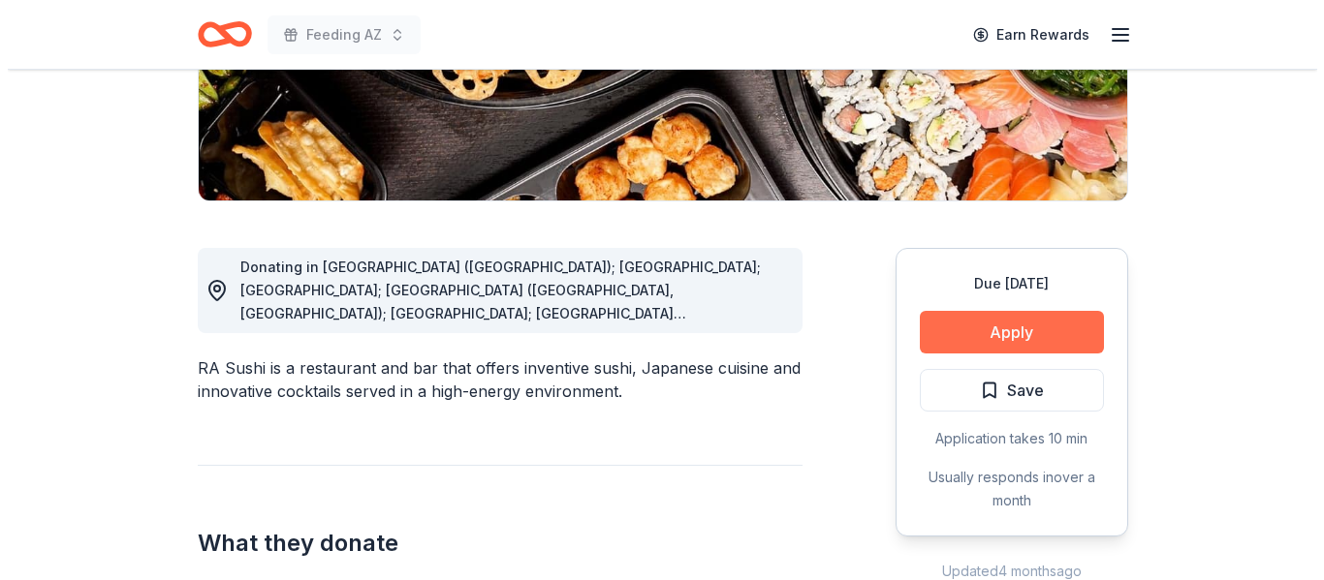
scroll to position [388, 0]
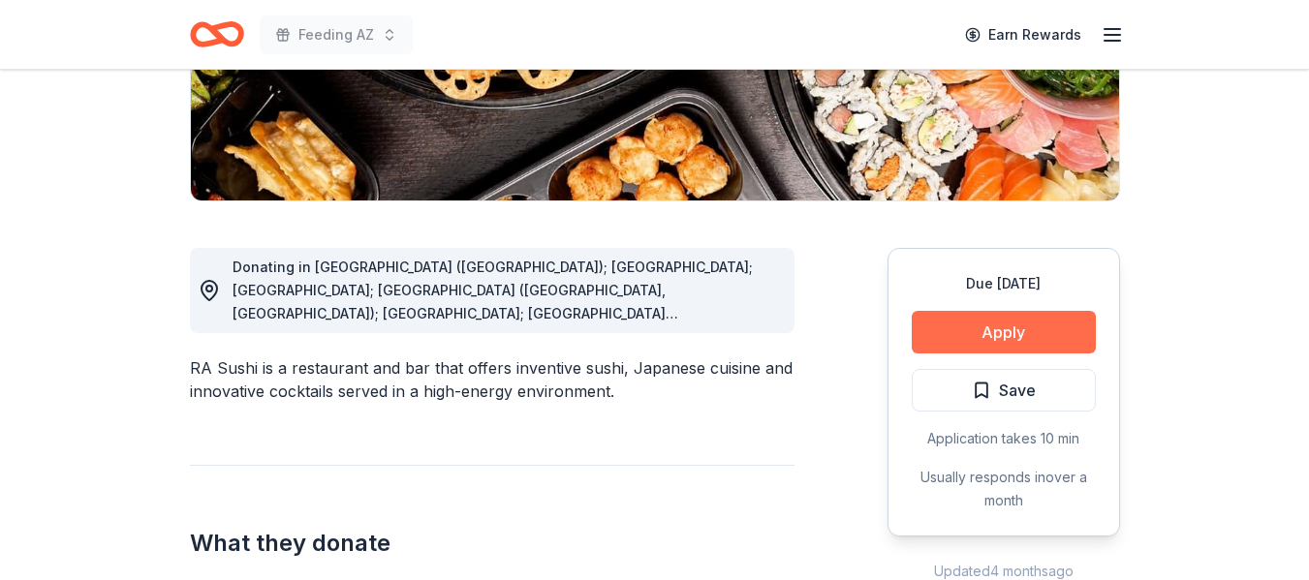
click at [990, 345] on button "Apply" at bounding box center [1004, 332] width 184 height 43
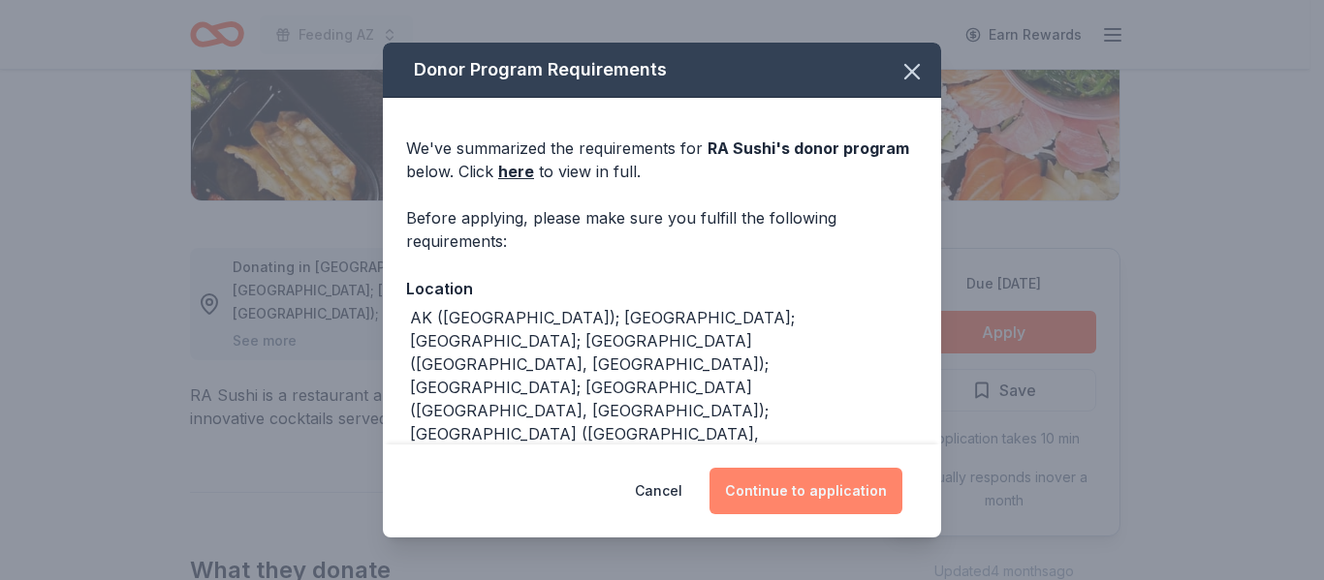
click at [824, 480] on button "Continue to application" at bounding box center [805, 491] width 193 height 47
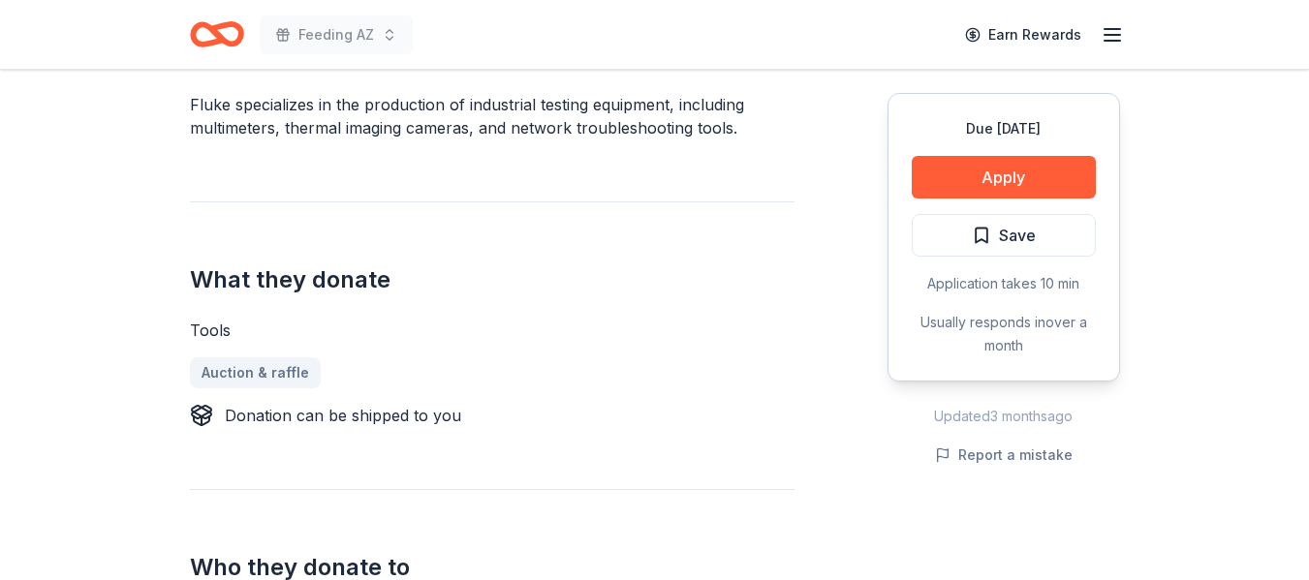
scroll to position [581, 0]
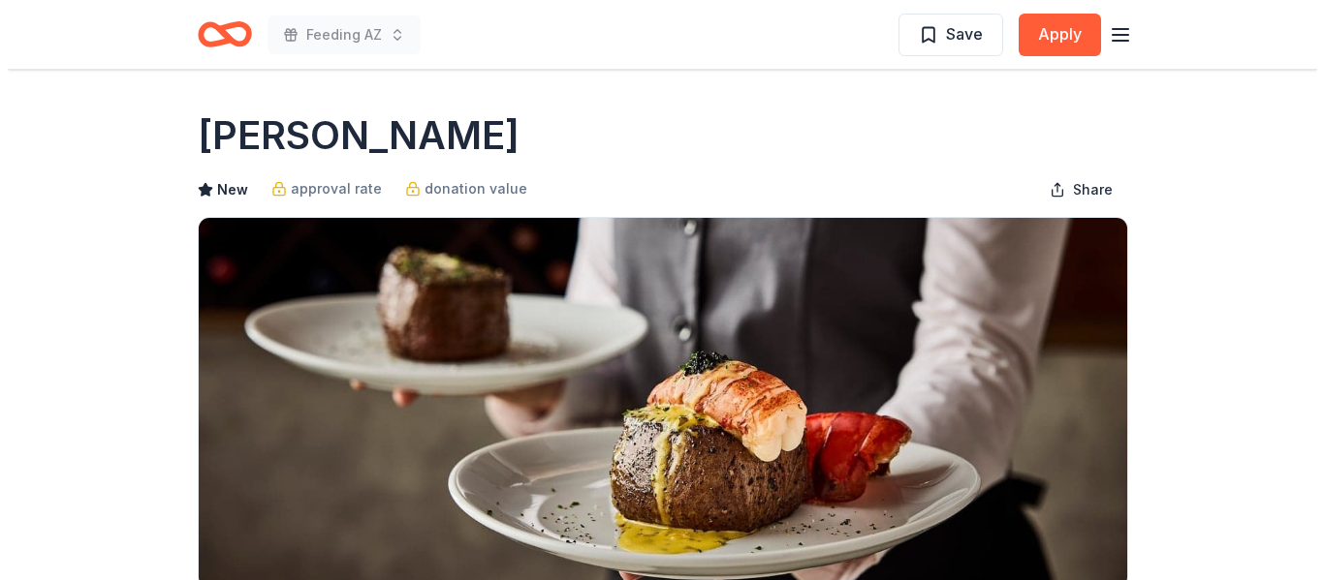
scroll to position [291, 0]
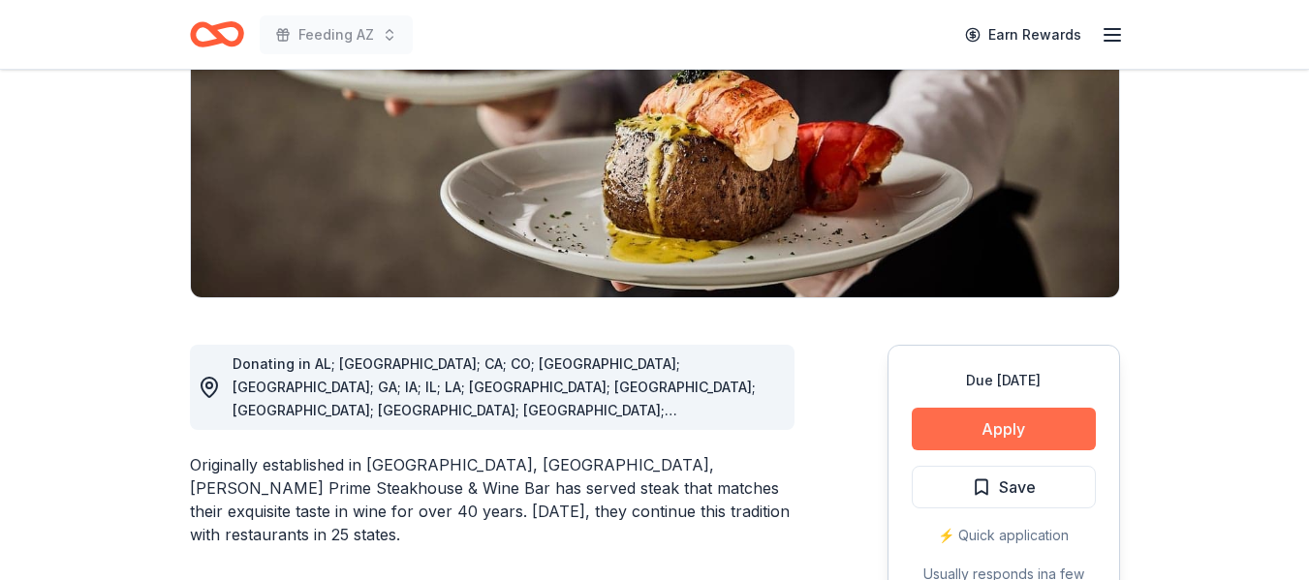
click at [1013, 433] on button "Apply" at bounding box center [1004, 429] width 184 height 43
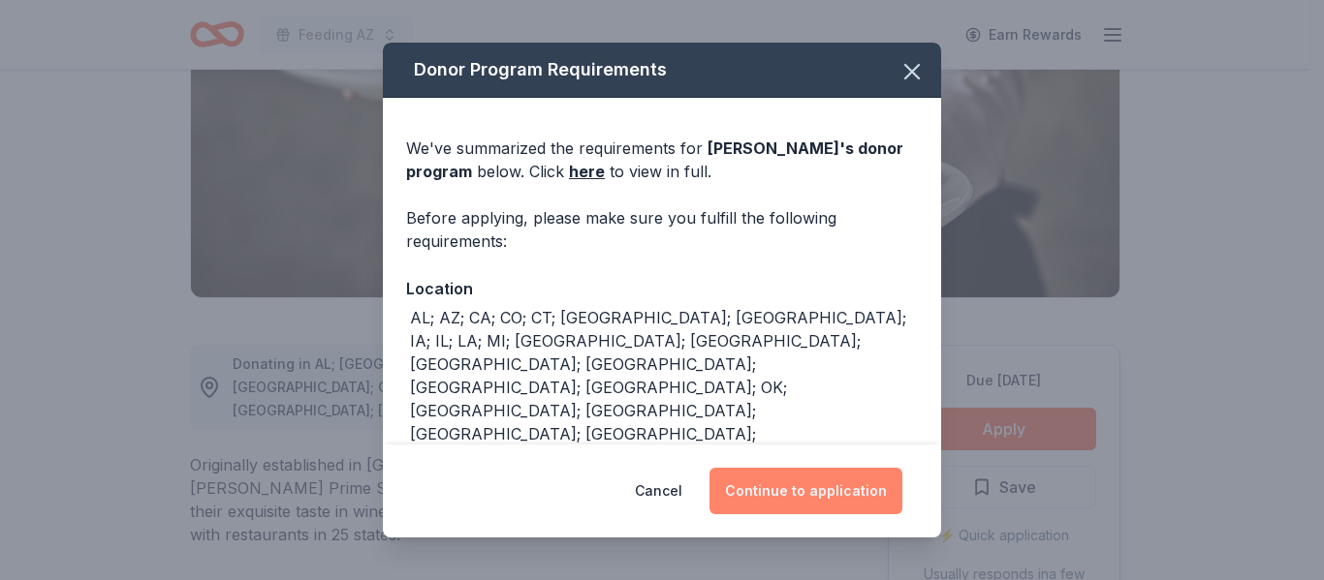
click at [825, 503] on button "Continue to application" at bounding box center [805, 491] width 193 height 47
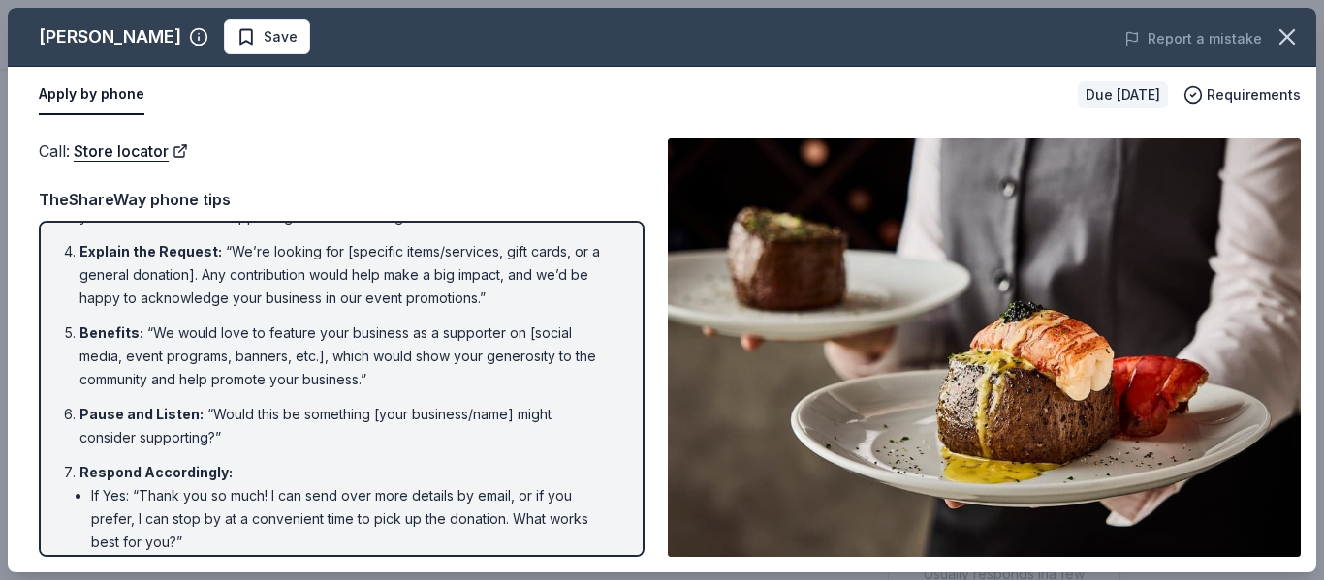
scroll to position [0, 0]
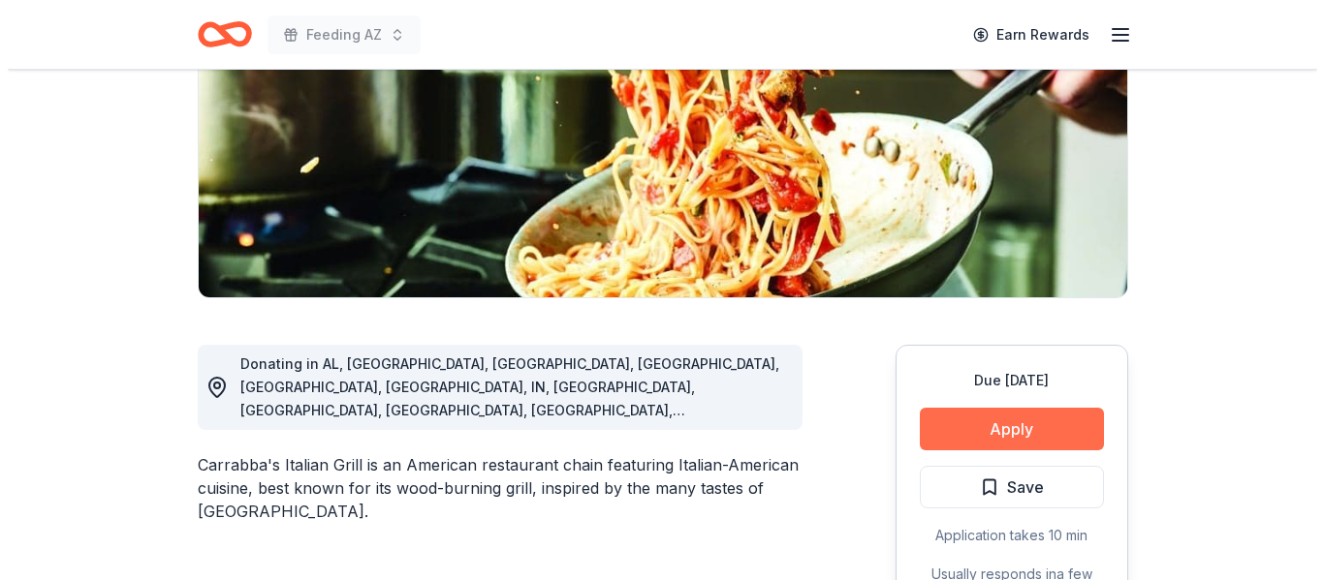
scroll to position [291, 0]
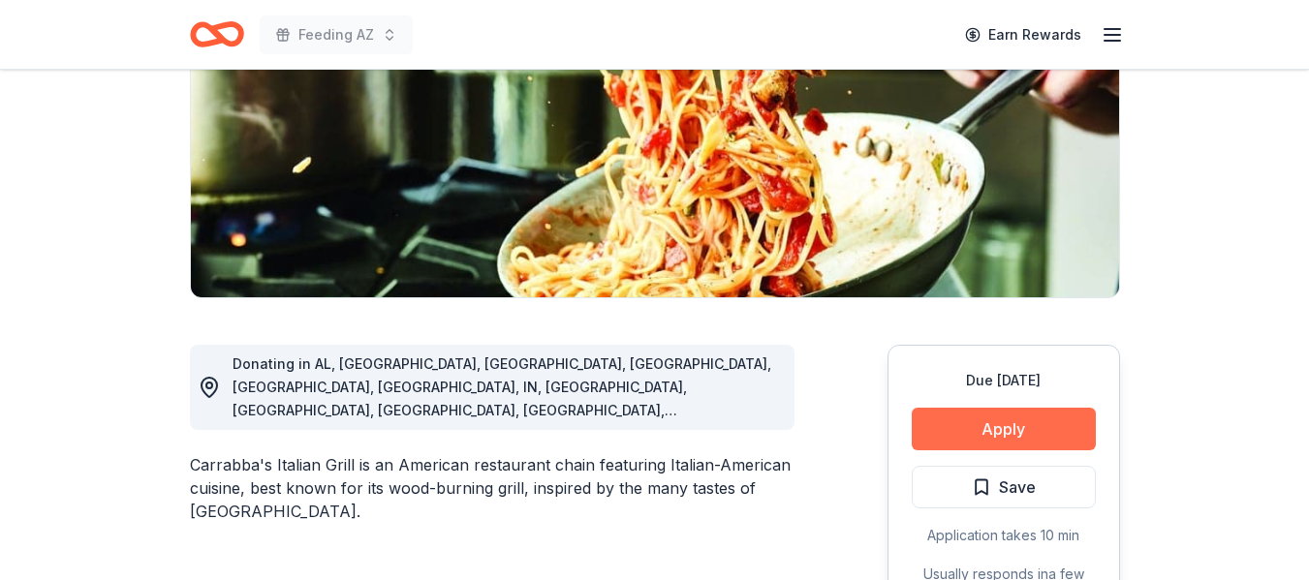
click at [989, 426] on button "Apply" at bounding box center [1004, 429] width 184 height 43
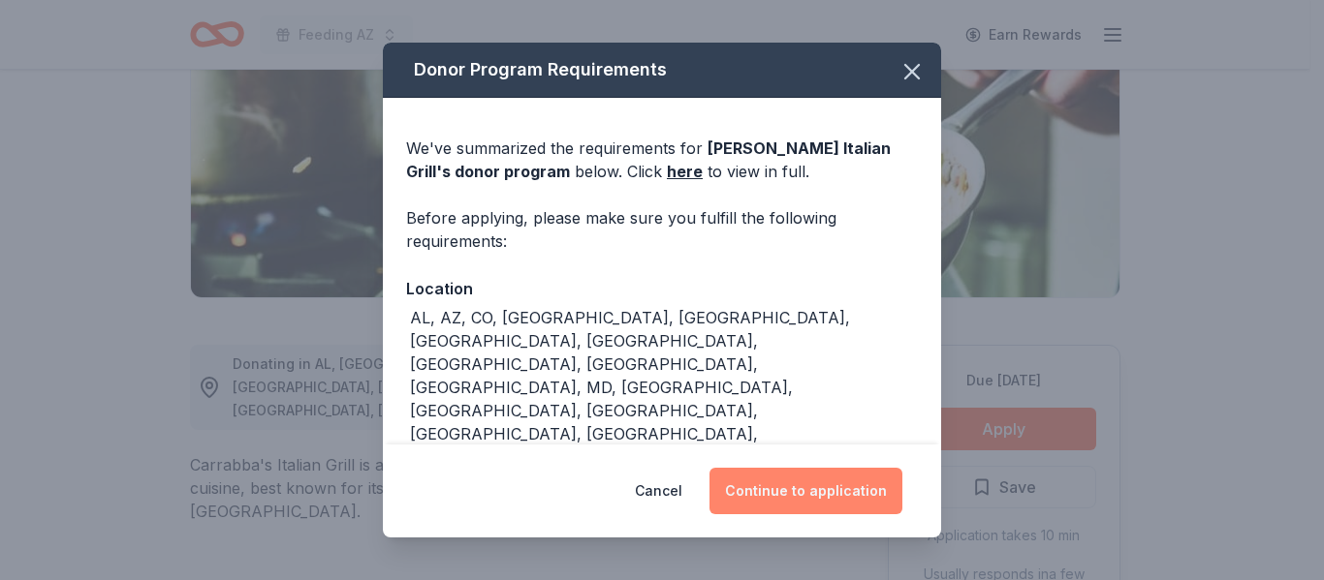
click at [806, 475] on button "Continue to application" at bounding box center [805, 491] width 193 height 47
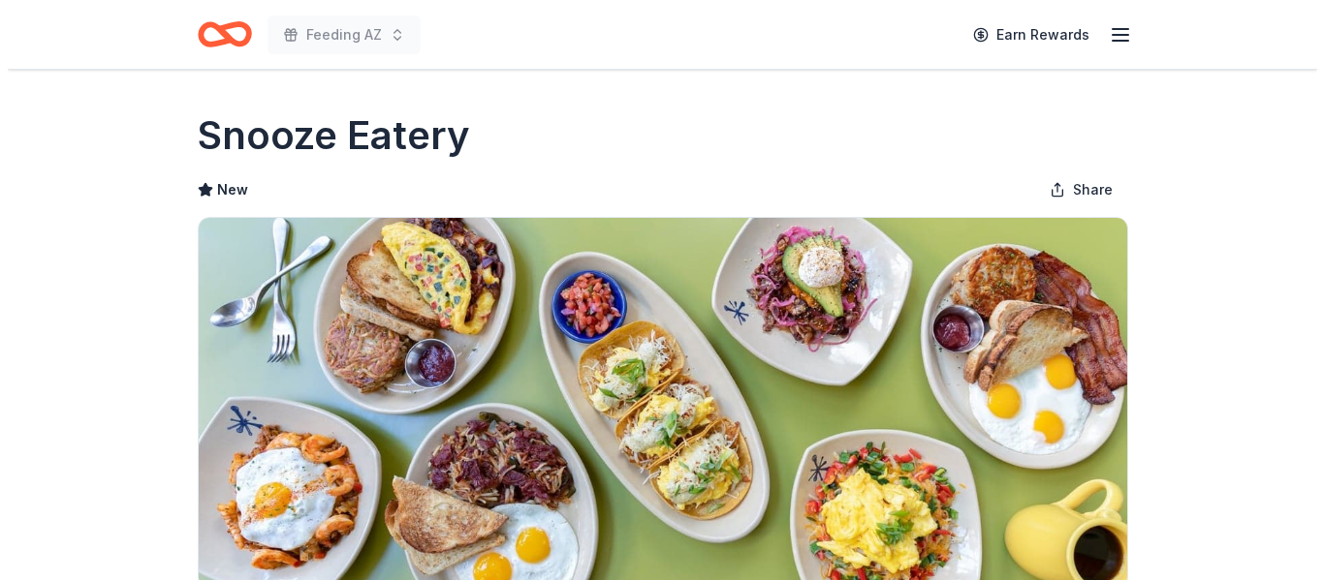
scroll to position [388, 0]
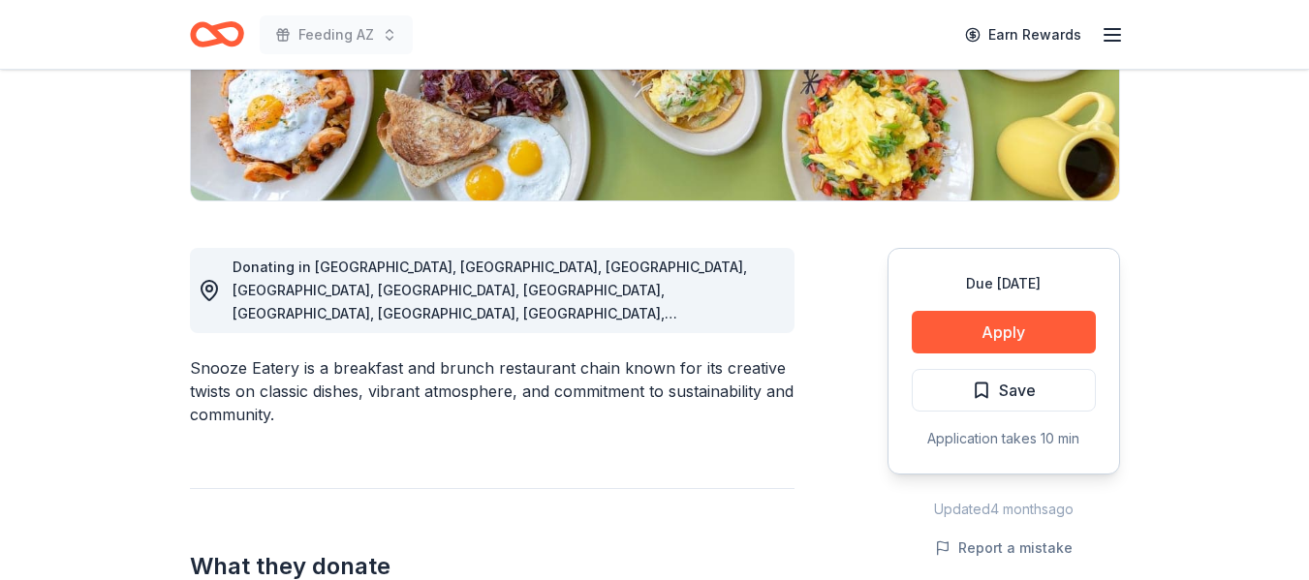
click at [1001, 333] on button "Apply" at bounding box center [1004, 332] width 184 height 43
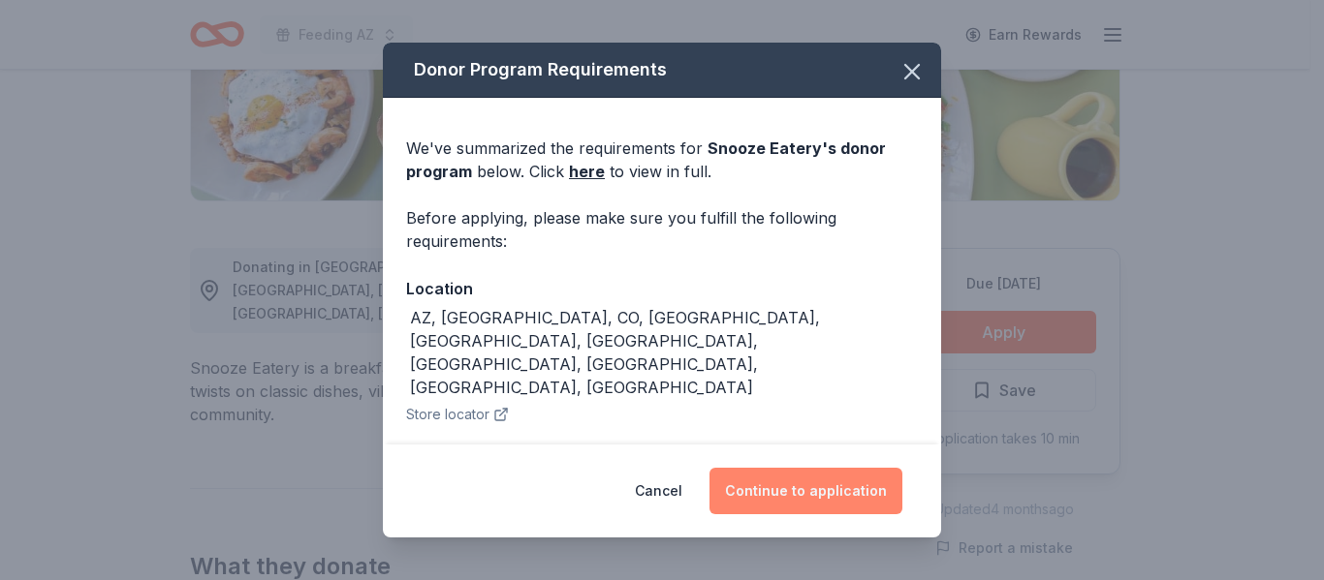
click at [830, 480] on button "Continue to application" at bounding box center [805, 491] width 193 height 47
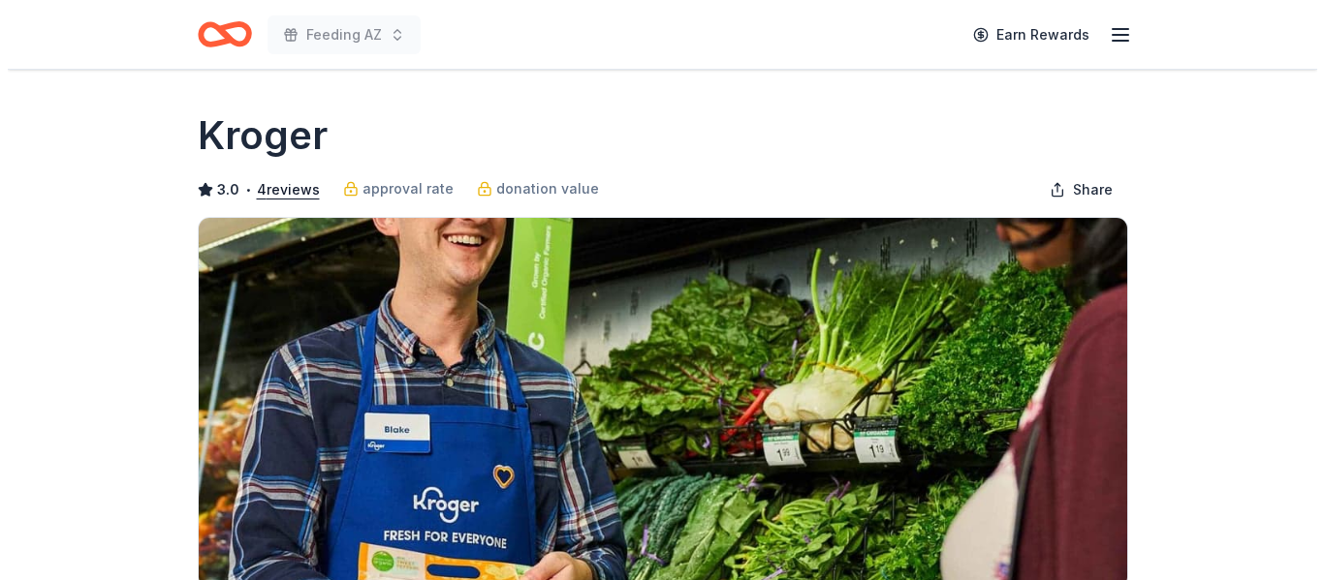
scroll to position [388, 0]
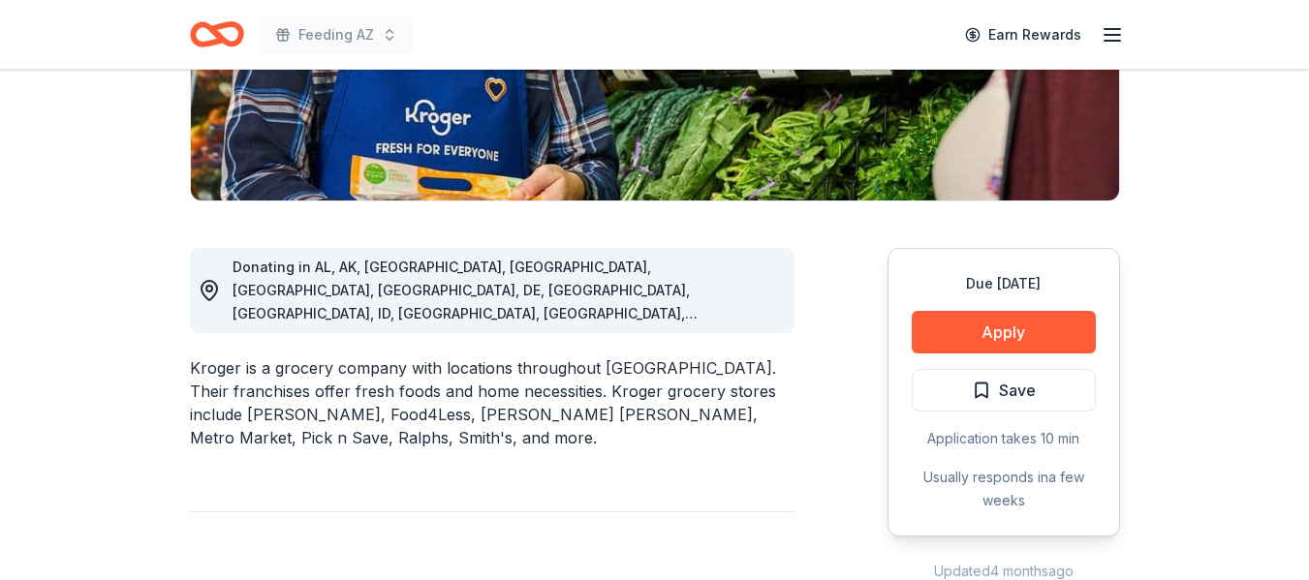
click at [995, 322] on button "Apply" at bounding box center [1004, 332] width 184 height 43
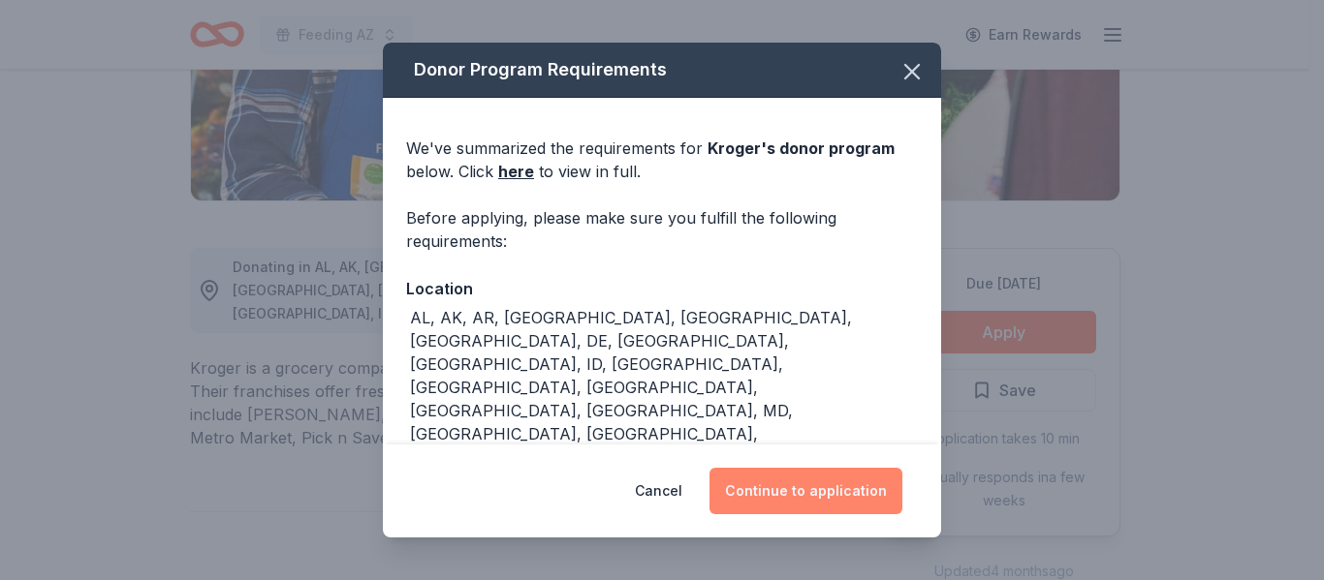
click at [819, 480] on button "Continue to application" at bounding box center [805, 491] width 193 height 47
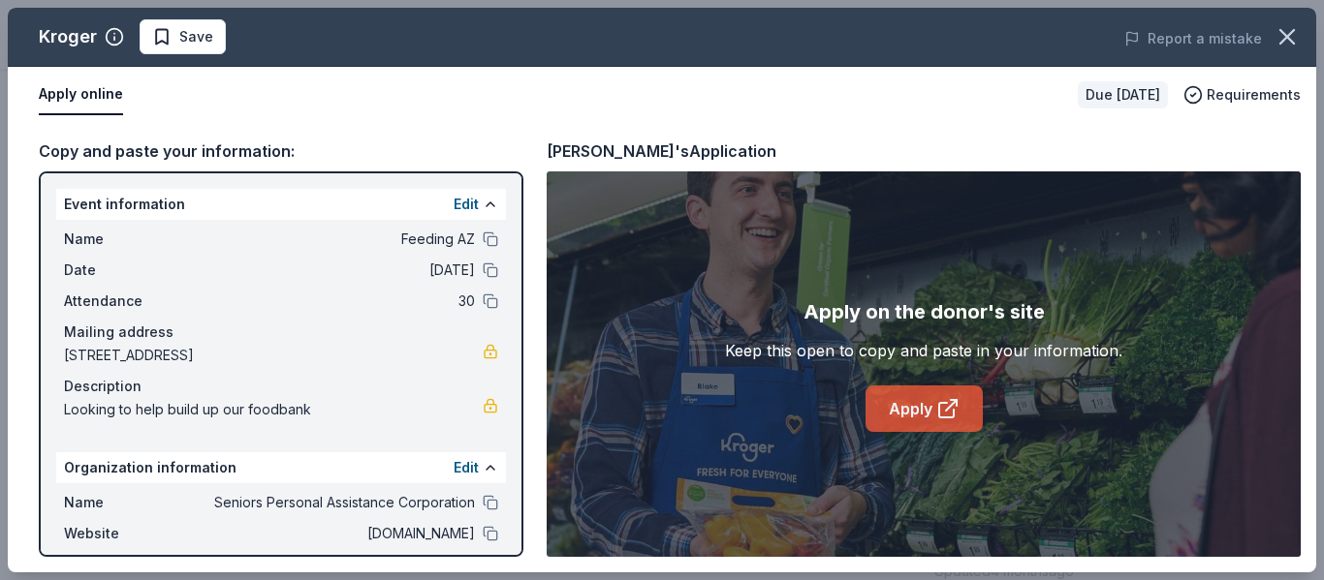
click at [907, 414] on link "Apply" at bounding box center [923, 409] width 117 height 47
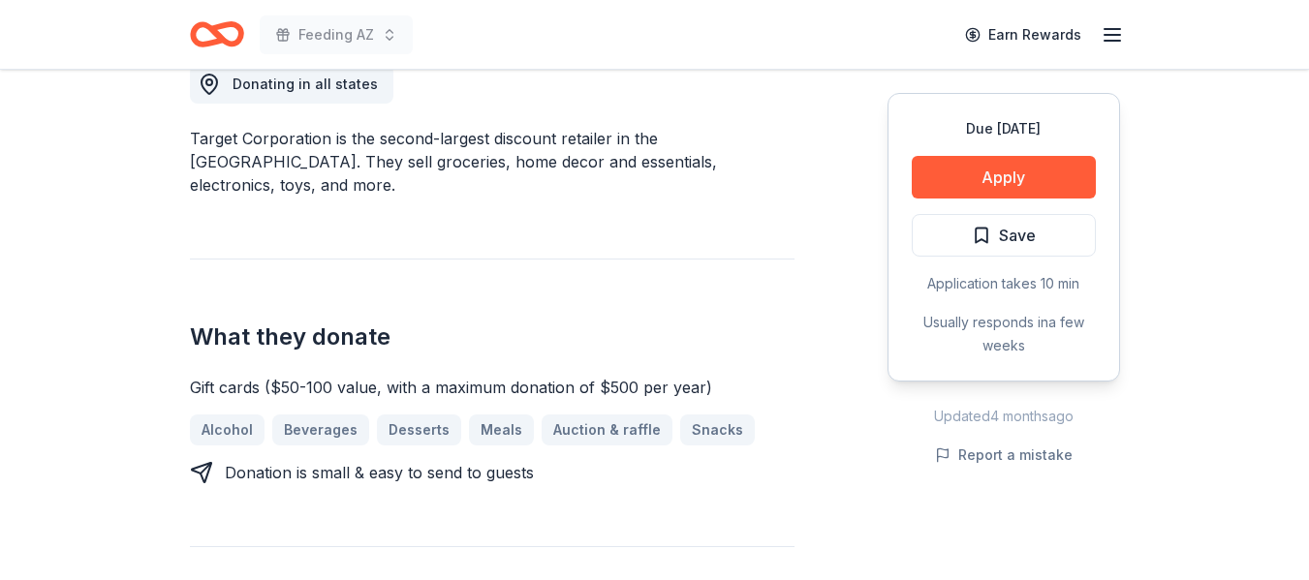
scroll to position [291, 0]
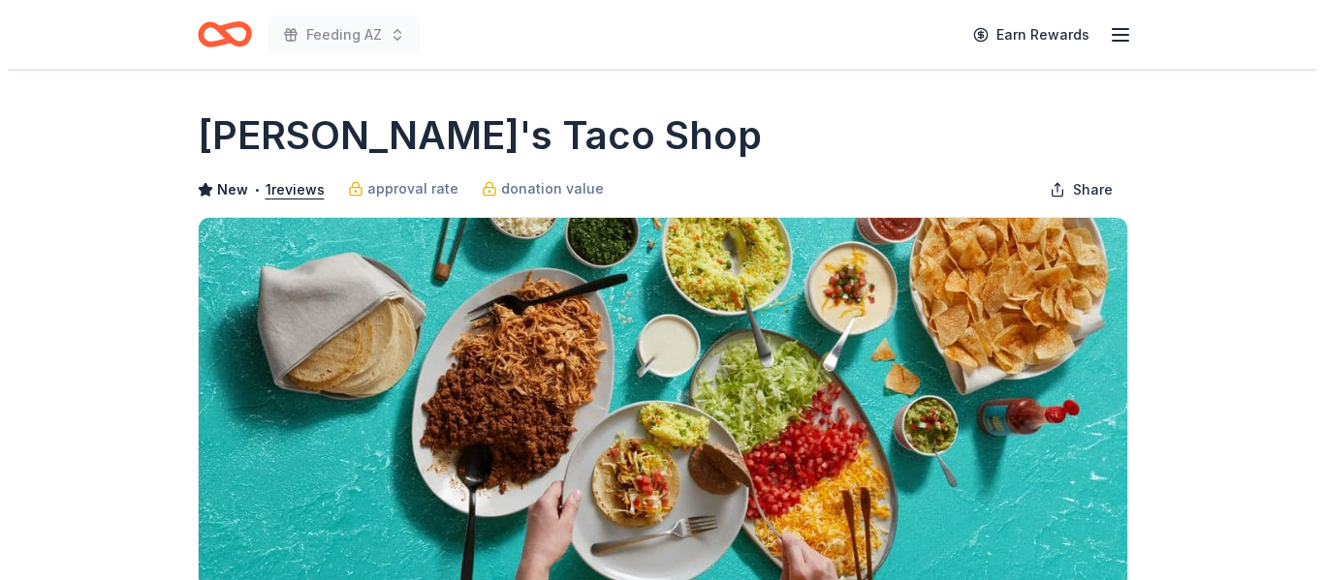
scroll to position [388, 0]
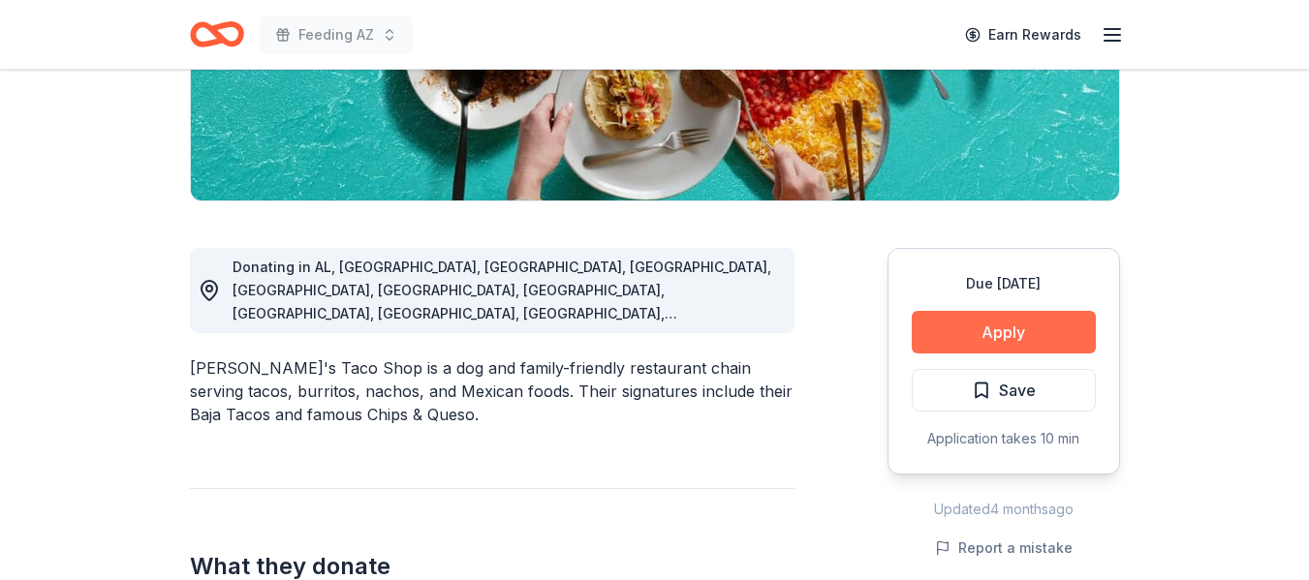
click at [981, 327] on button "Apply" at bounding box center [1004, 332] width 184 height 43
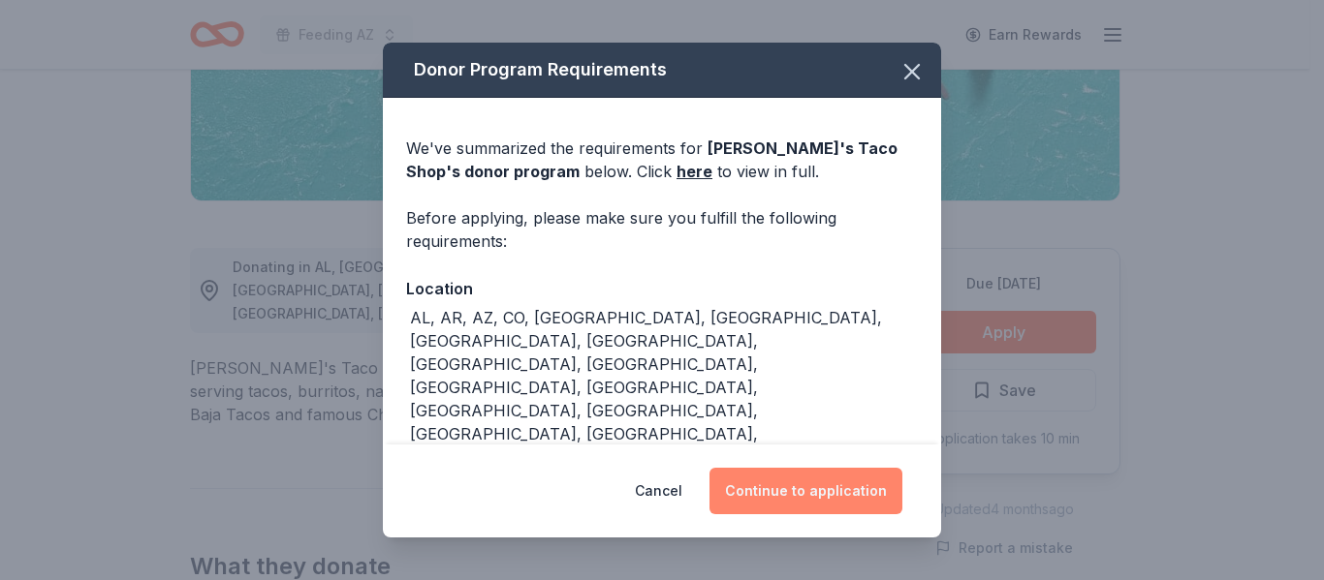
click at [818, 496] on button "Continue to application" at bounding box center [805, 491] width 193 height 47
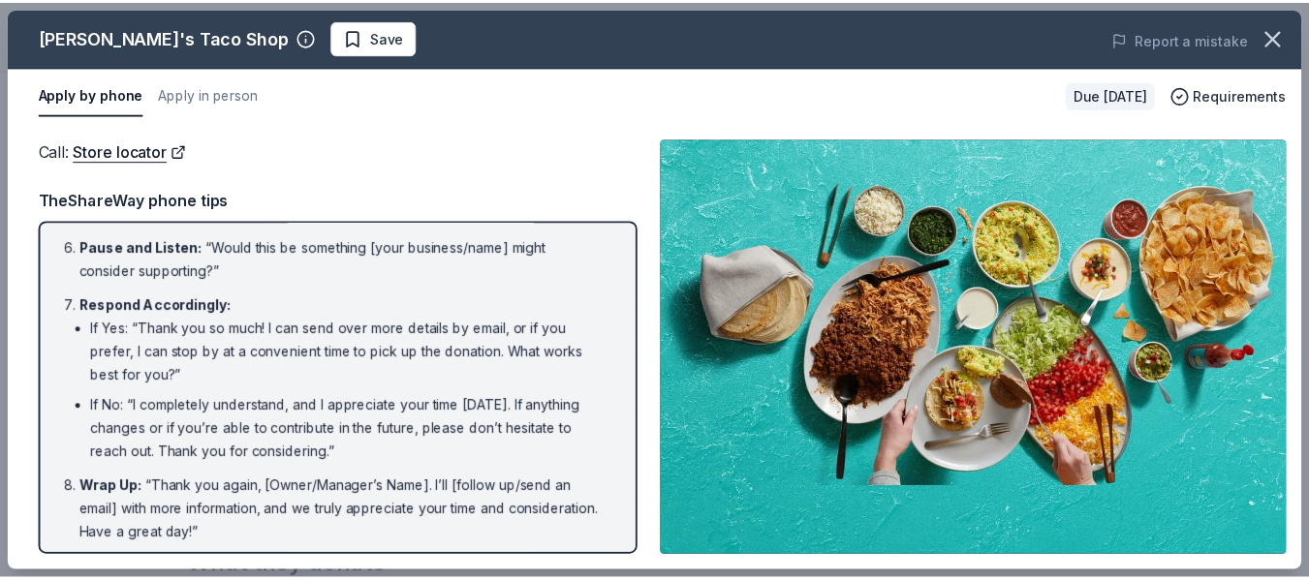
scroll to position [416, 0]
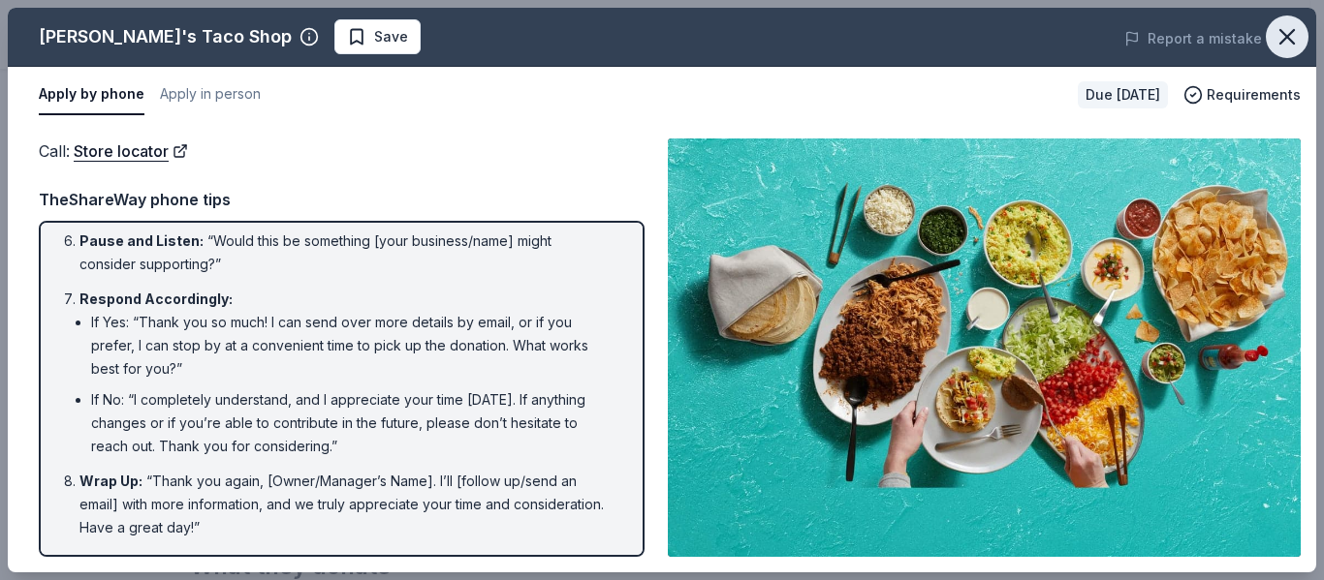
click at [1272, 28] on button "button" at bounding box center [1286, 37] width 43 height 43
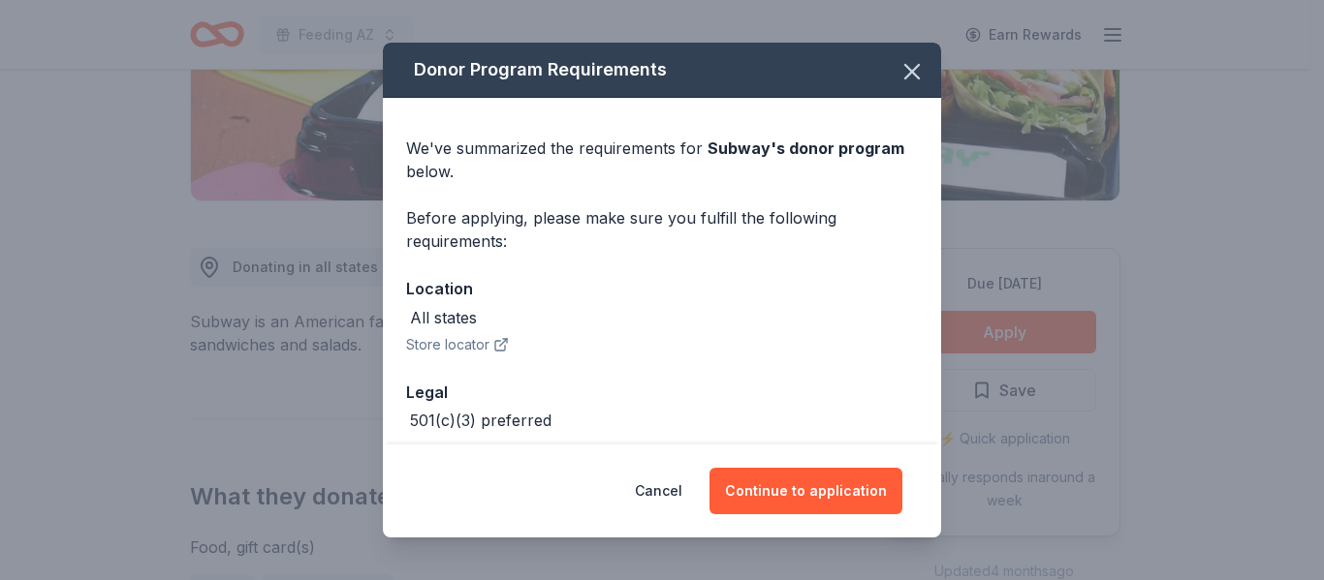
scroll to position [388, 0]
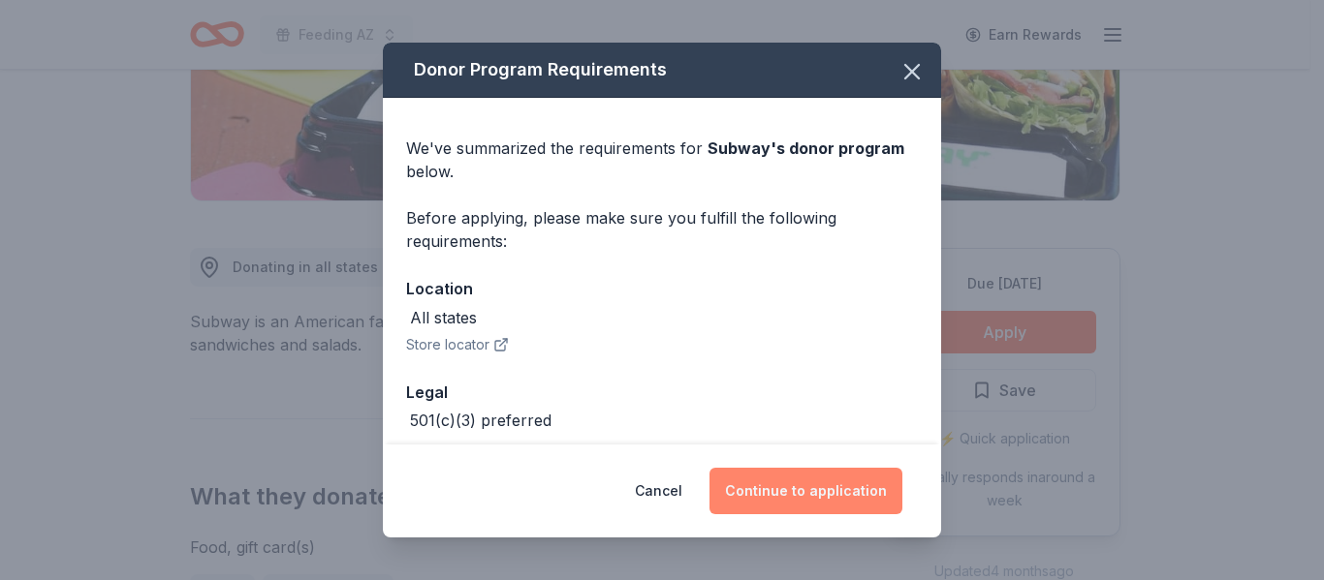
click at [833, 482] on button "Continue to application" at bounding box center [805, 491] width 193 height 47
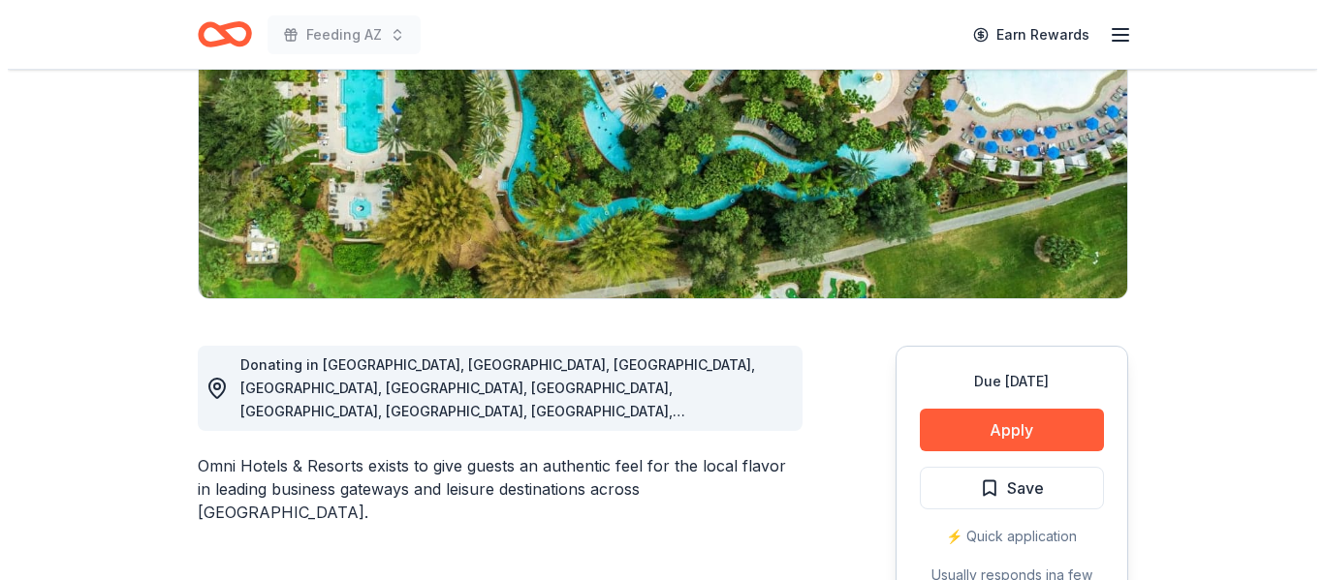
scroll to position [291, 0]
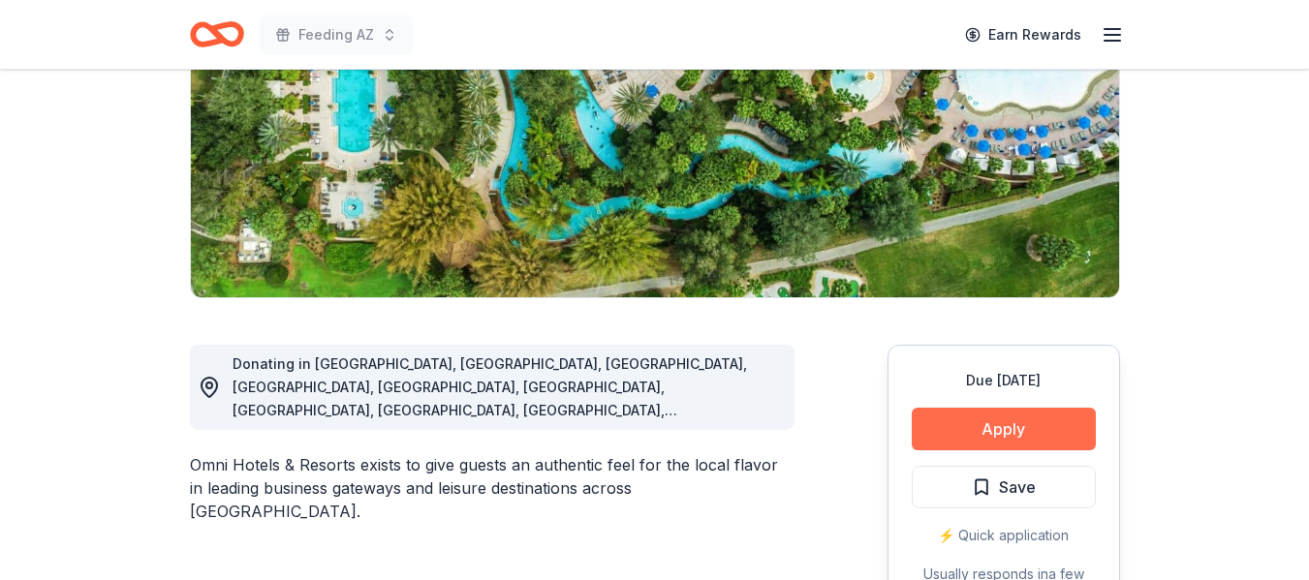
click at [991, 428] on button "Apply" at bounding box center [1004, 429] width 184 height 43
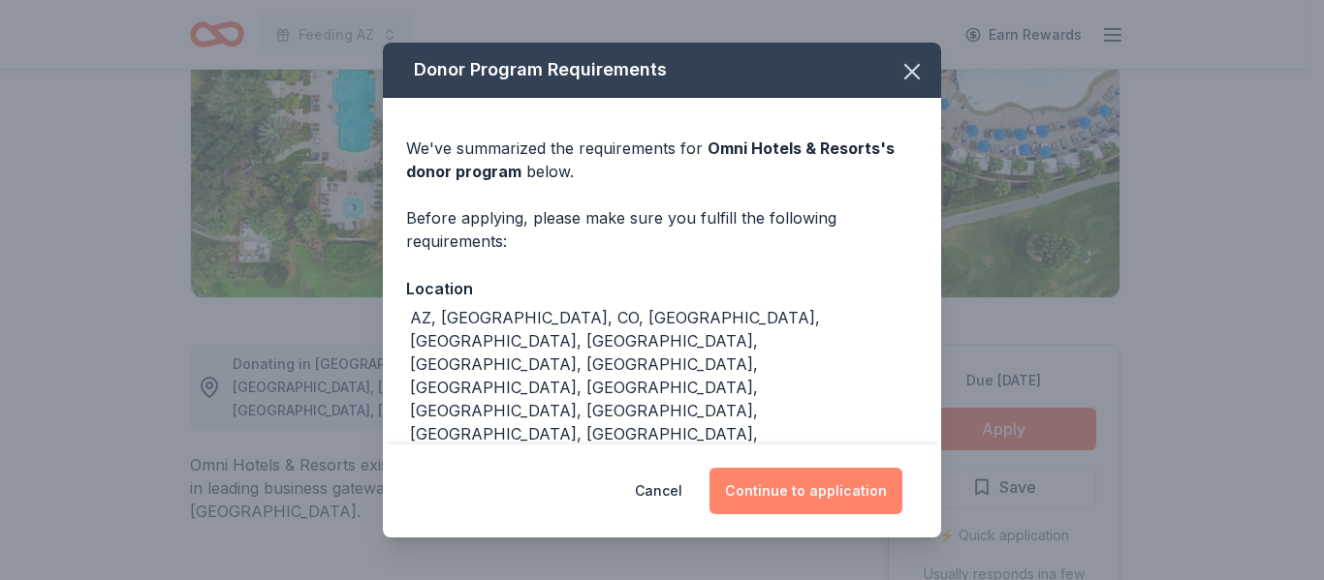
click at [844, 479] on button "Continue to application" at bounding box center [805, 491] width 193 height 47
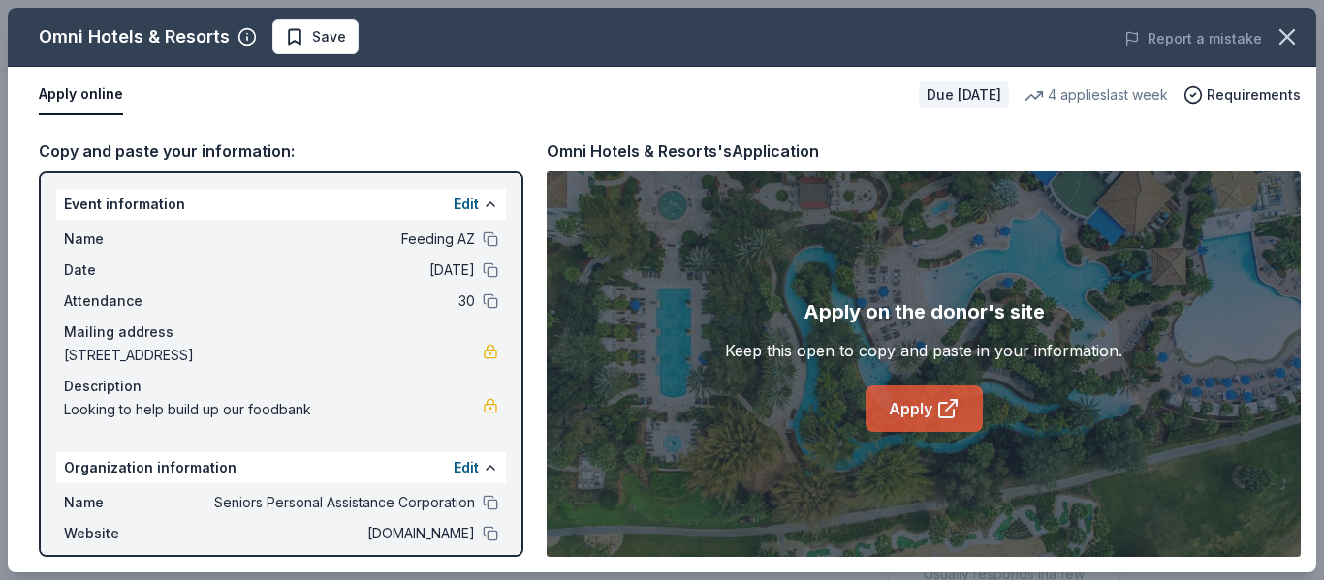
click at [921, 418] on link "Apply" at bounding box center [923, 409] width 117 height 47
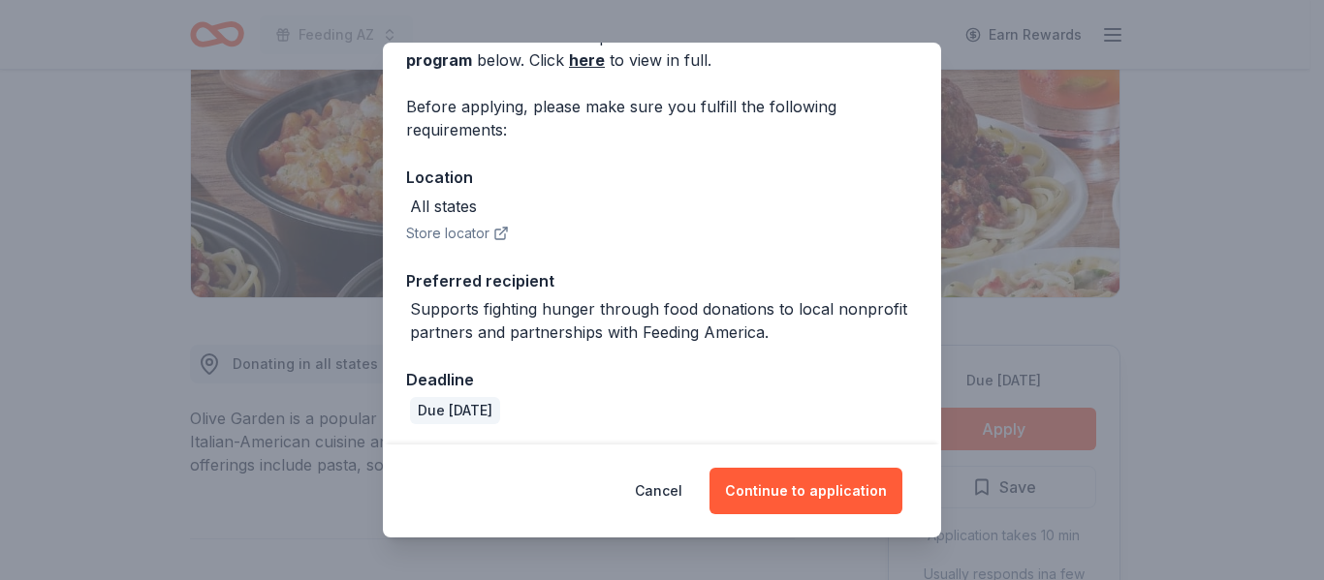
scroll to position [114, 0]
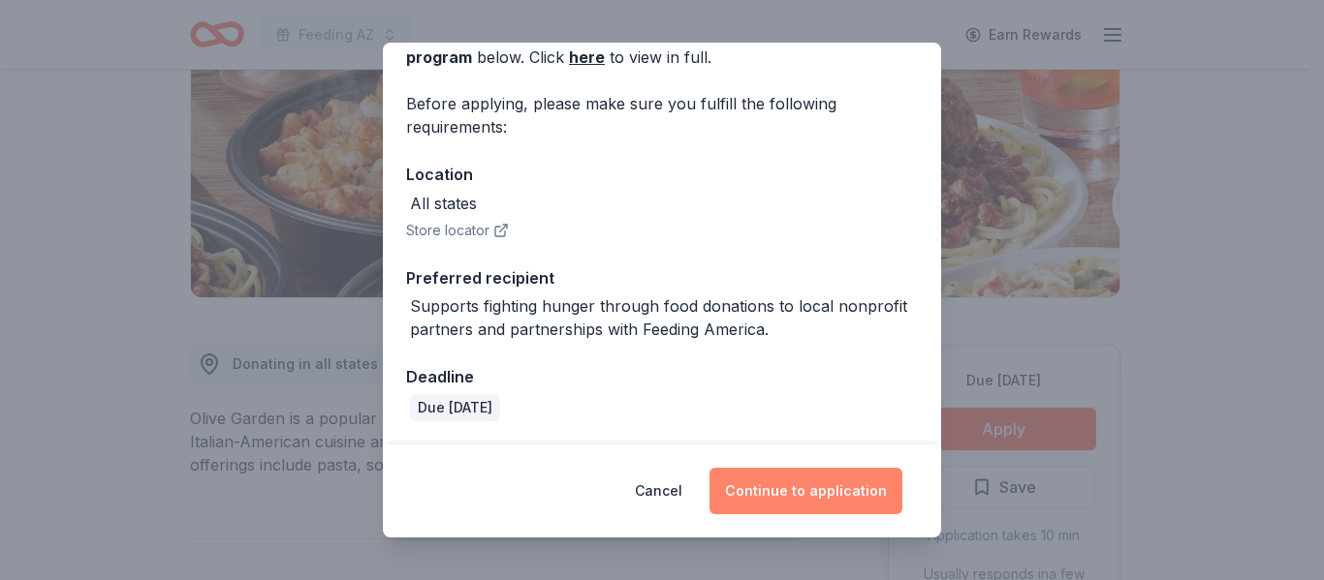
click at [837, 489] on button "Continue to application" at bounding box center [805, 491] width 193 height 47
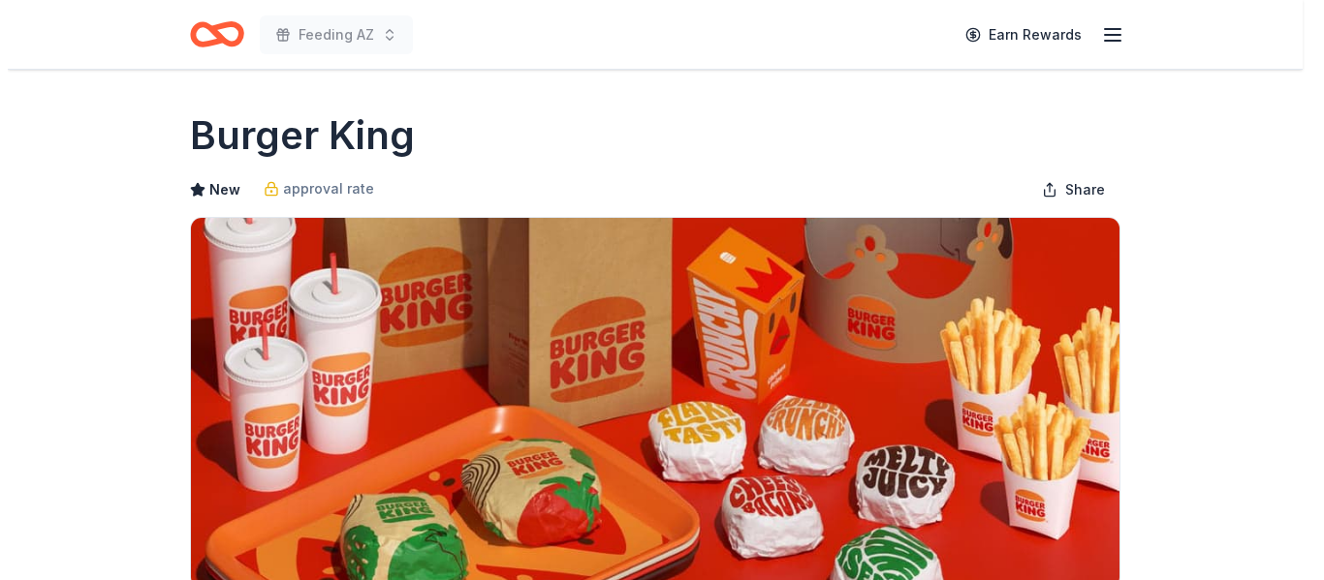
scroll to position [388, 0]
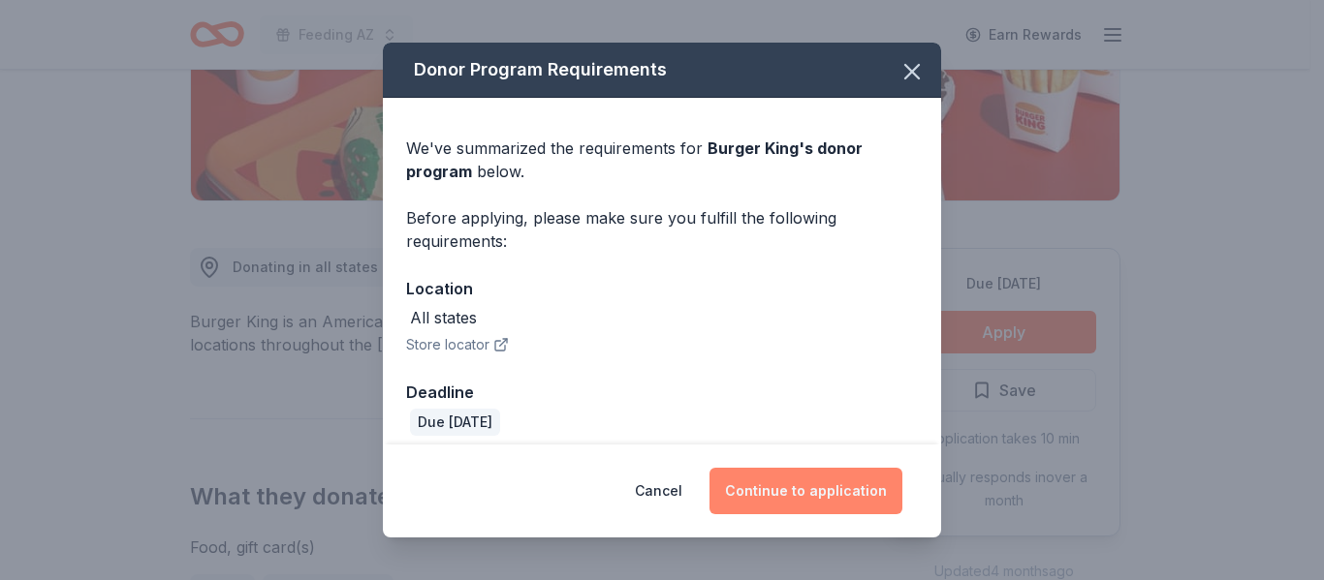
click at [795, 487] on button "Continue to application" at bounding box center [805, 491] width 193 height 47
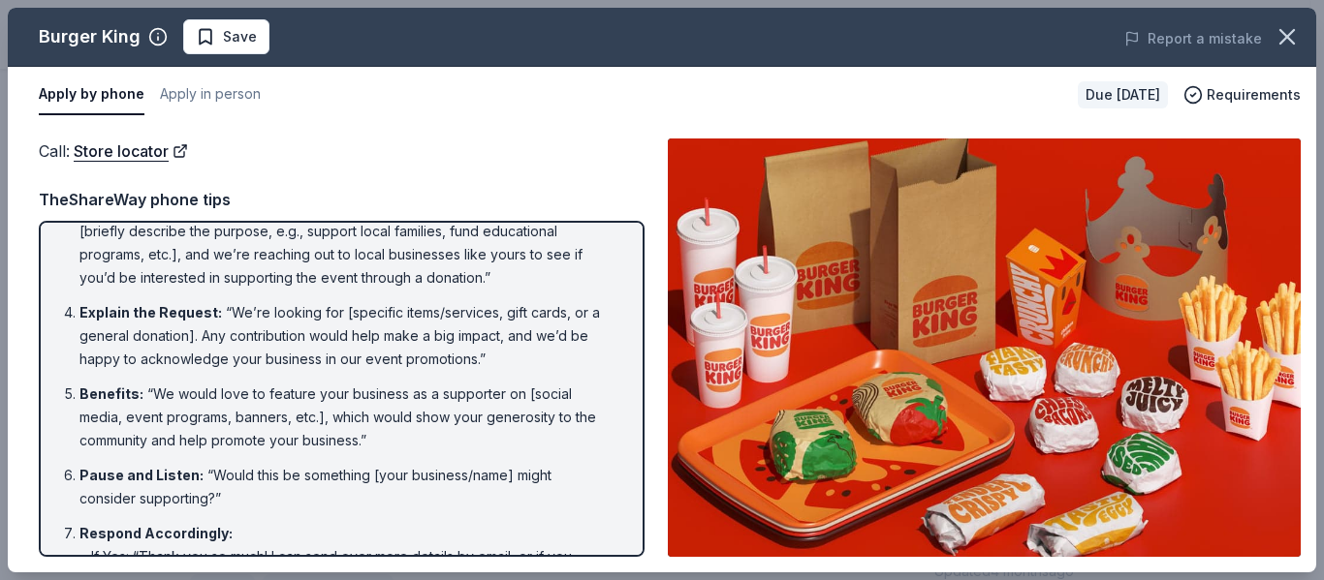
scroll to position [194, 0]
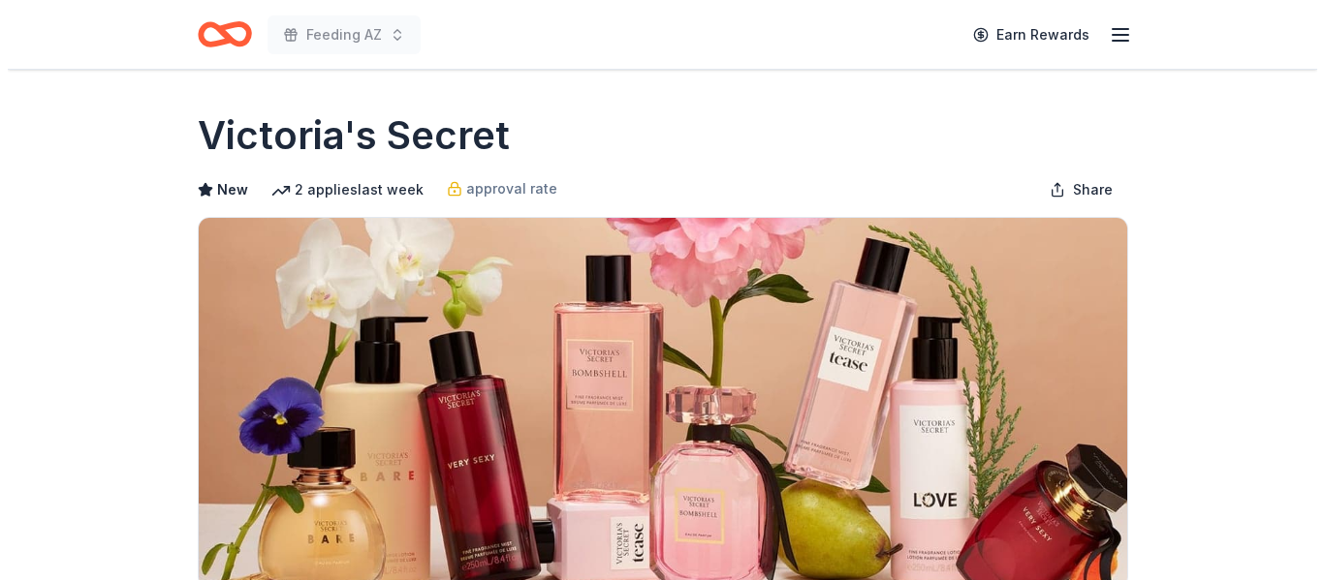
scroll to position [388, 0]
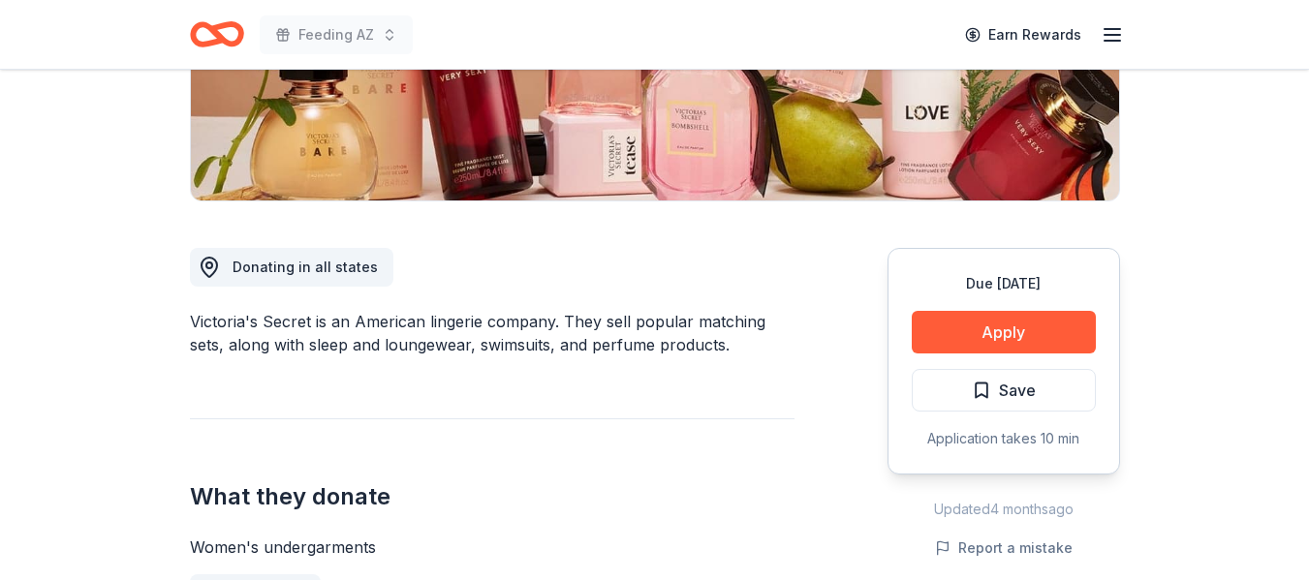
click at [960, 337] on button "Apply" at bounding box center [1004, 332] width 184 height 43
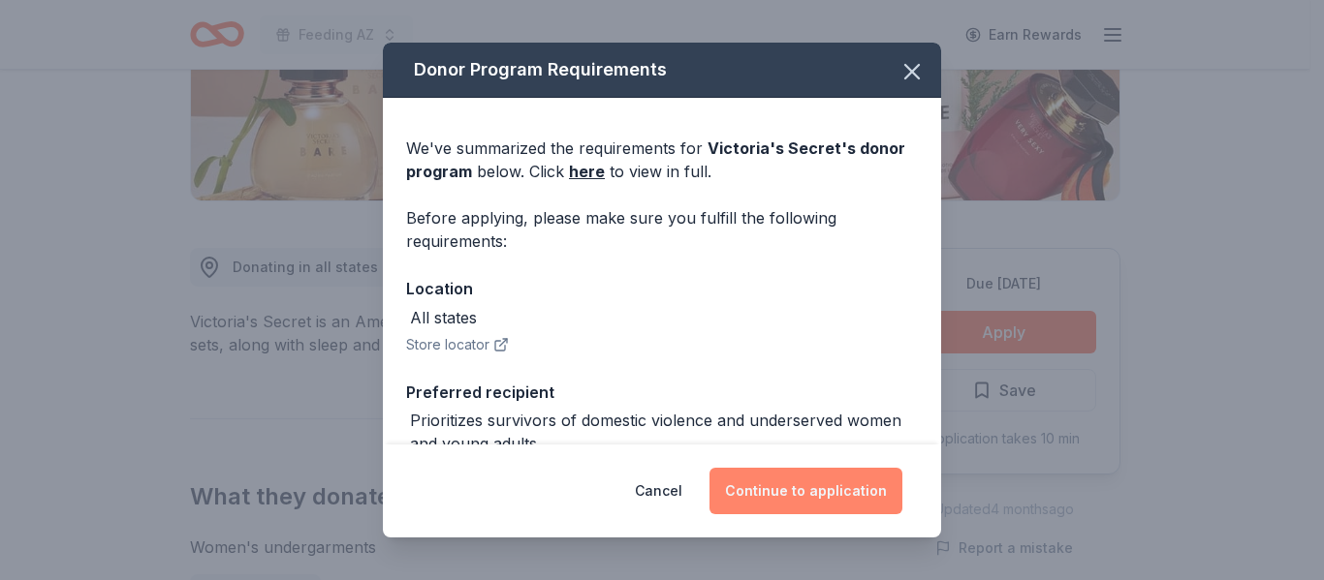
click at [801, 485] on button "Continue to application" at bounding box center [805, 491] width 193 height 47
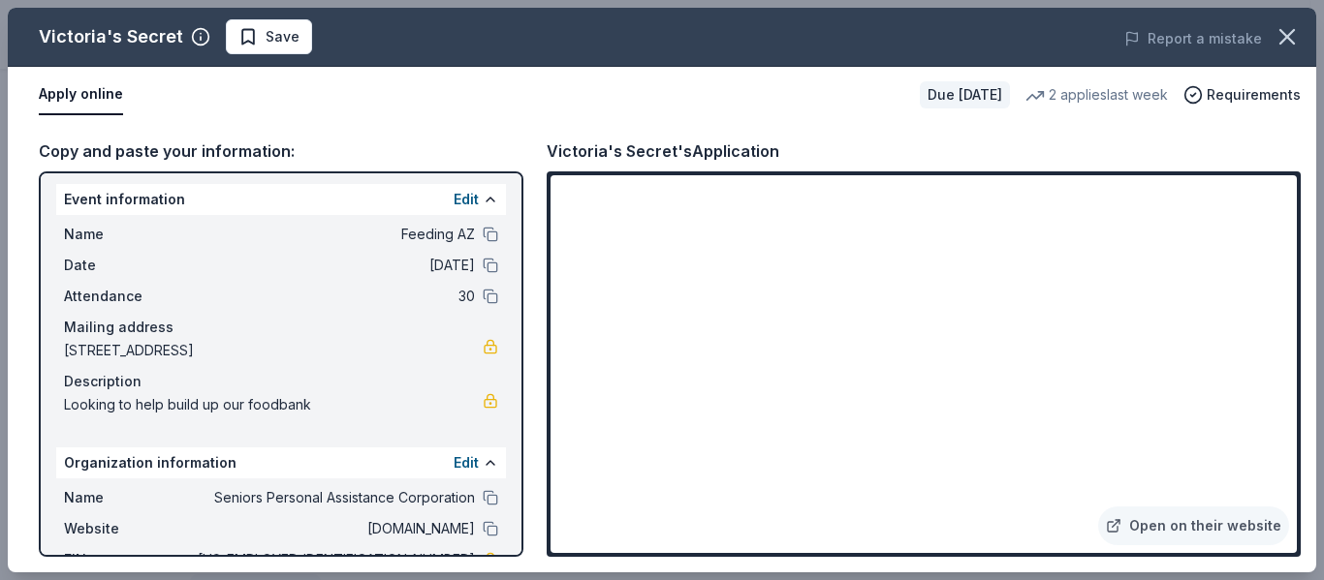
scroll to position [0, 0]
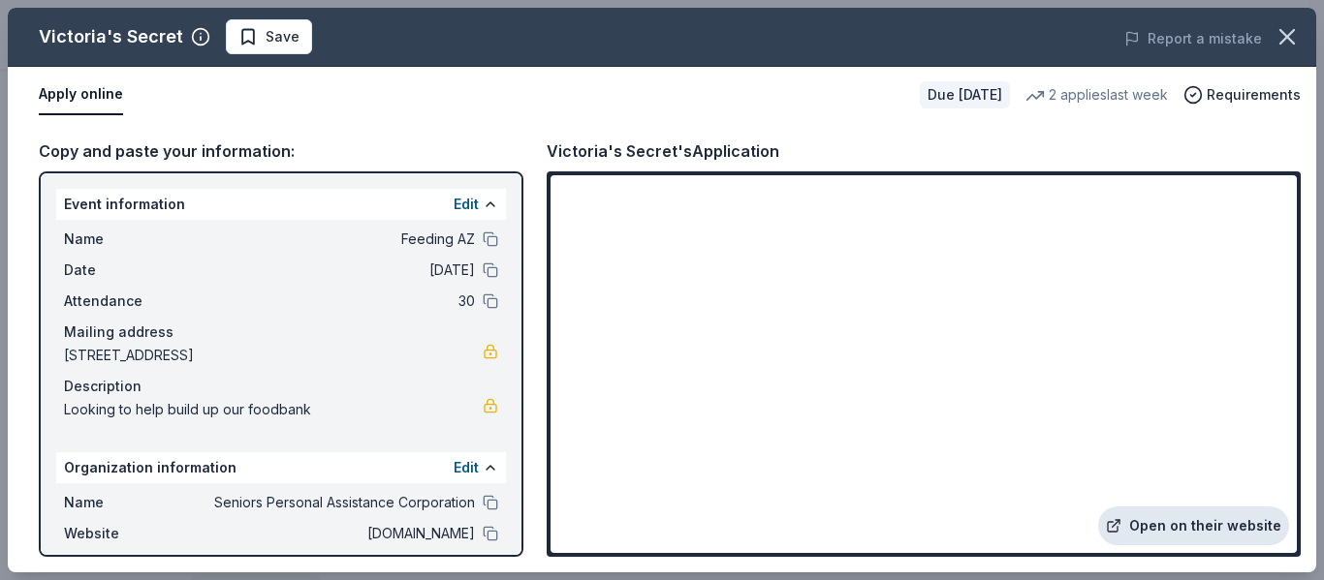
click at [1172, 525] on link "Open on their website" at bounding box center [1193, 526] width 191 height 39
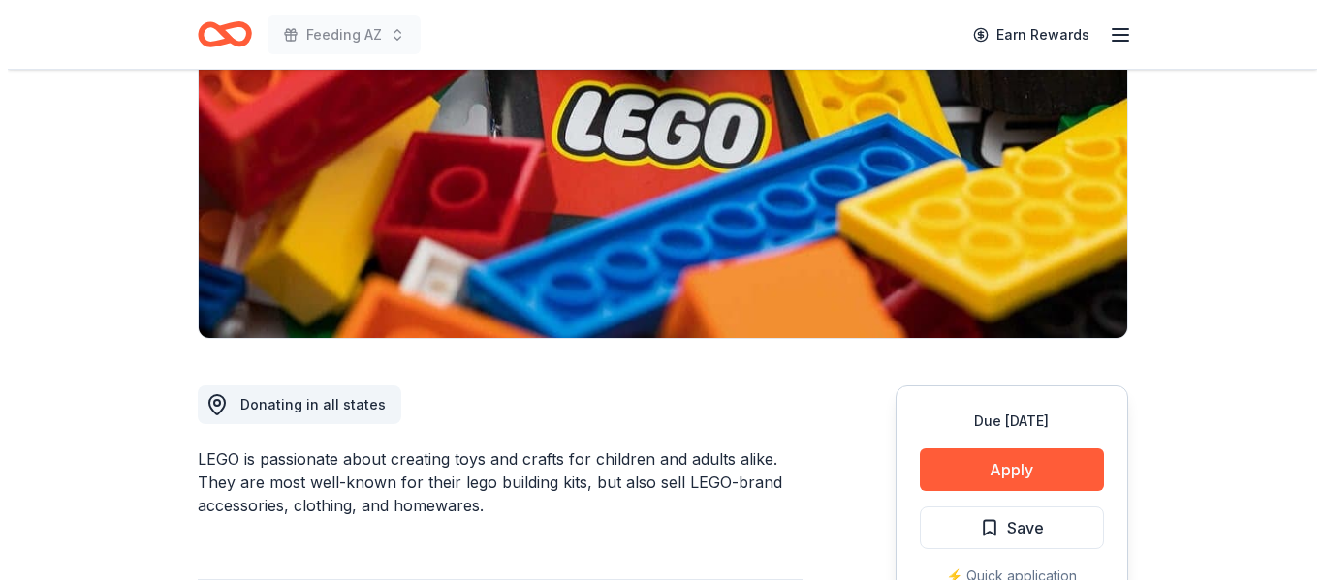
scroll to position [388, 0]
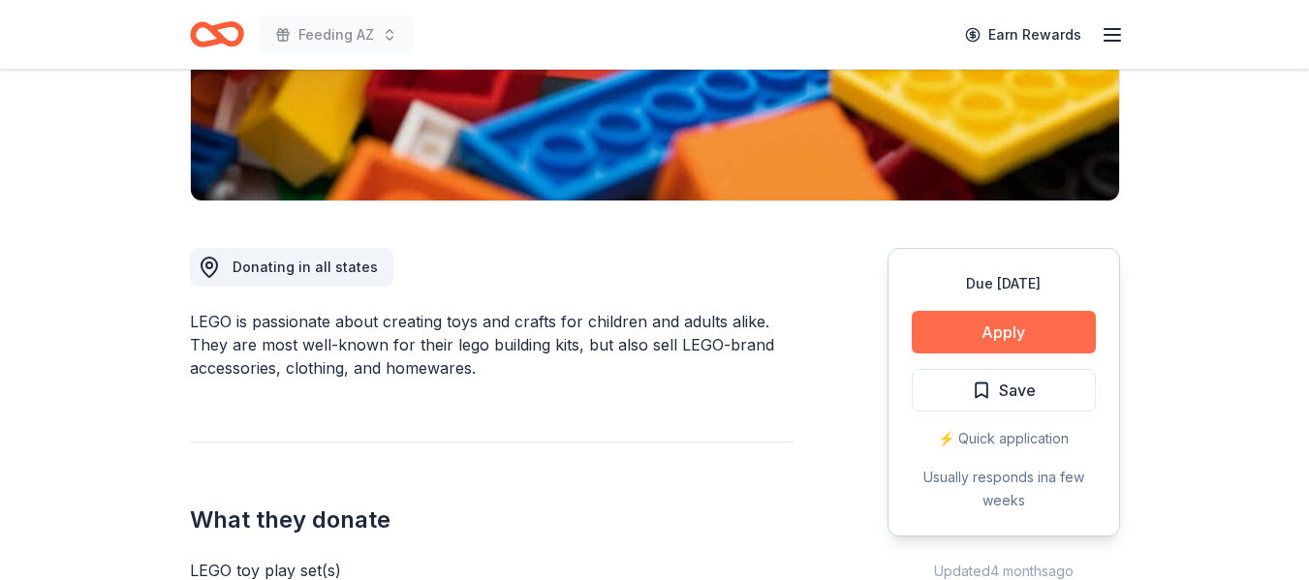
click at [998, 321] on button "Apply" at bounding box center [1004, 332] width 184 height 43
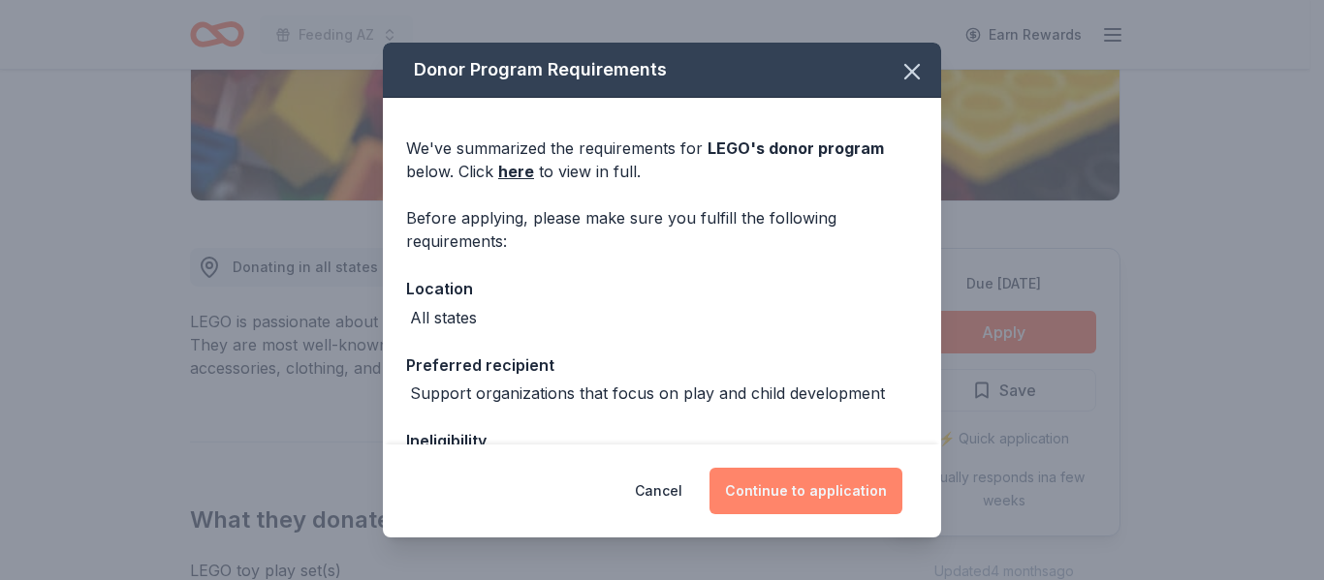
click at [791, 485] on button "Continue to application" at bounding box center [805, 491] width 193 height 47
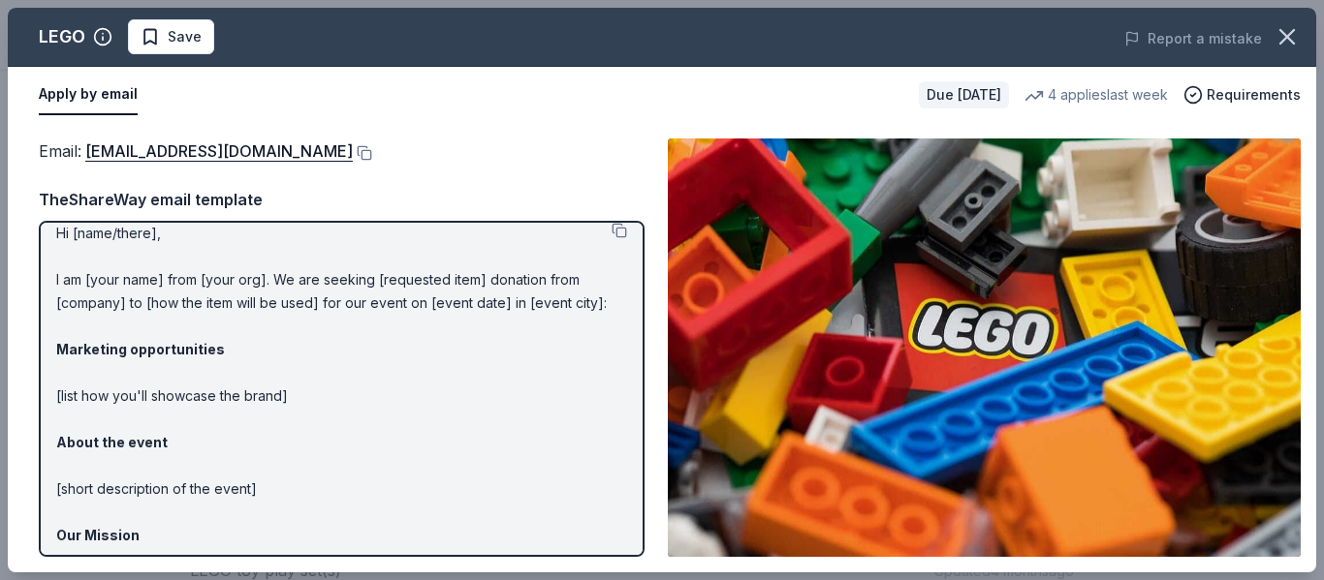
scroll to position [0, 0]
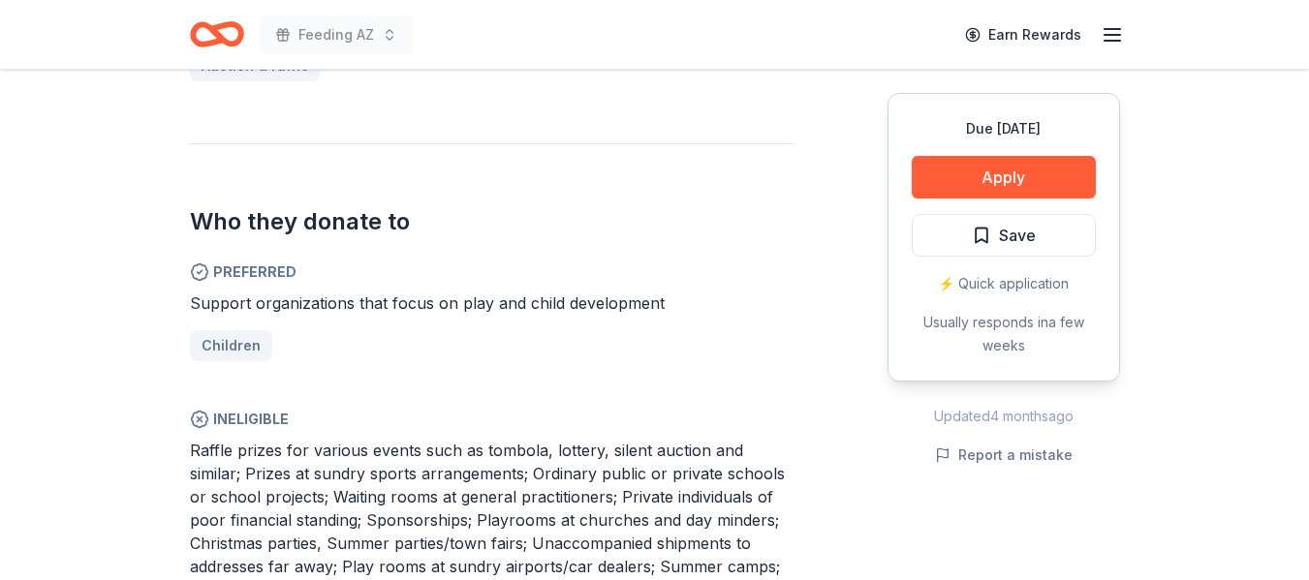
scroll to position [1066, 0]
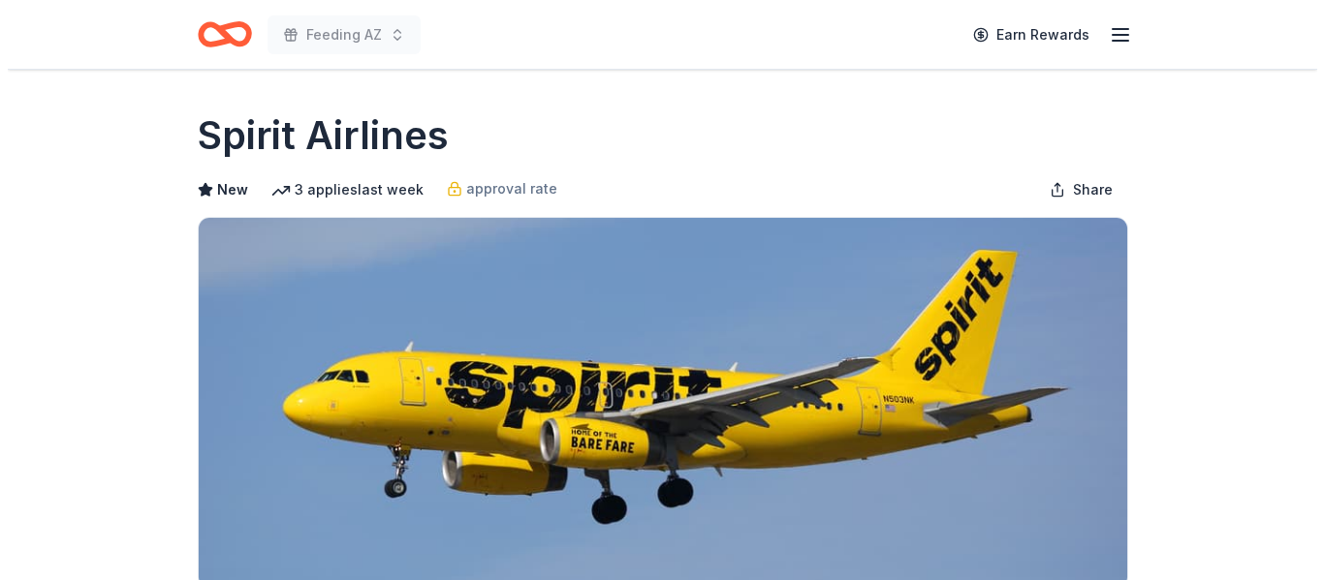
scroll to position [291, 0]
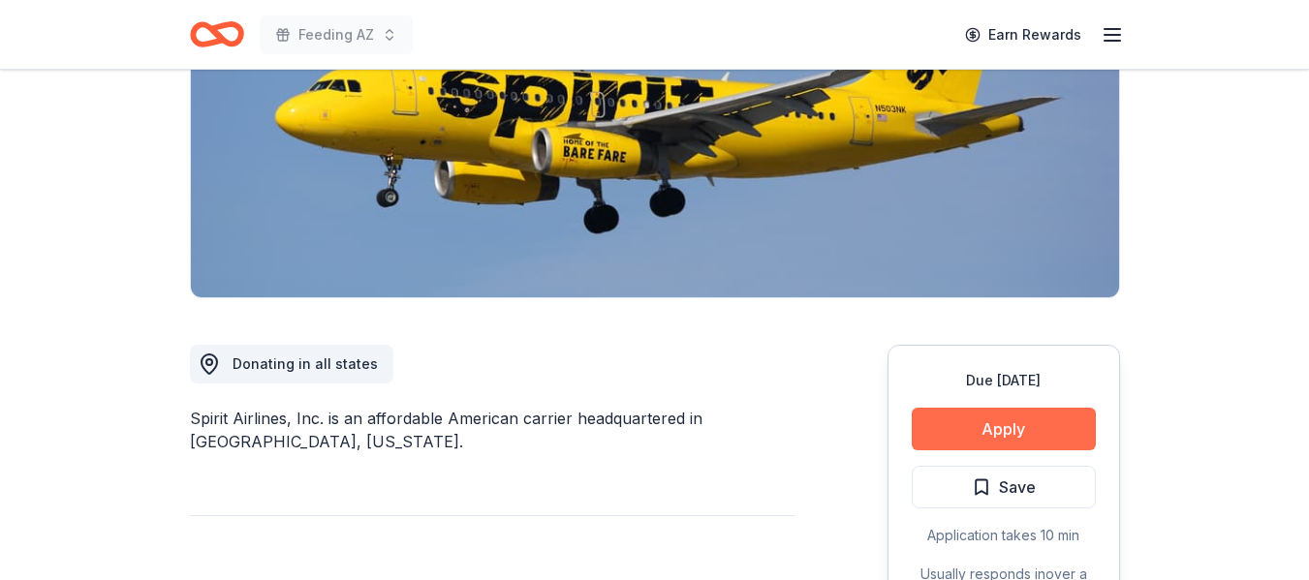
click at [996, 430] on button "Apply" at bounding box center [1004, 429] width 184 height 43
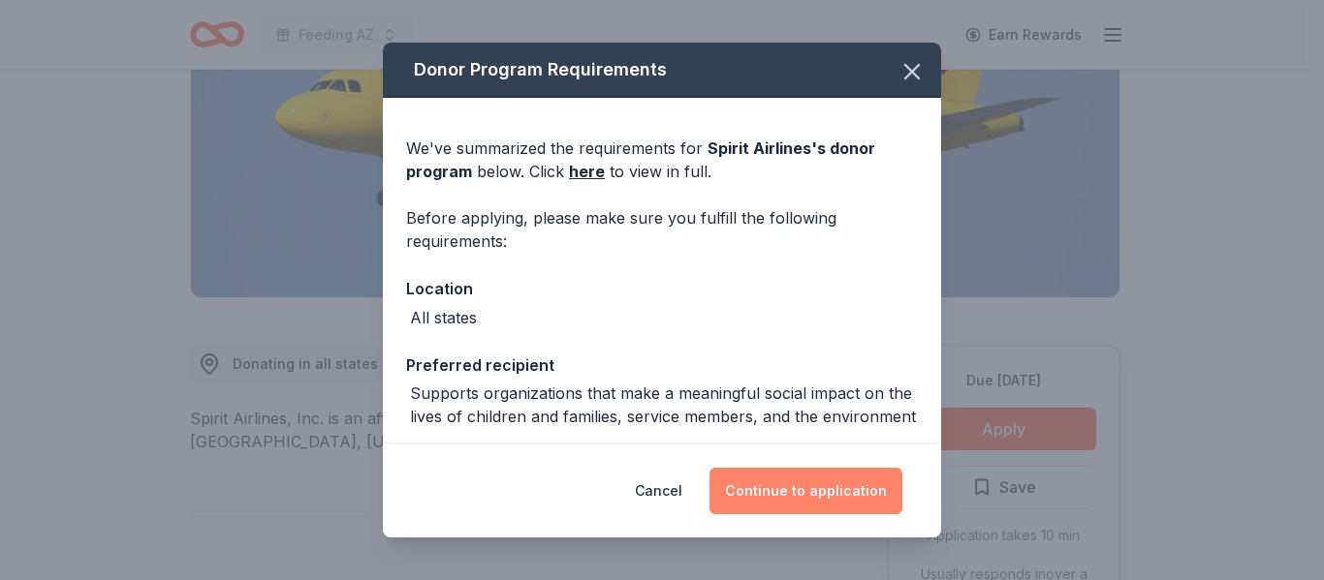
click at [787, 480] on button "Continue to application" at bounding box center [805, 491] width 193 height 47
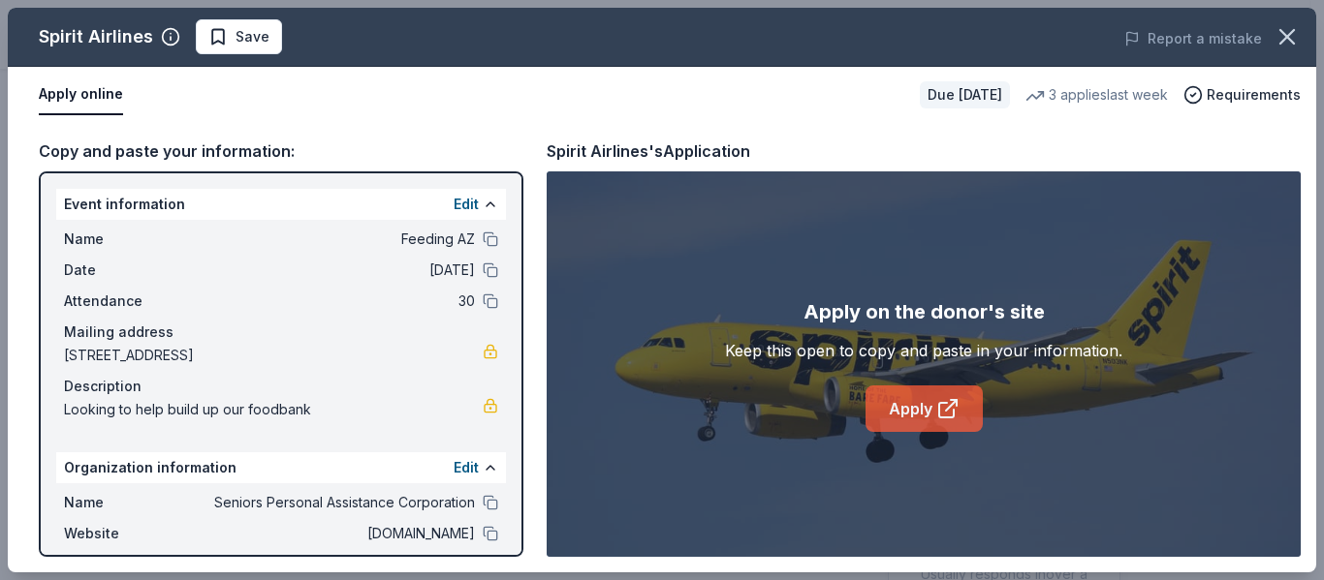
click at [882, 405] on link "Apply" at bounding box center [923, 409] width 117 height 47
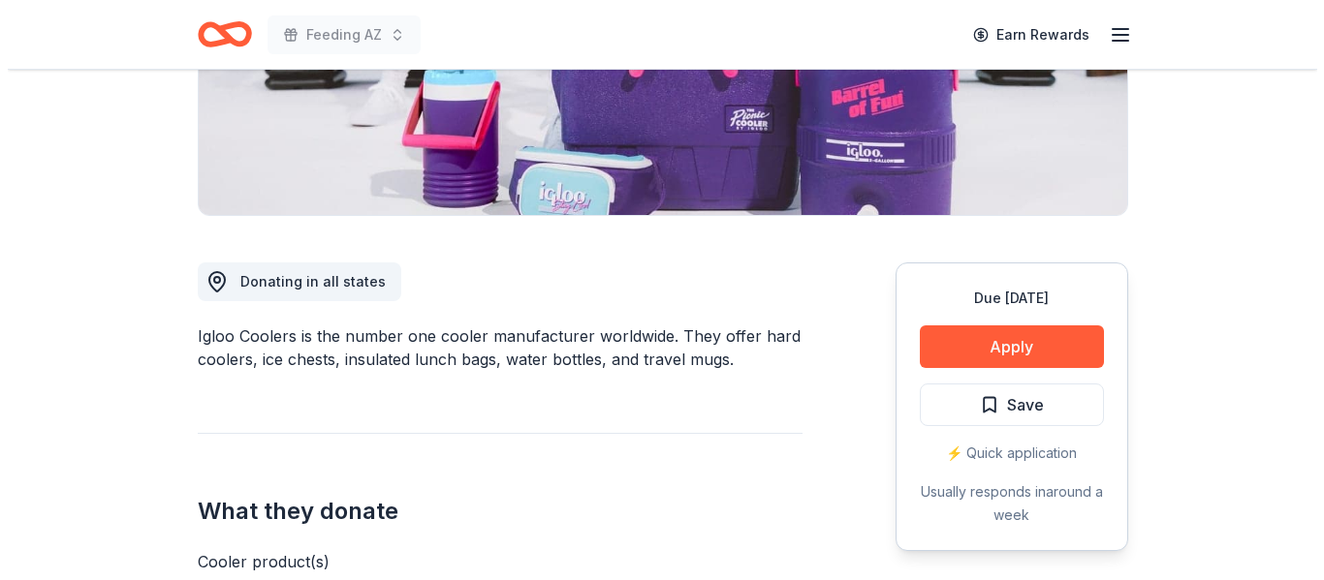
scroll to position [388, 0]
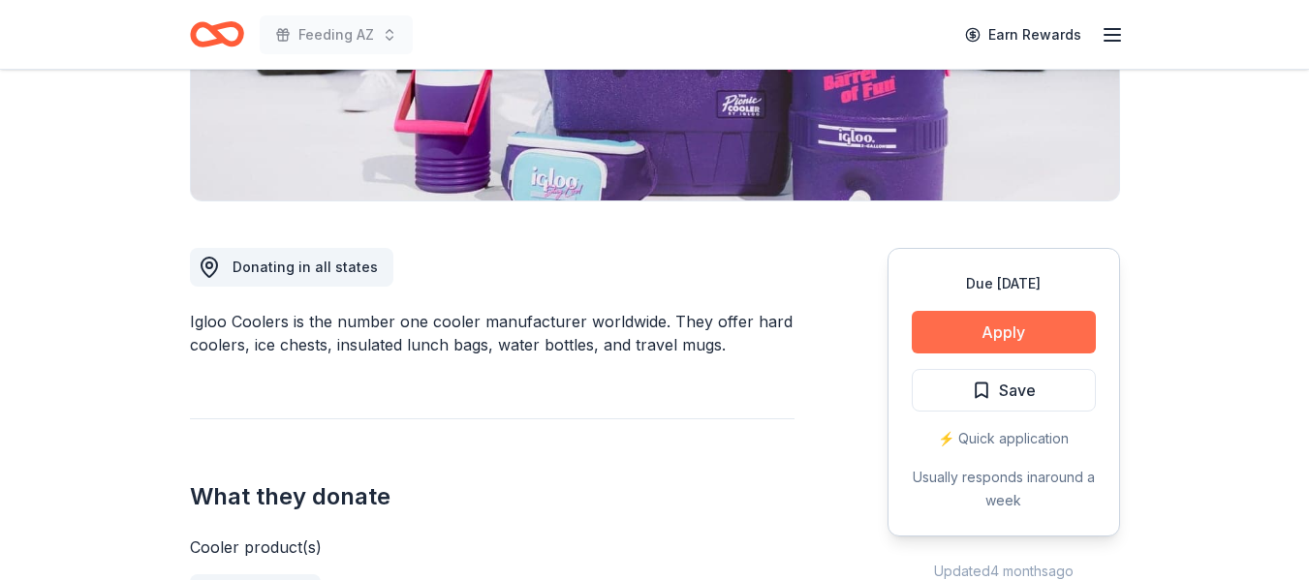
click at [1035, 327] on button "Apply" at bounding box center [1004, 332] width 184 height 43
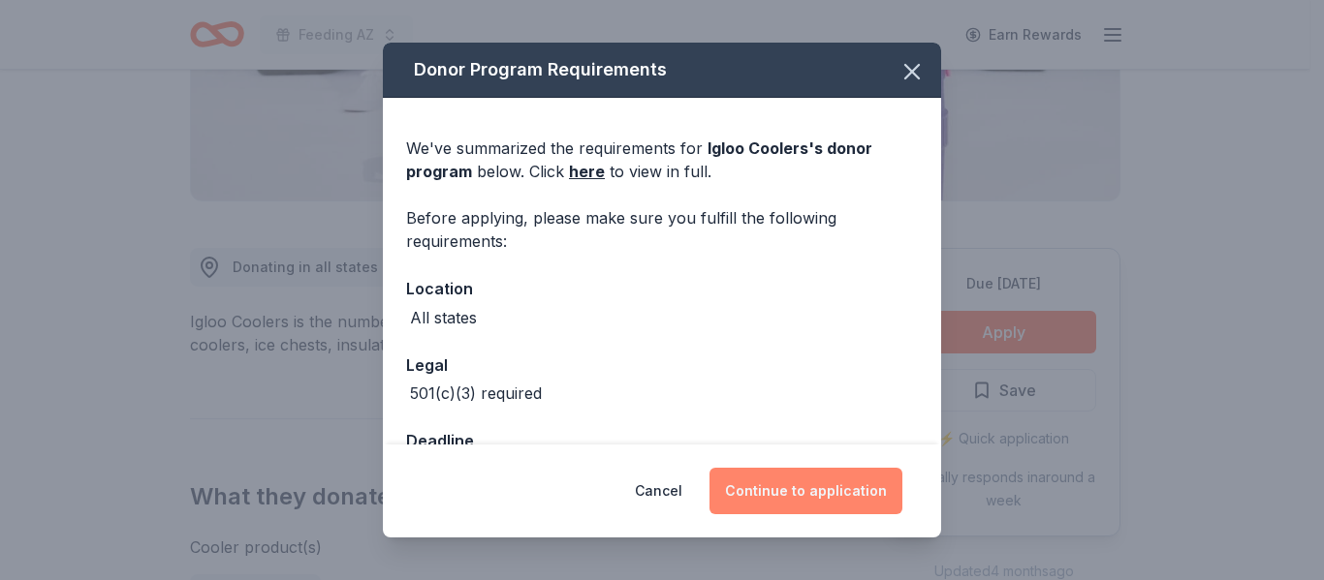
click at [833, 495] on button "Continue to application" at bounding box center [805, 491] width 193 height 47
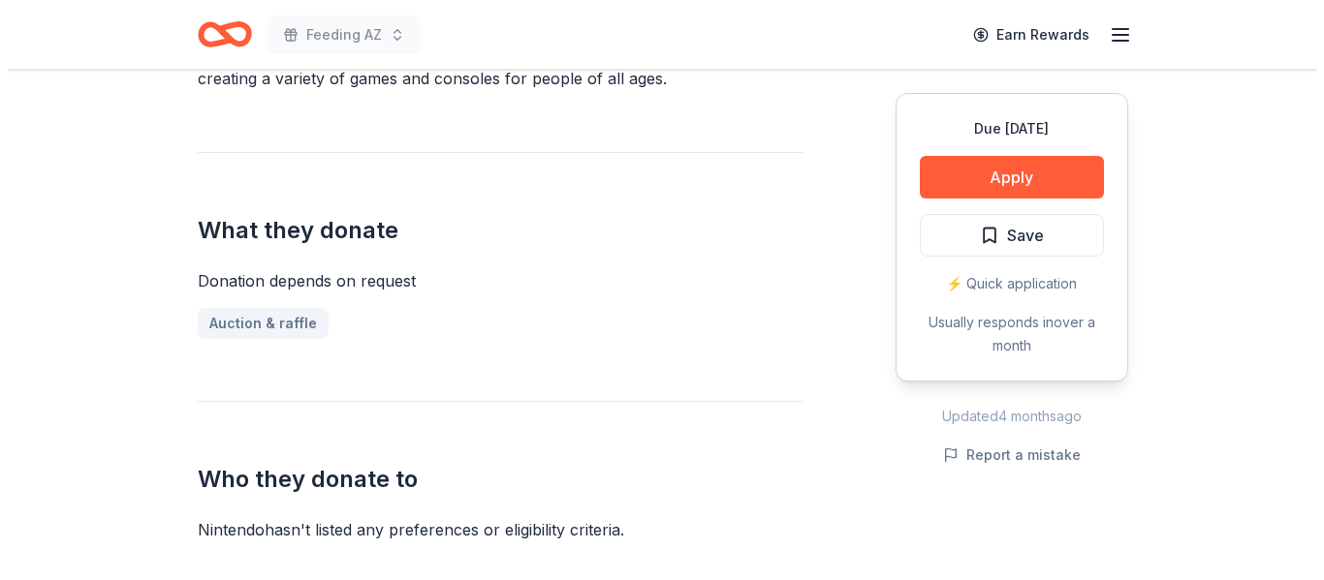
scroll to position [775, 0]
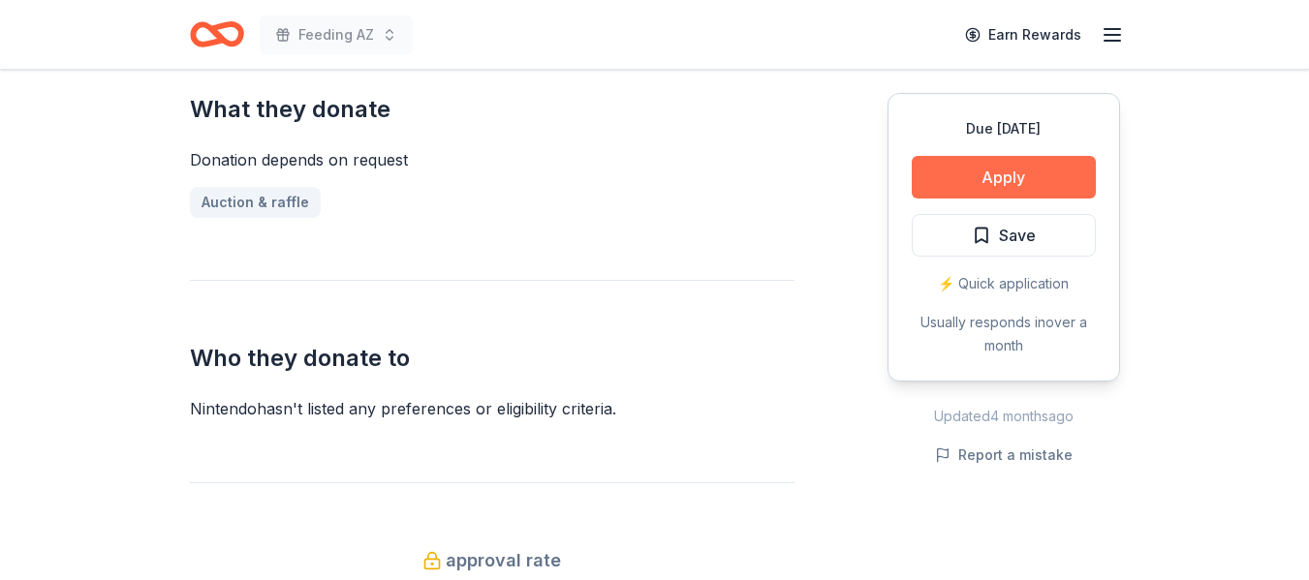
click at [977, 182] on button "Apply" at bounding box center [1004, 177] width 184 height 43
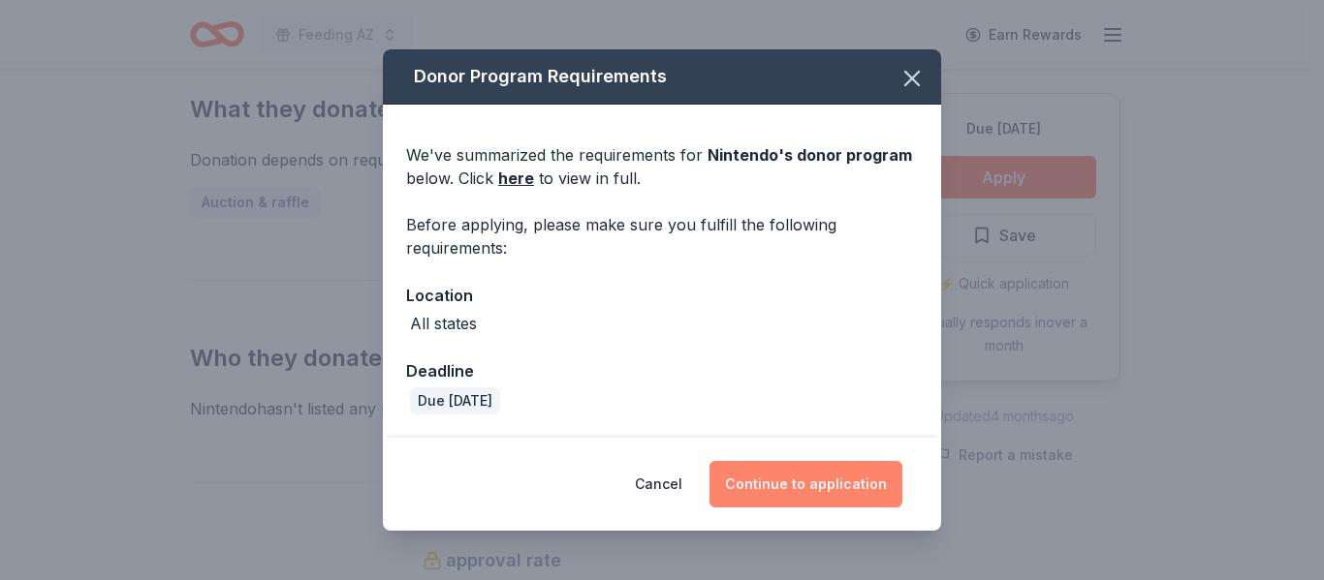
click at [795, 488] on button "Continue to application" at bounding box center [805, 484] width 193 height 47
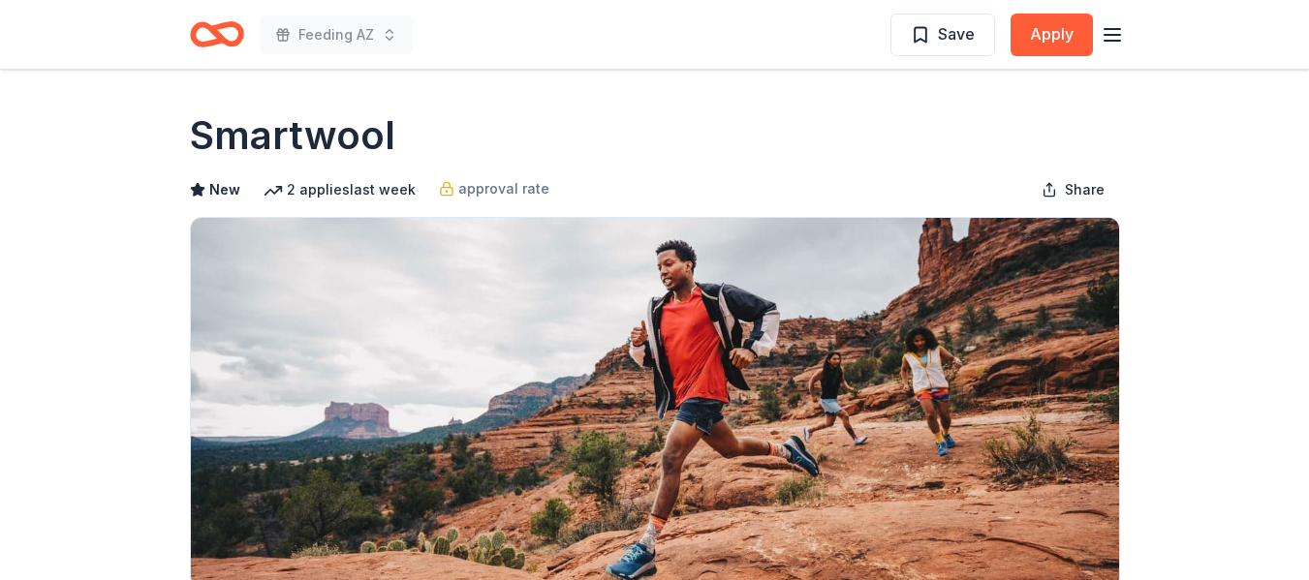
drag, startPoint x: 180, startPoint y: 133, endPoint x: 397, endPoint y: 133, distance: 217.0
drag, startPoint x: 377, startPoint y: 134, endPoint x: 220, endPoint y: 147, distance: 157.6
click at [196, 135] on h1 "Smartwool" at bounding box center [292, 136] width 205 height 54
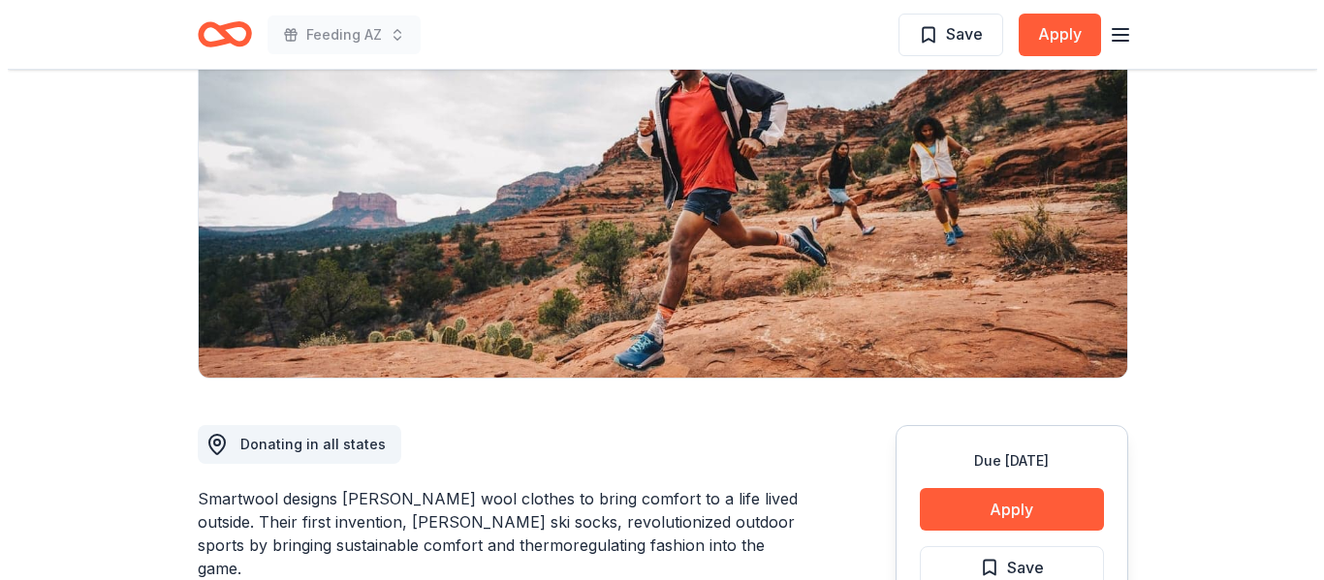
scroll to position [291, 0]
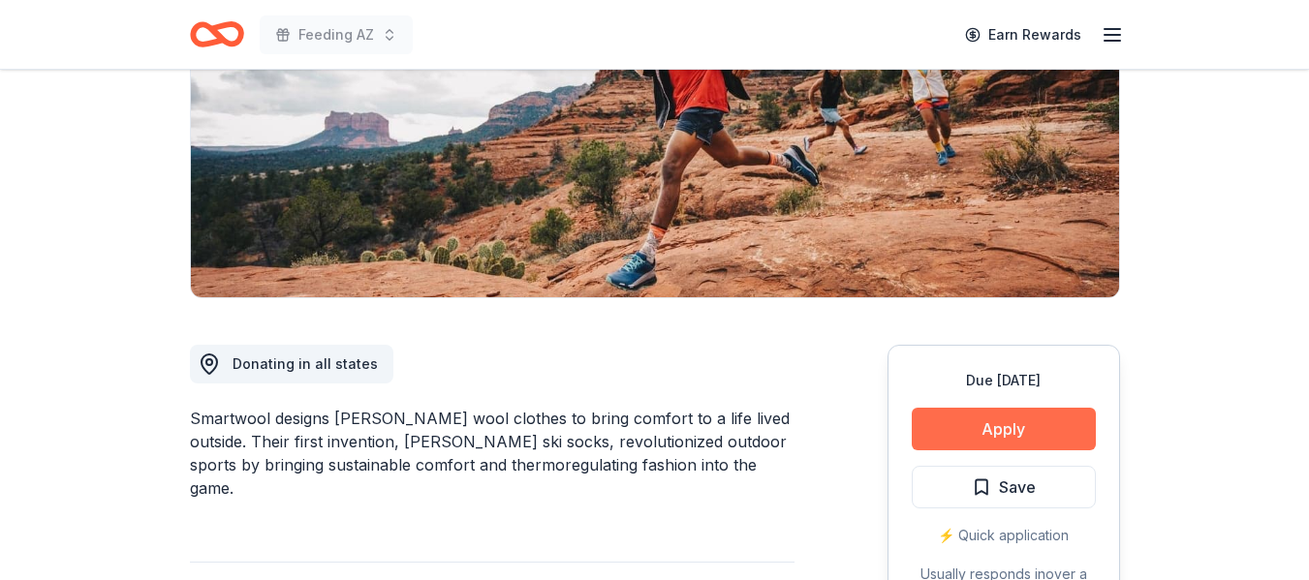
click at [1039, 436] on button "Apply" at bounding box center [1004, 429] width 184 height 43
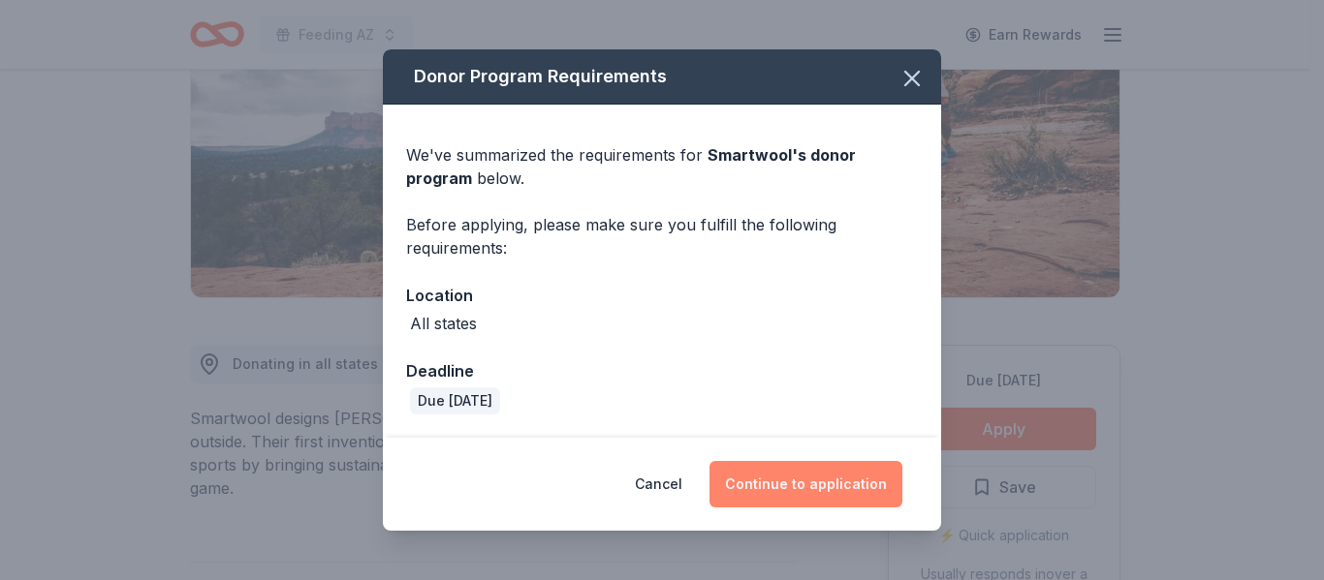
click at [810, 478] on button "Continue to application" at bounding box center [805, 484] width 193 height 47
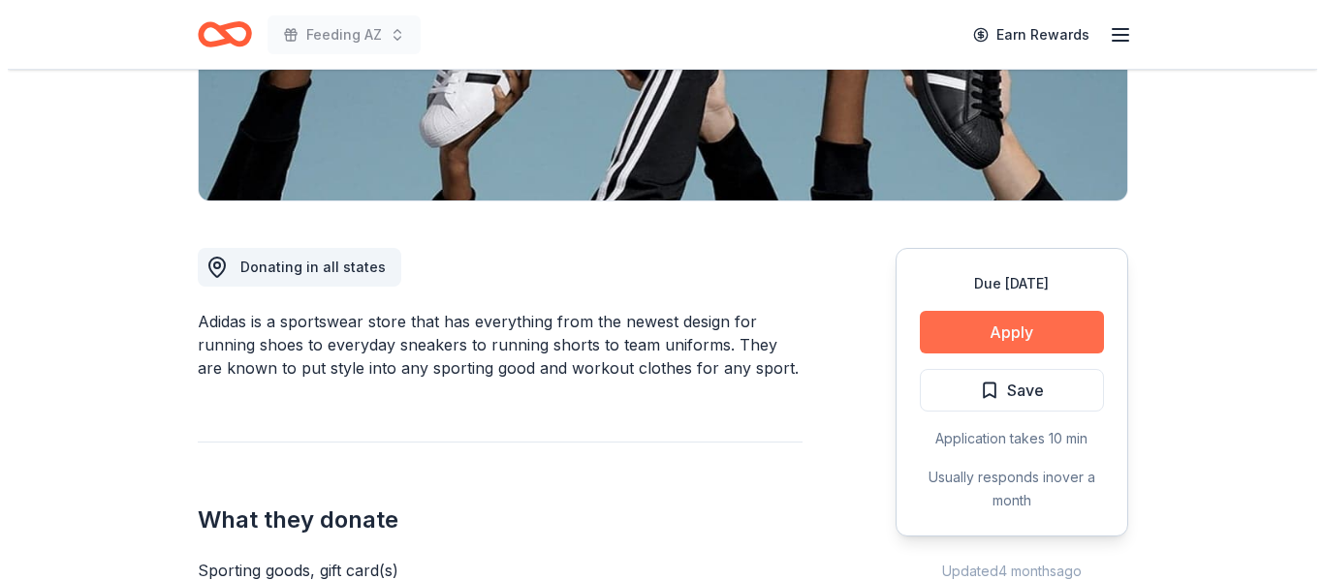
scroll to position [388, 0]
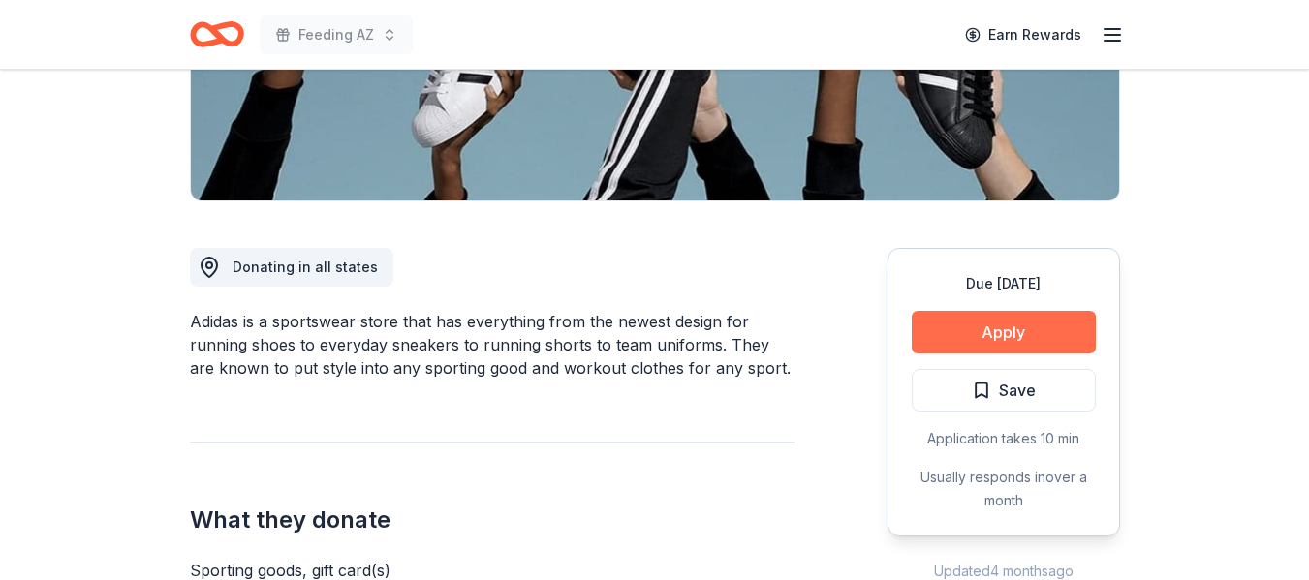
click at [956, 338] on button "Apply" at bounding box center [1004, 332] width 184 height 43
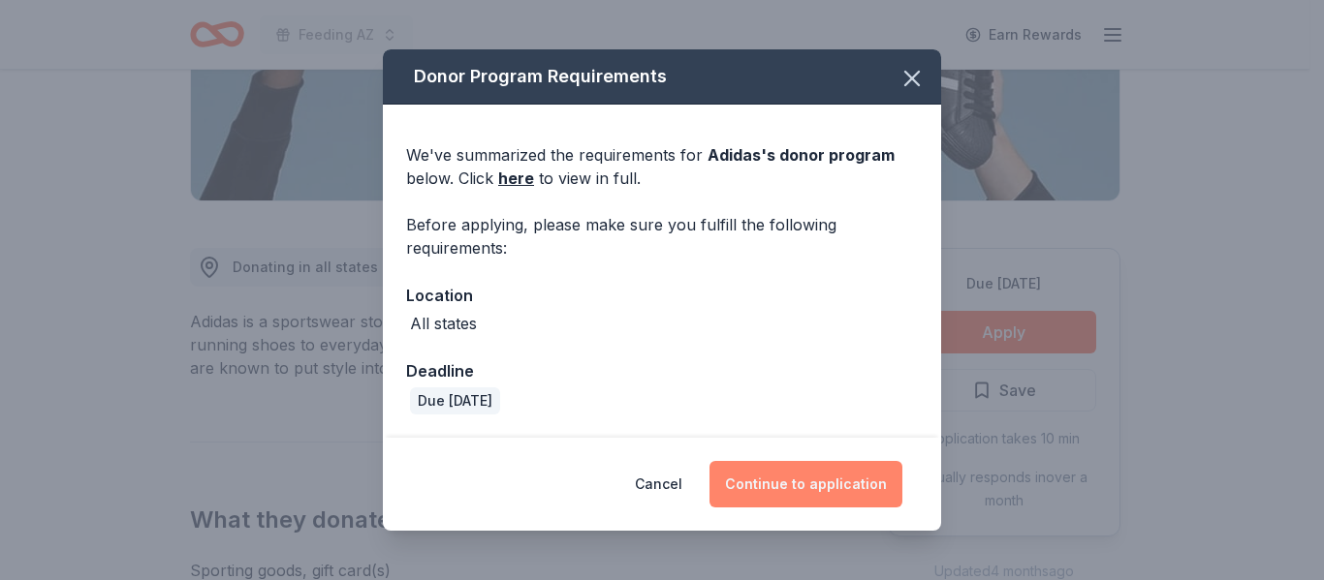
click at [820, 483] on button "Continue to application" at bounding box center [805, 484] width 193 height 47
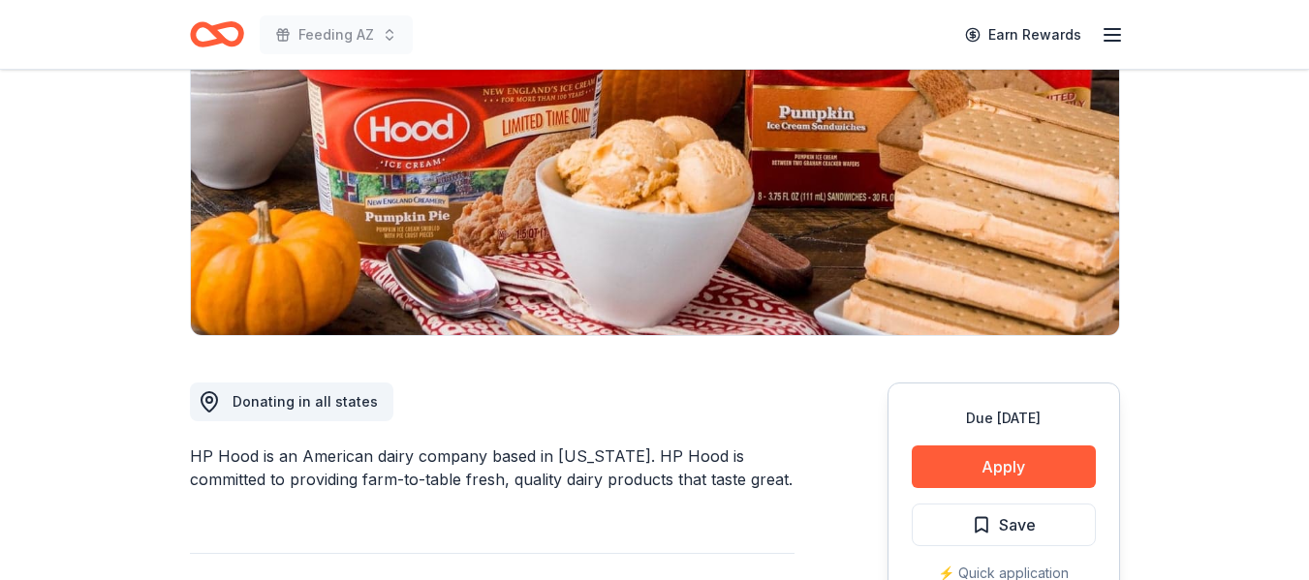
scroll to position [291, 0]
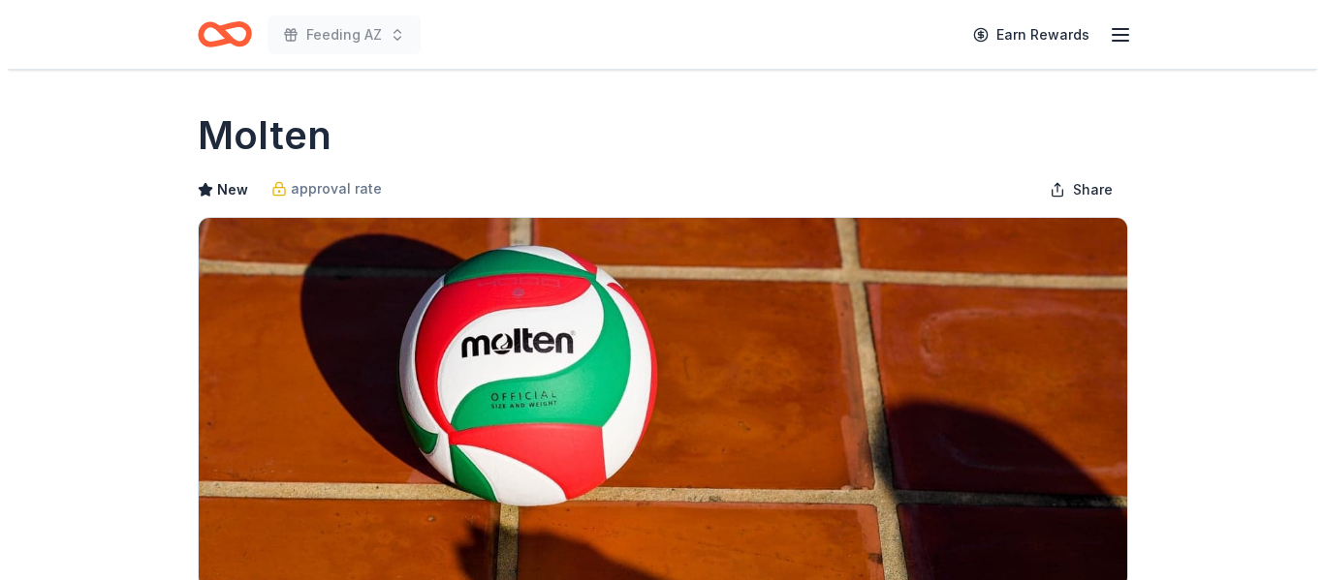
scroll to position [388, 0]
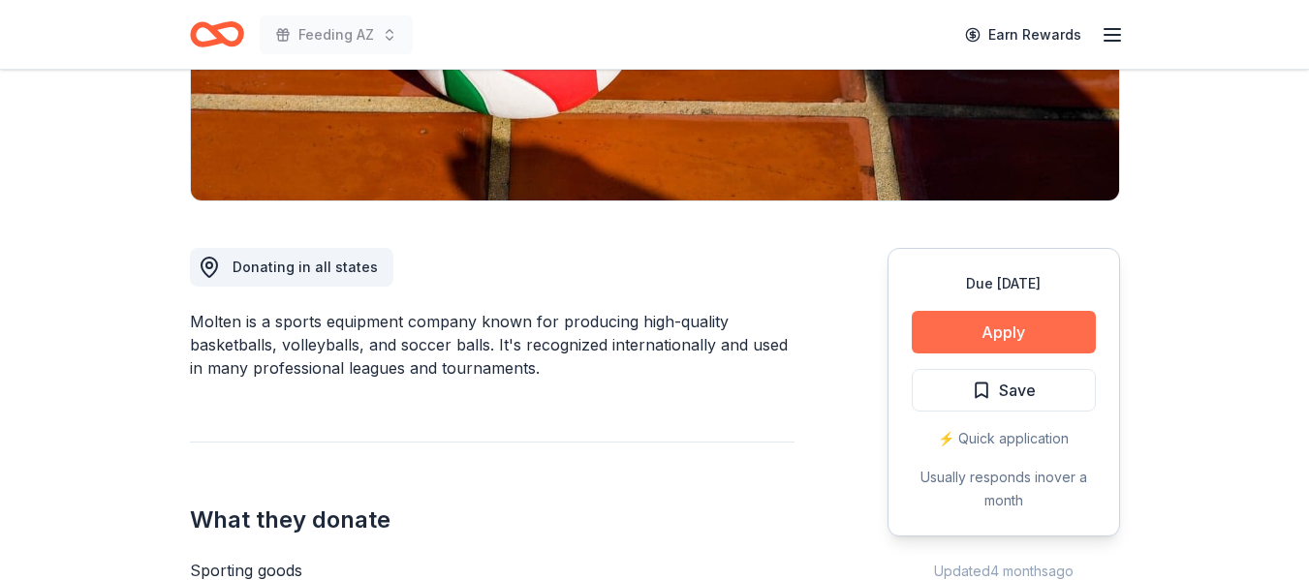
click at [987, 328] on button "Apply" at bounding box center [1004, 332] width 184 height 43
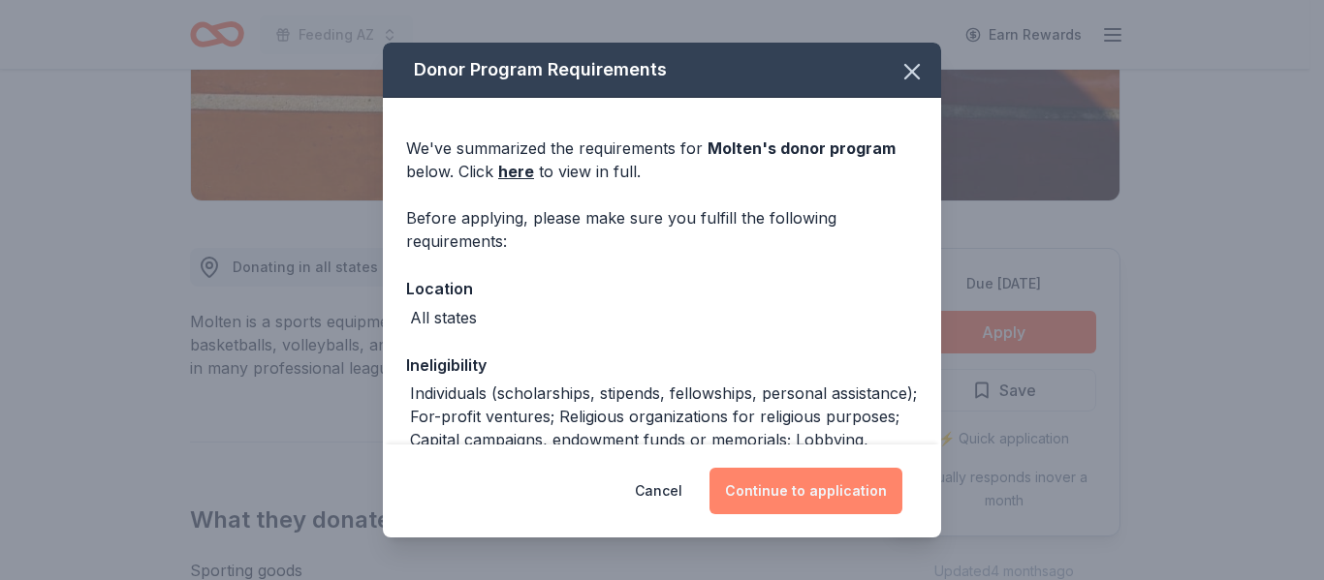
click at [792, 486] on button "Continue to application" at bounding box center [805, 491] width 193 height 47
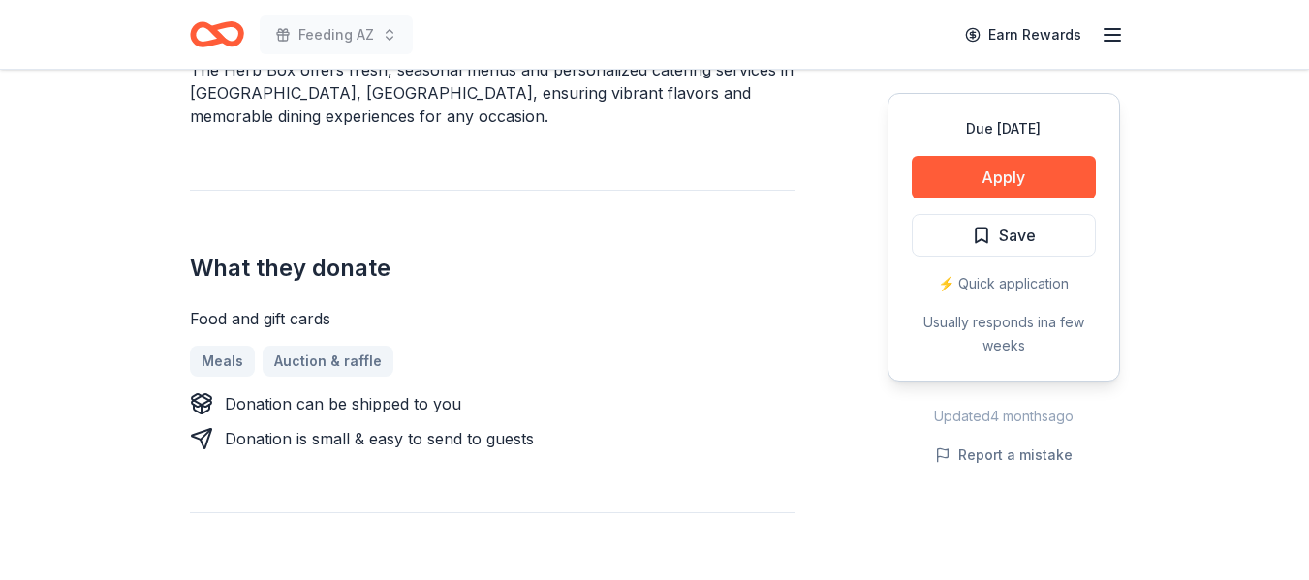
scroll to position [194, 0]
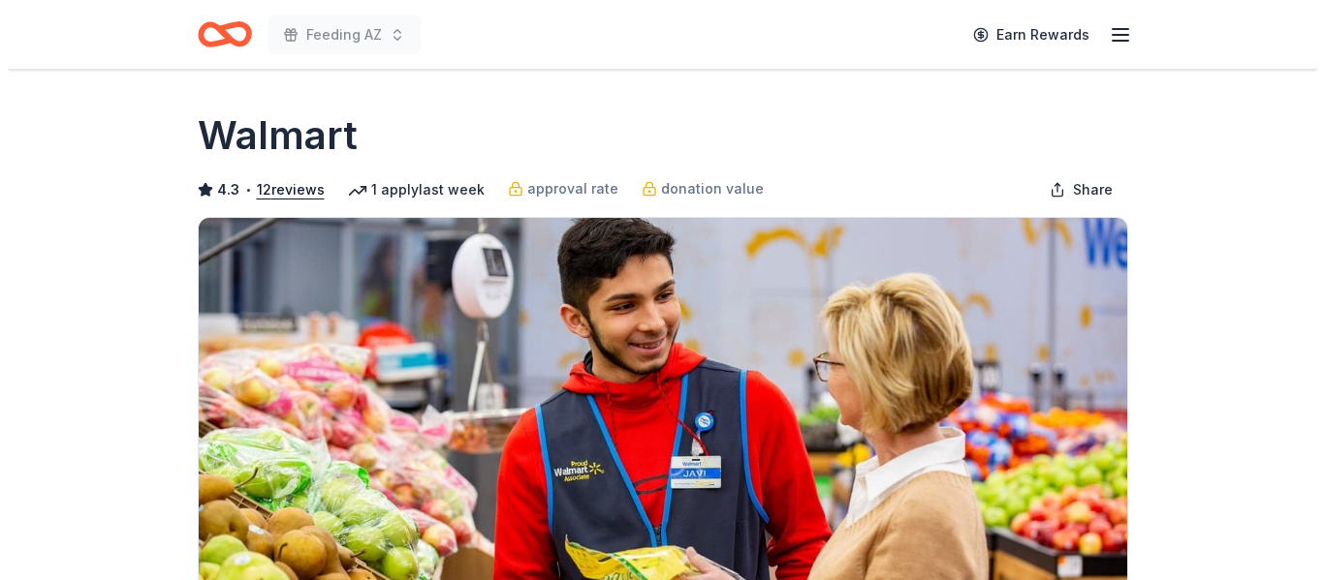
scroll to position [291, 0]
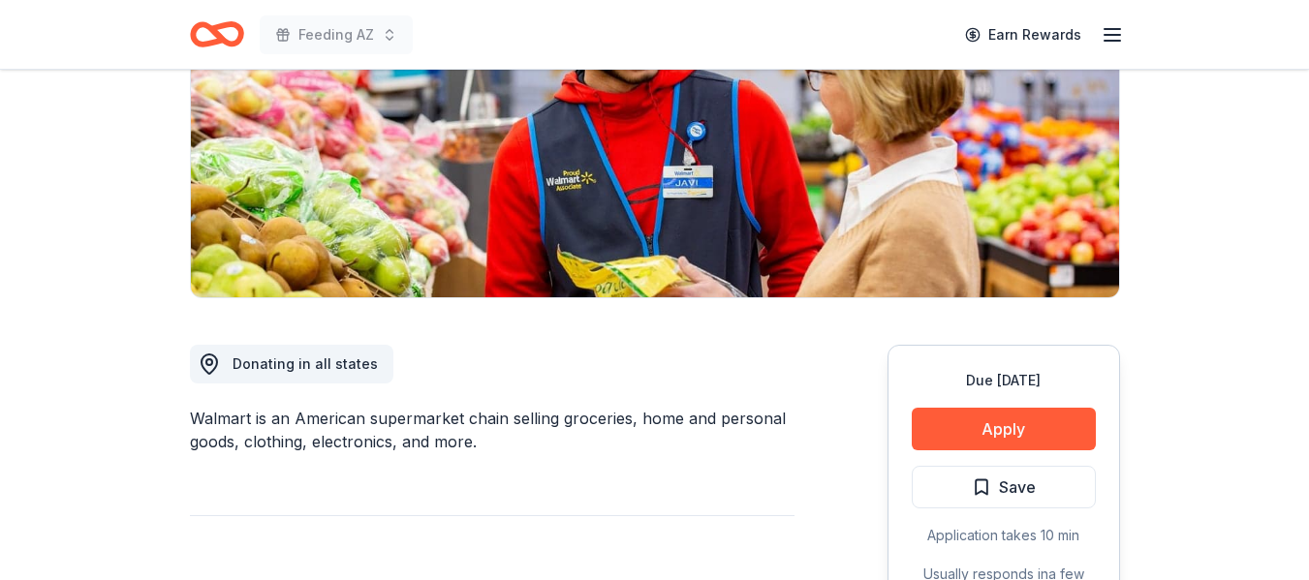
click at [953, 433] on button "Apply" at bounding box center [1004, 429] width 184 height 43
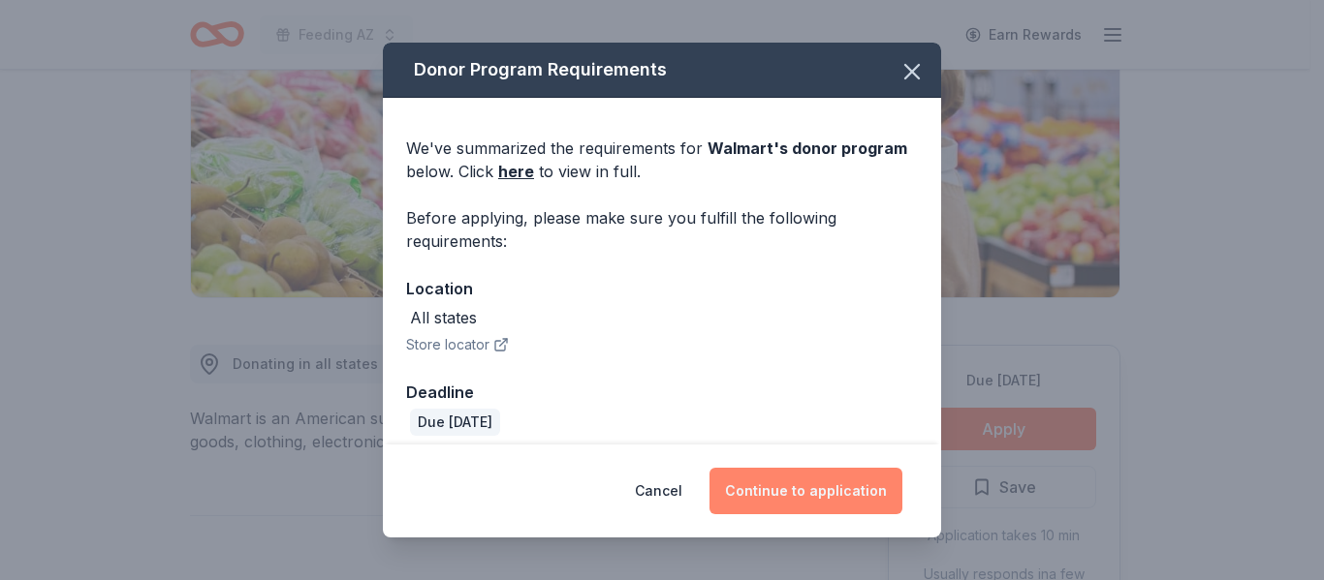
click at [827, 496] on button "Continue to application" at bounding box center [805, 491] width 193 height 47
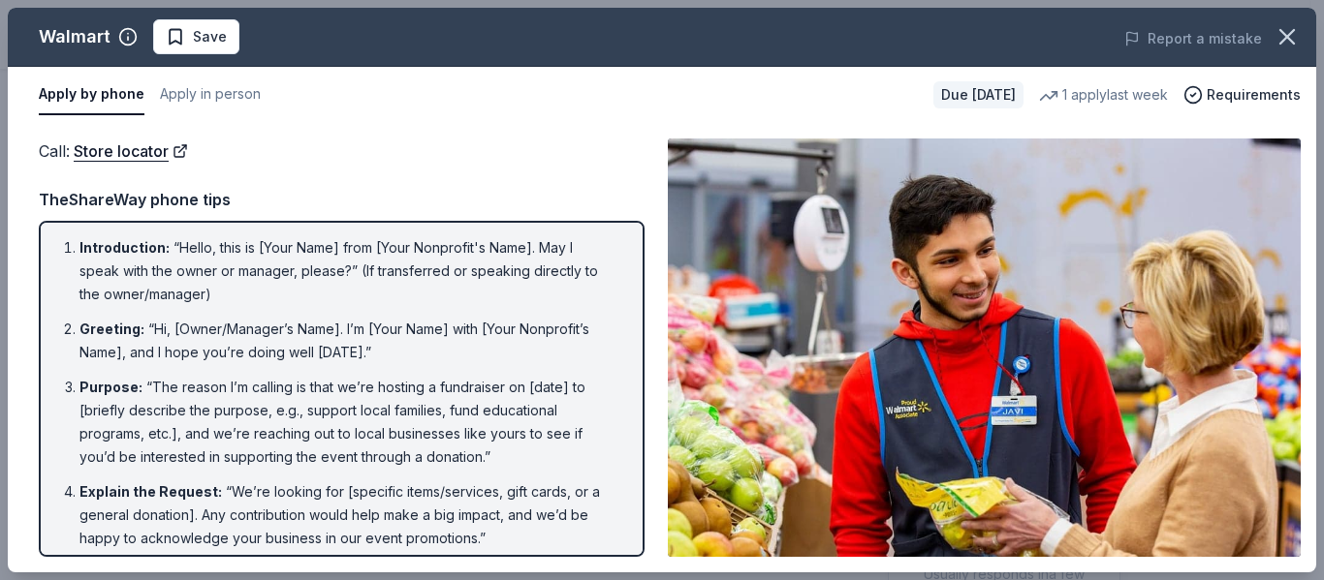
scroll to position [0, 0]
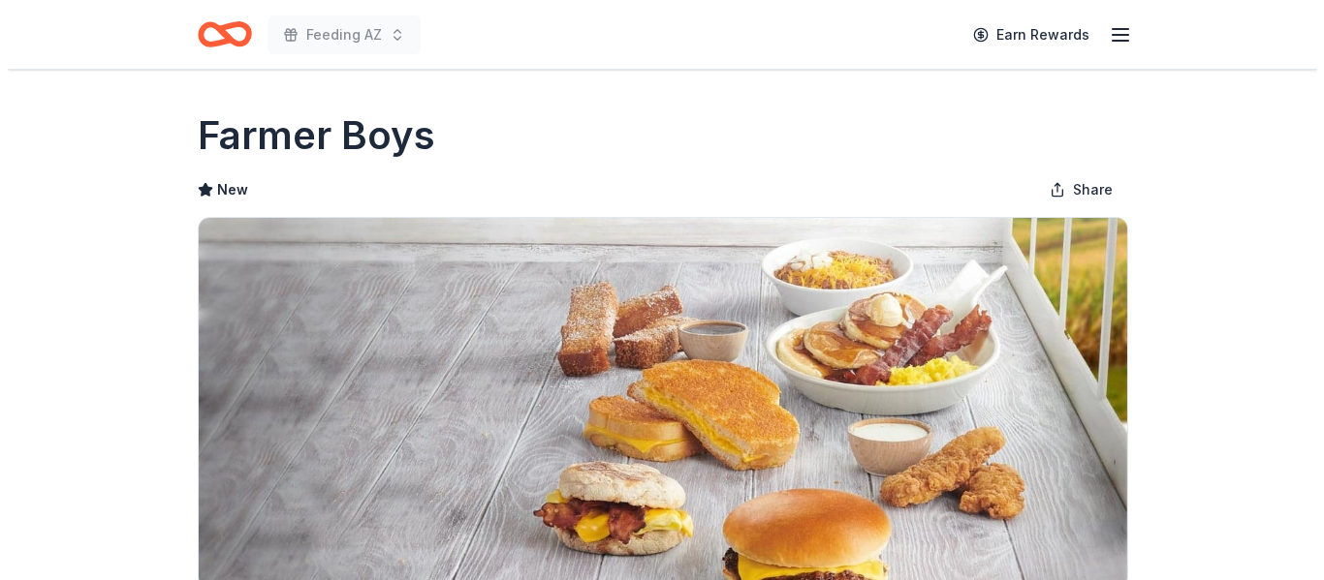
scroll to position [194, 0]
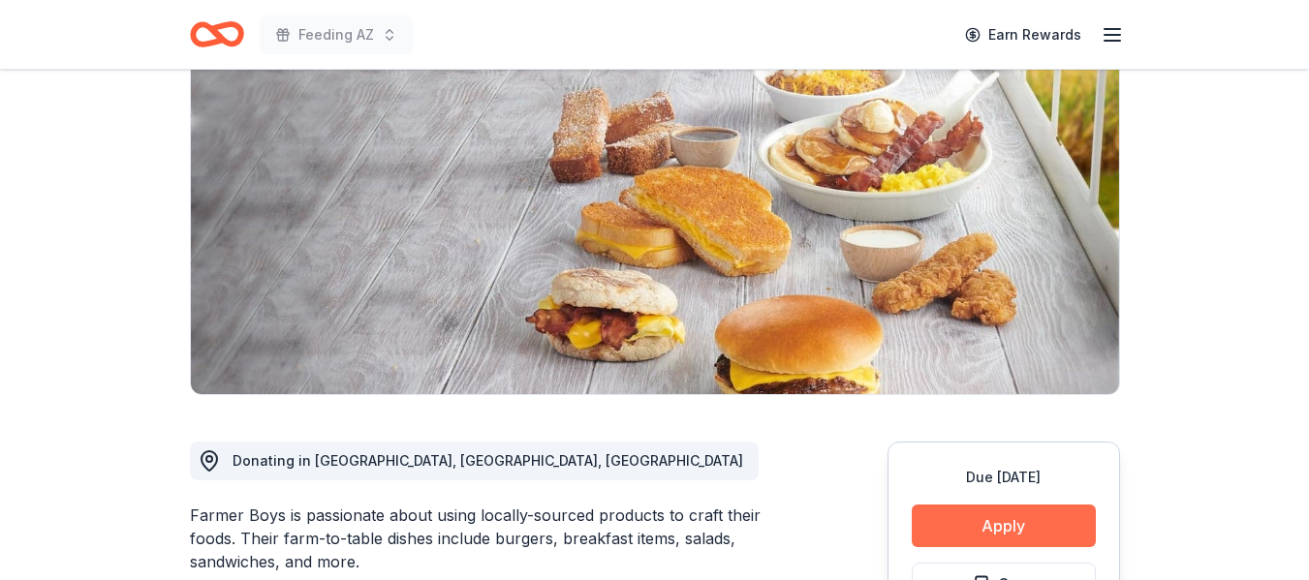
click at [982, 518] on button "Apply" at bounding box center [1004, 526] width 184 height 43
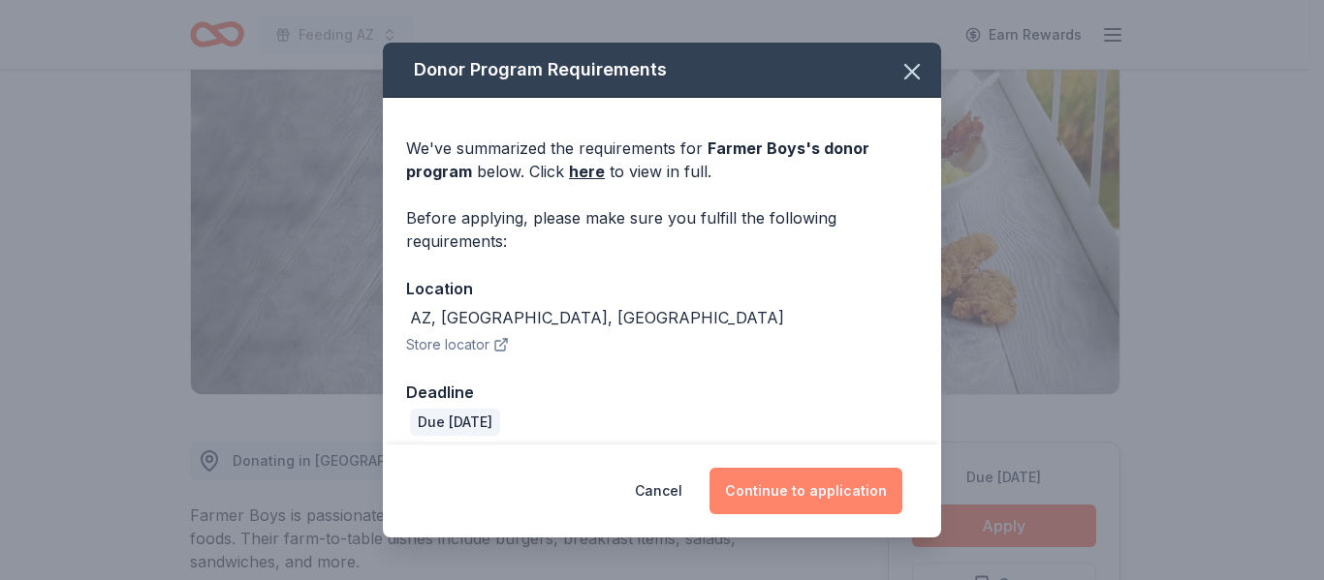
click at [820, 473] on button "Continue to application" at bounding box center [805, 491] width 193 height 47
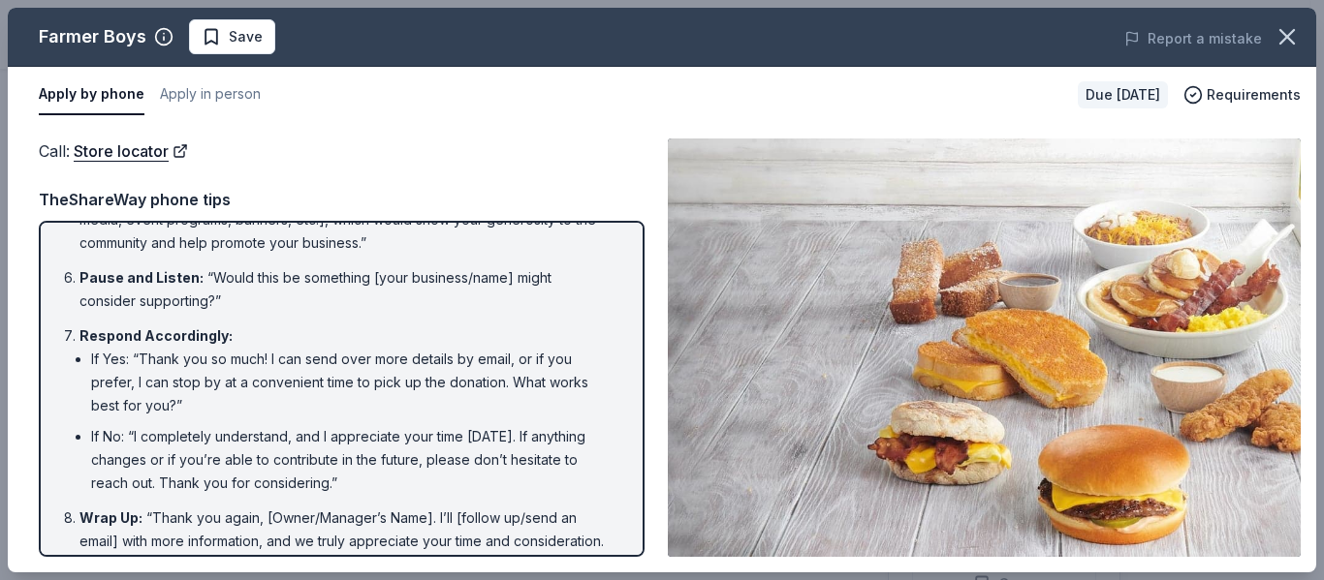
scroll to position [388, 0]
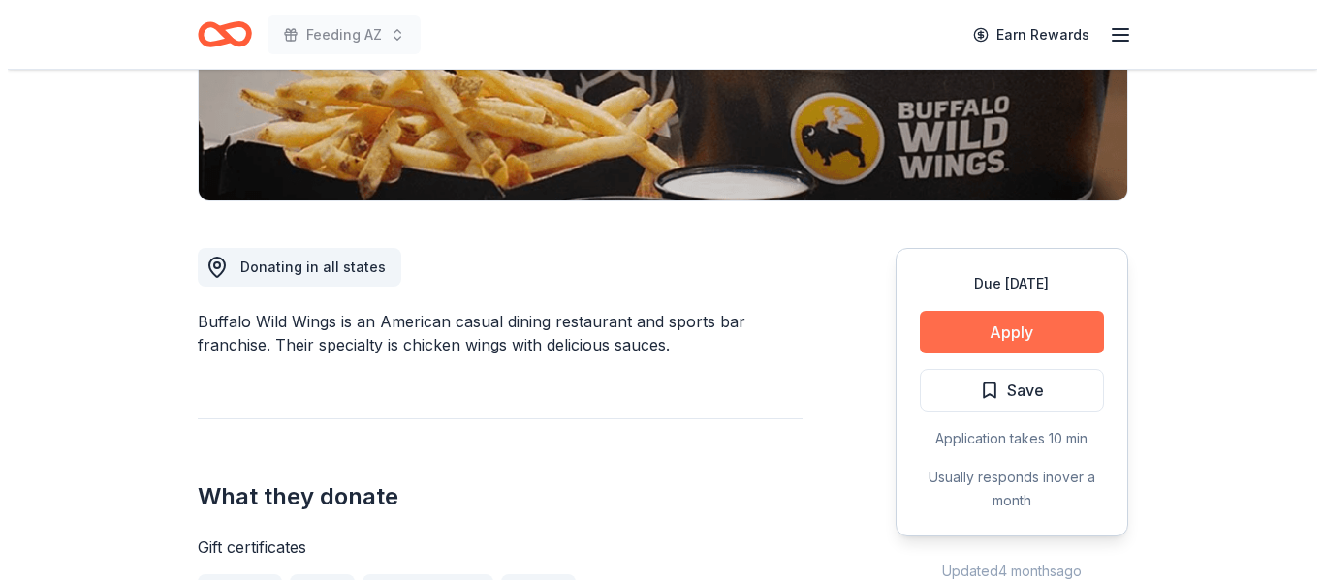
scroll to position [388, 0]
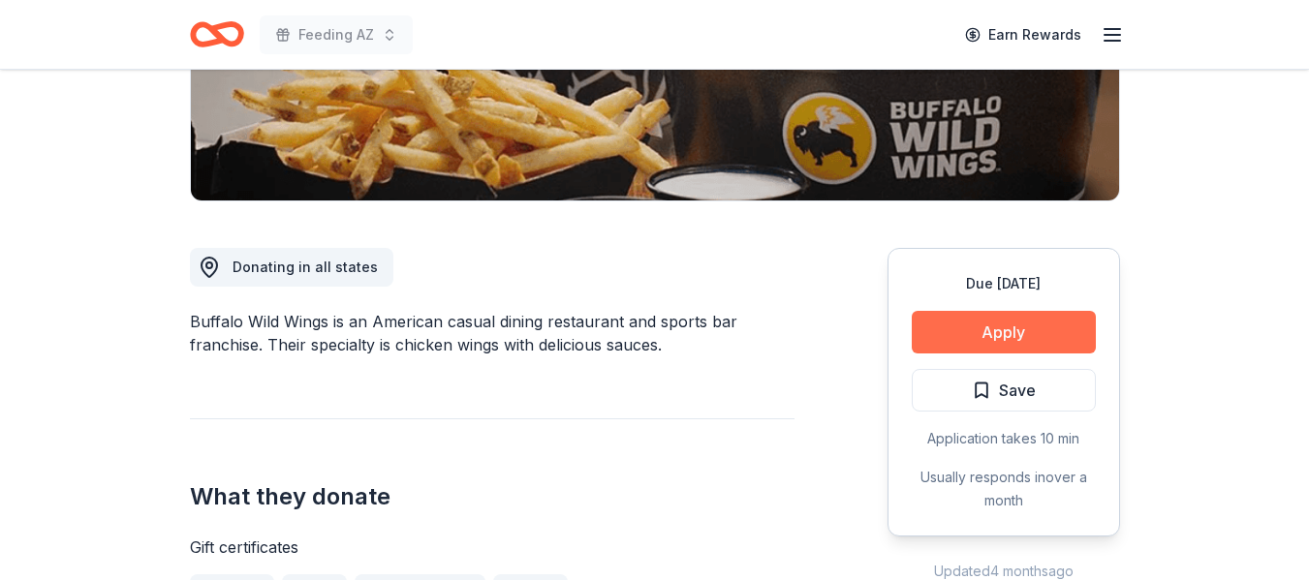
click at [976, 330] on button "Apply" at bounding box center [1004, 332] width 184 height 43
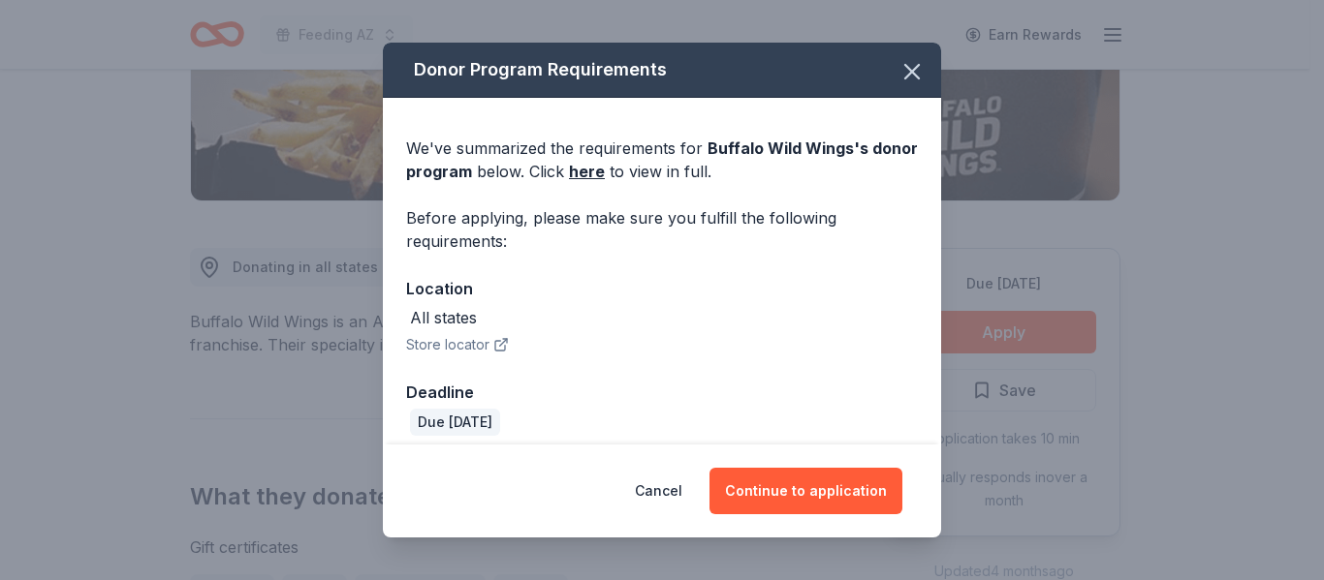
click at [846, 454] on div "Cancel Continue to application" at bounding box center [662, 491] width 558 height 93
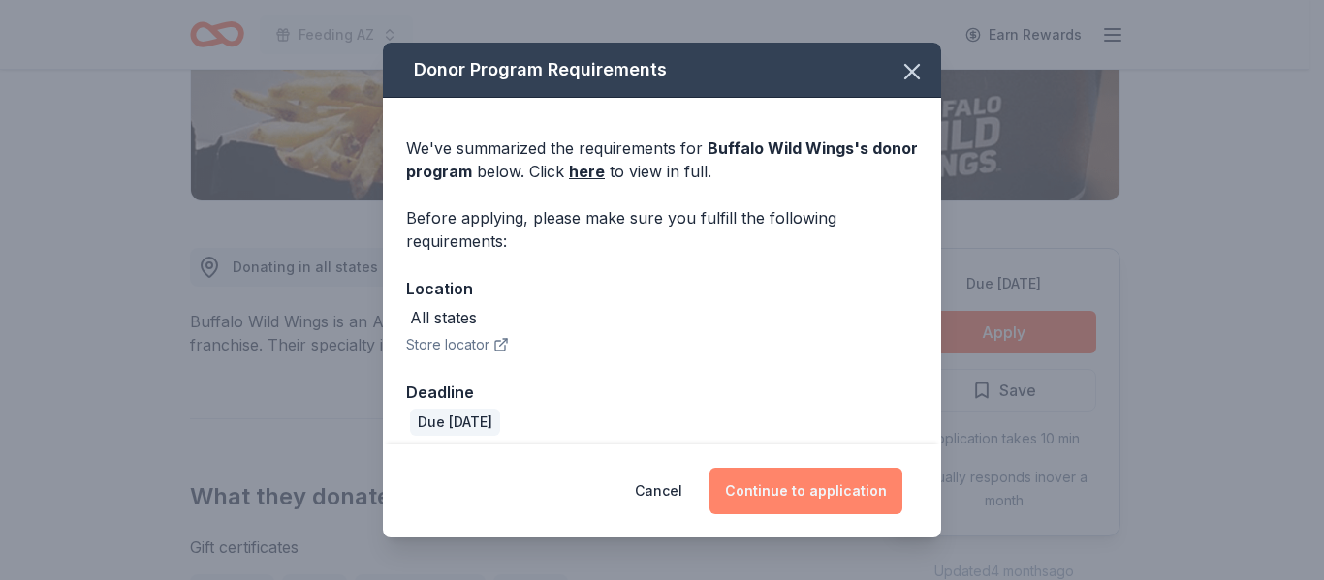
click at [798, 497] on button "Continue to application" at bounding box center [805, 491] width 193 height 47
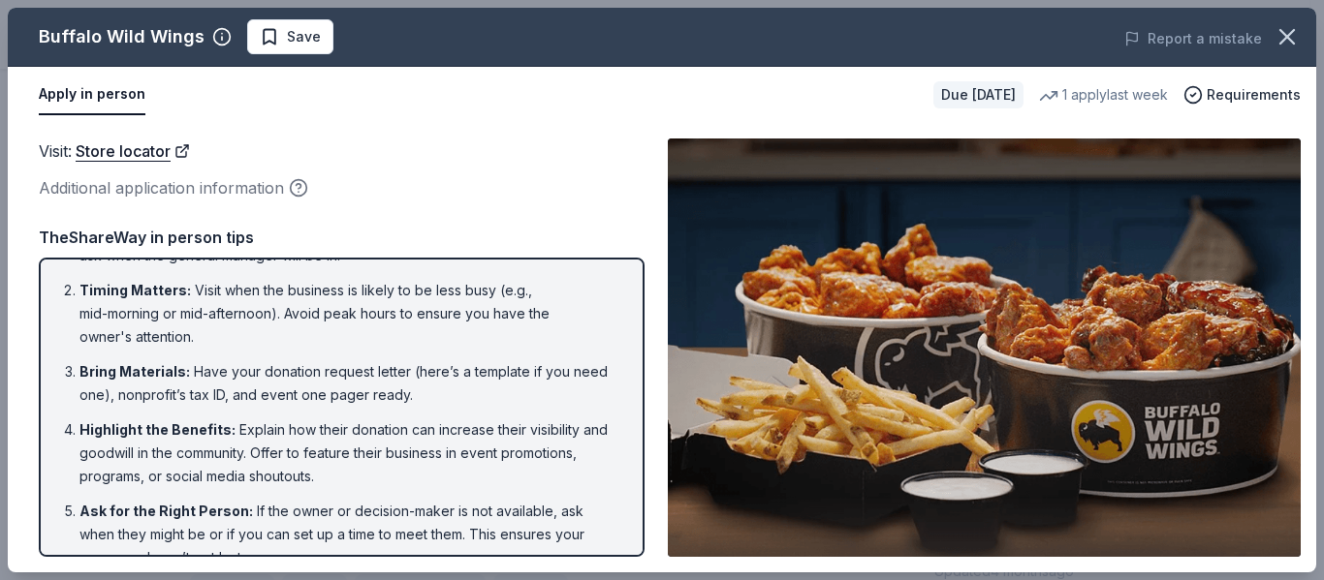
scroll to position [166, 0]
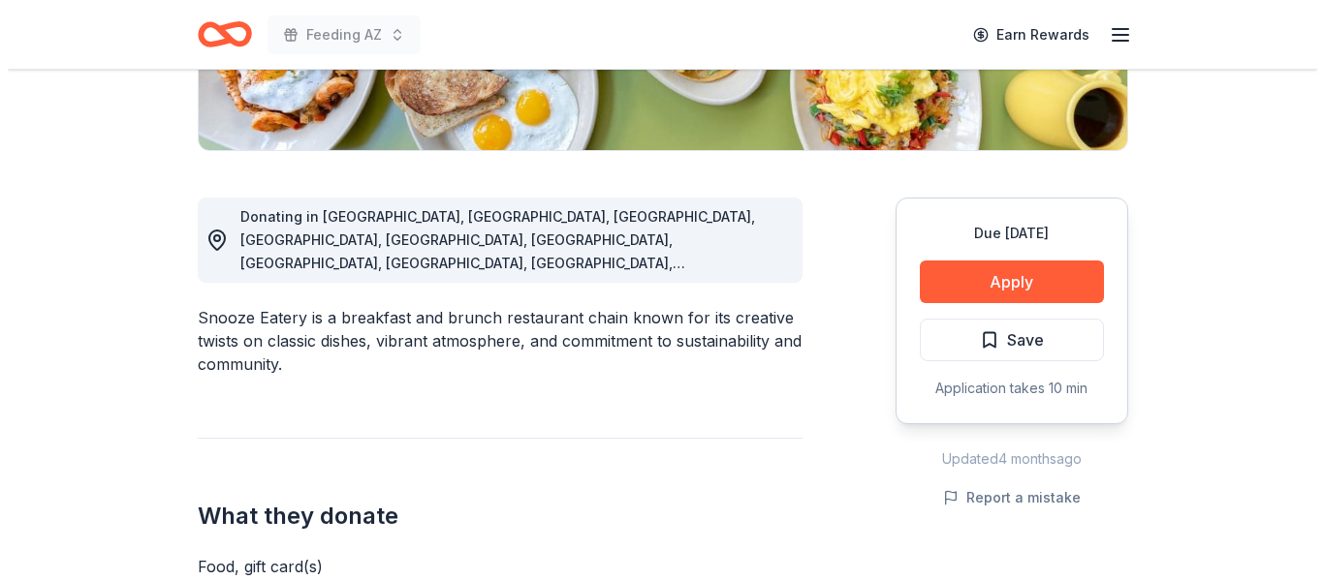
scroll to position [484, 0]
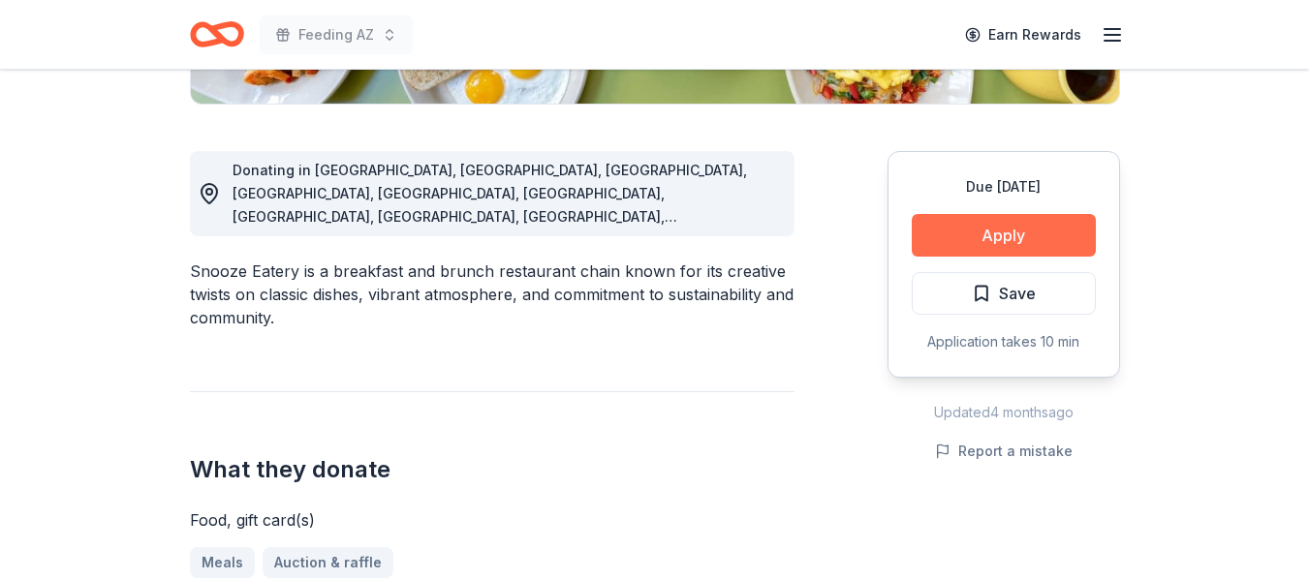
click at [1009, 240] on button "Apply" at bounding box center [1004, 235] width 184 height 43
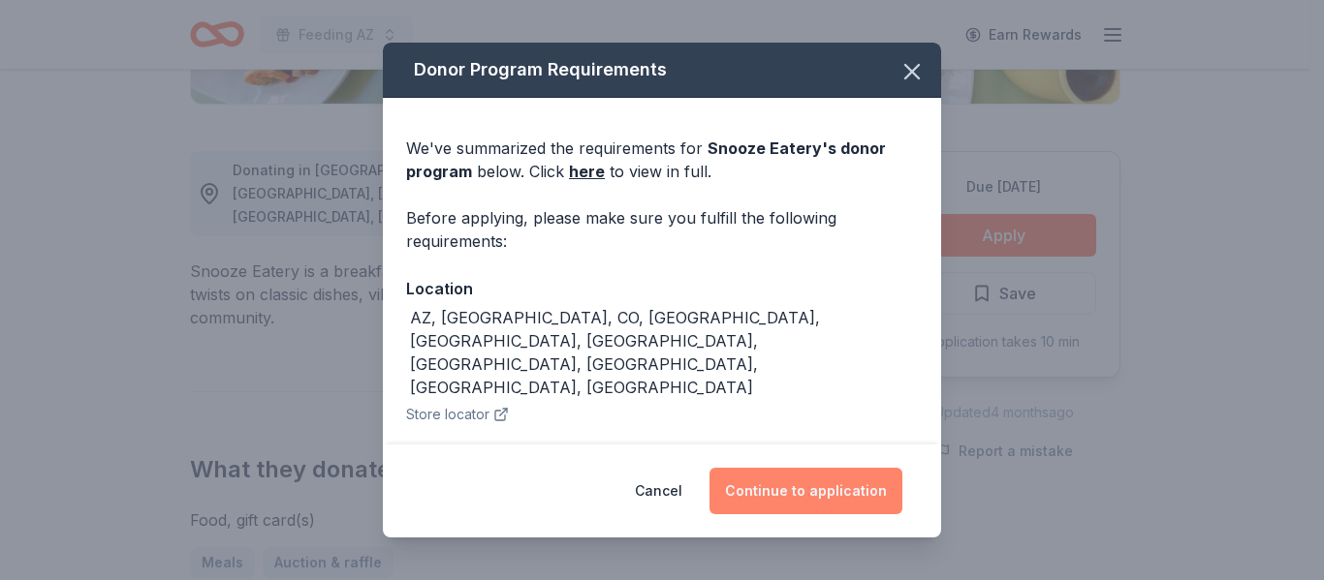
click at [809, 477] on button "Continue to application" at bounding box center [805, 491] width 193 height 47
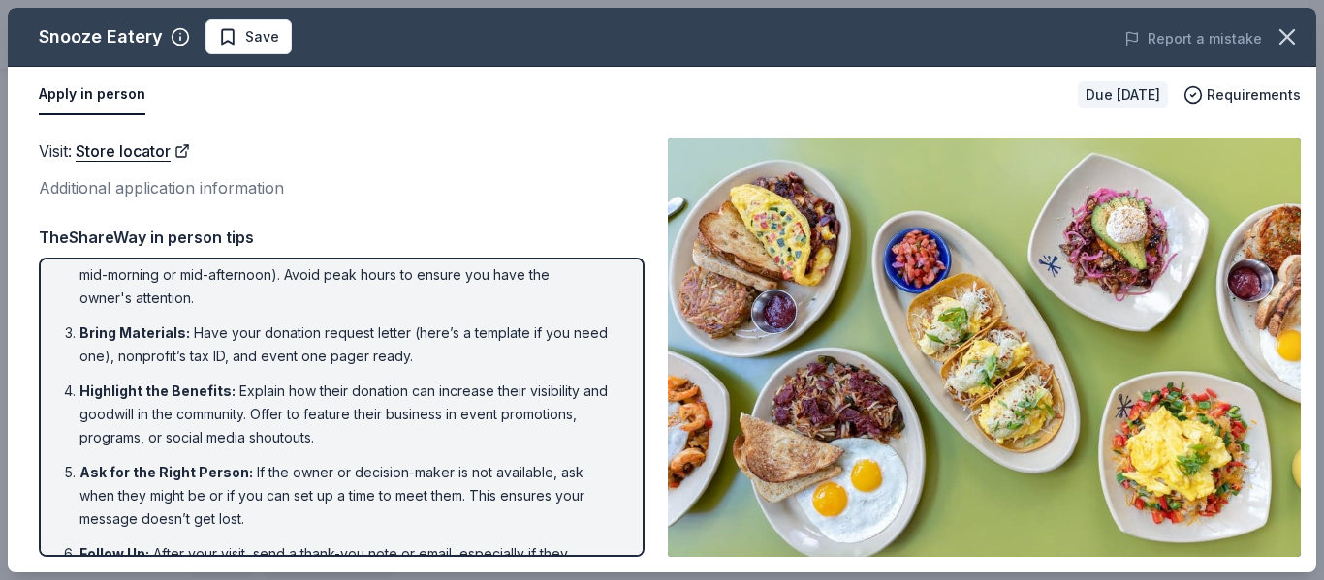
scroll to position [0, 0]
